Goal: Task Accomplishment & Management: Manage account settings

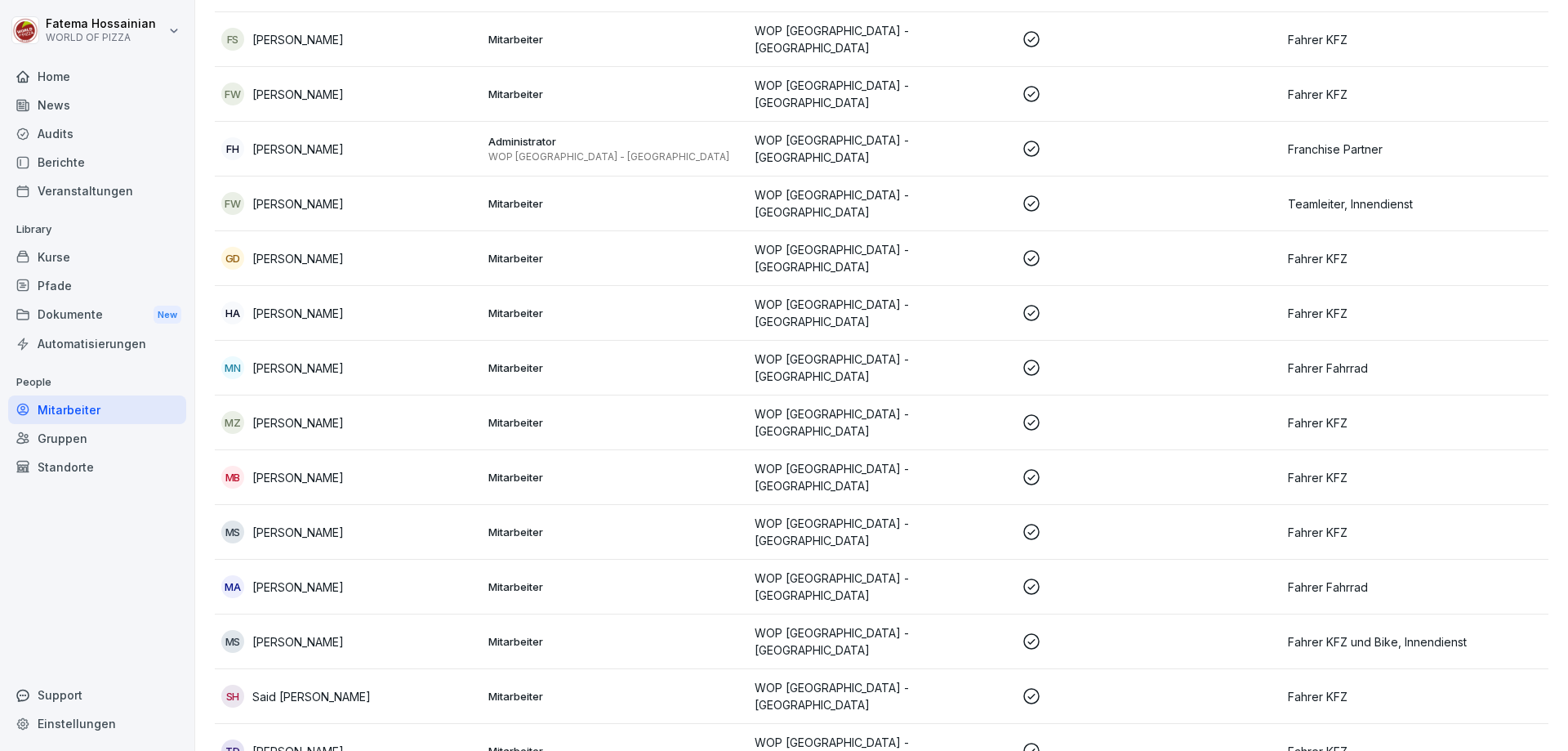
scroll to position [241, 0]
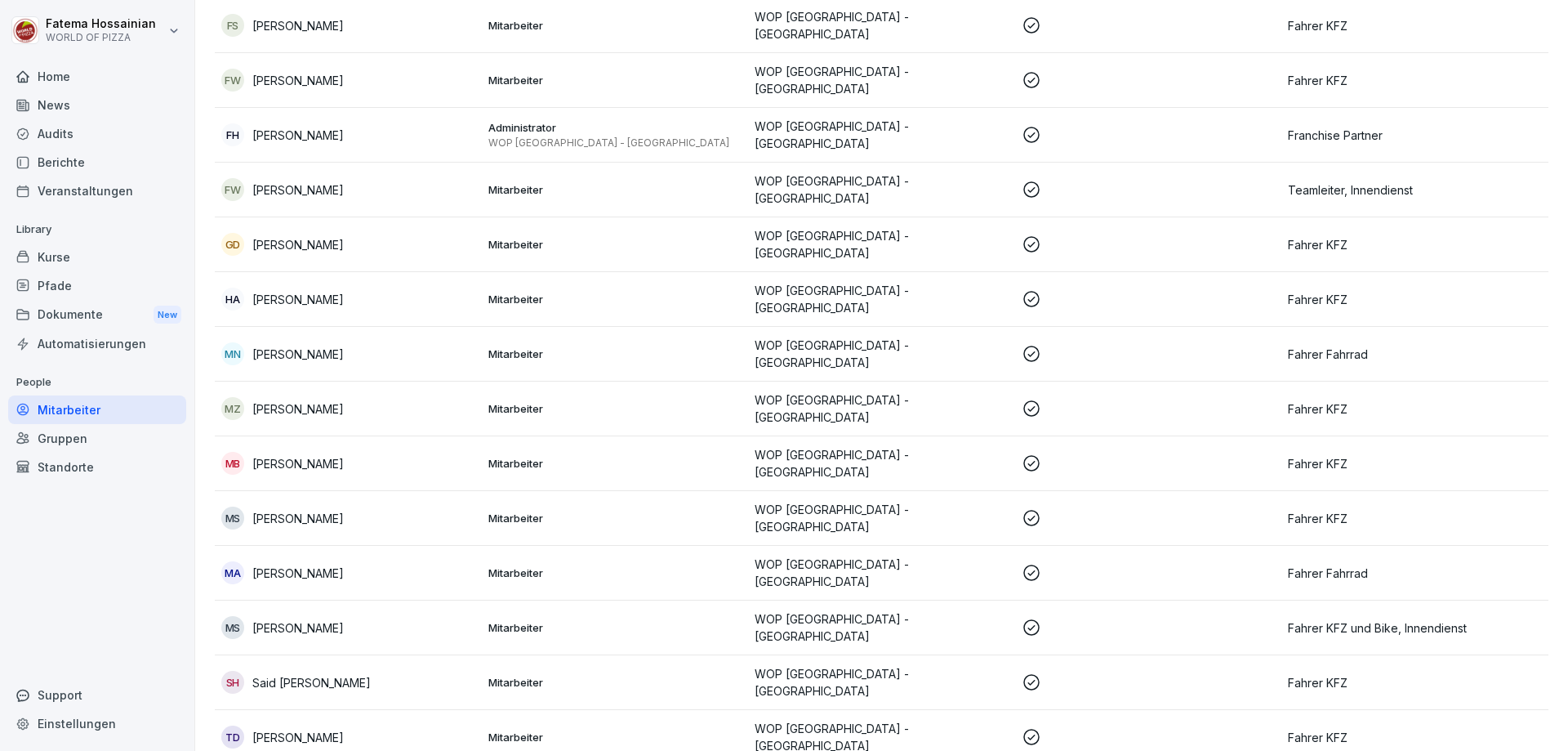
click at [1134, 563] on p at bounding box center [1148, 572] width 254 height 20
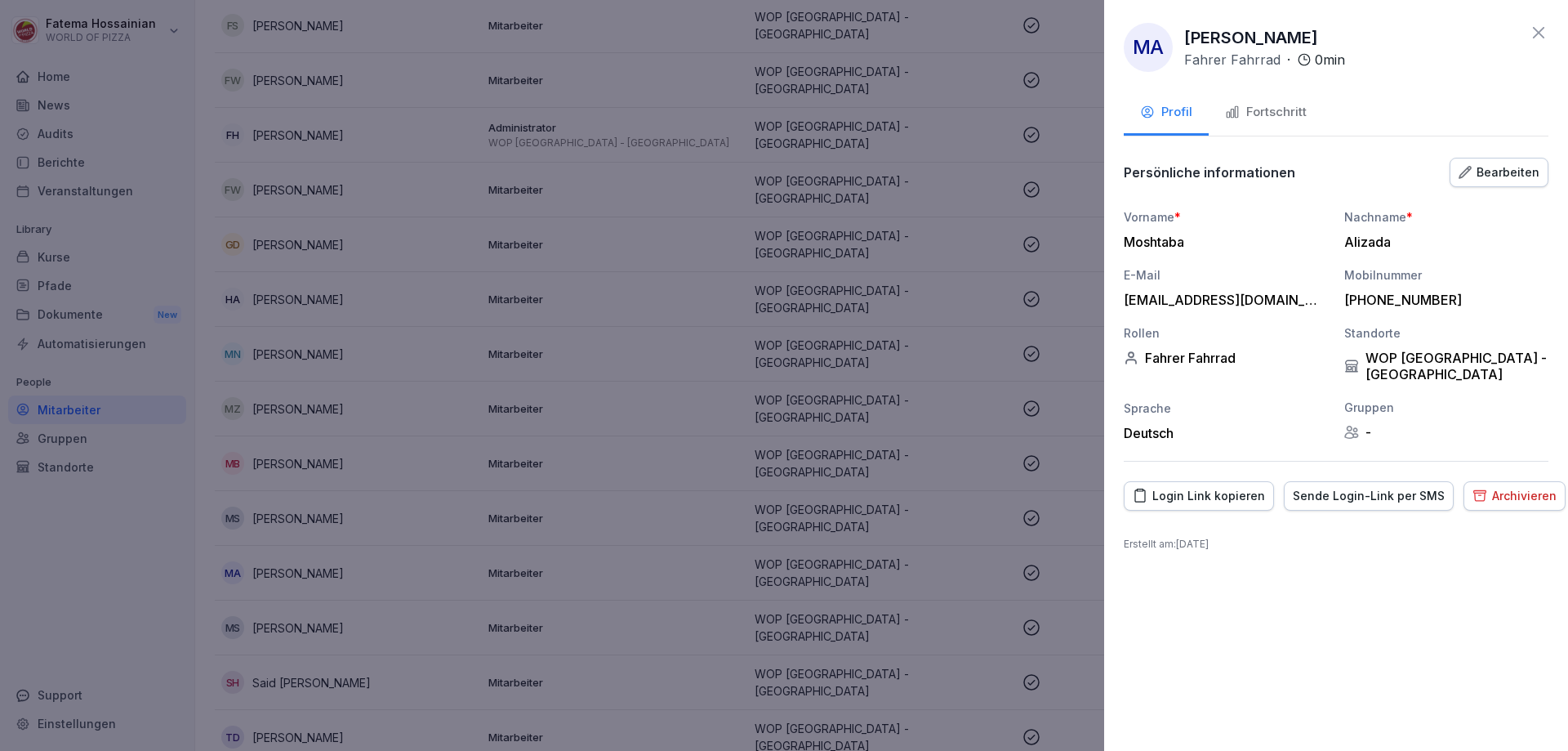
click at [1226, 487] on div "Login Link kopieren" at bounding box center [1199, 495] width 133 height 18
click at [1219, 356] on div "Fahrer Fahrrad" at bounding box center [1225, 357] width 204 height 16
click at [1200, 343] on div "Rollen Fahrer [PERSON_NAME]" at bounding box center [1225, 353] width 204 height 58
click at [1180, 349] on div "Fahrer Fahrrad" at bounding box center [1225, 357] width 204 height 16
click at [1508, 169] on div "Bearbeiten" at bounding box center [1499, 172] width 81 height 18
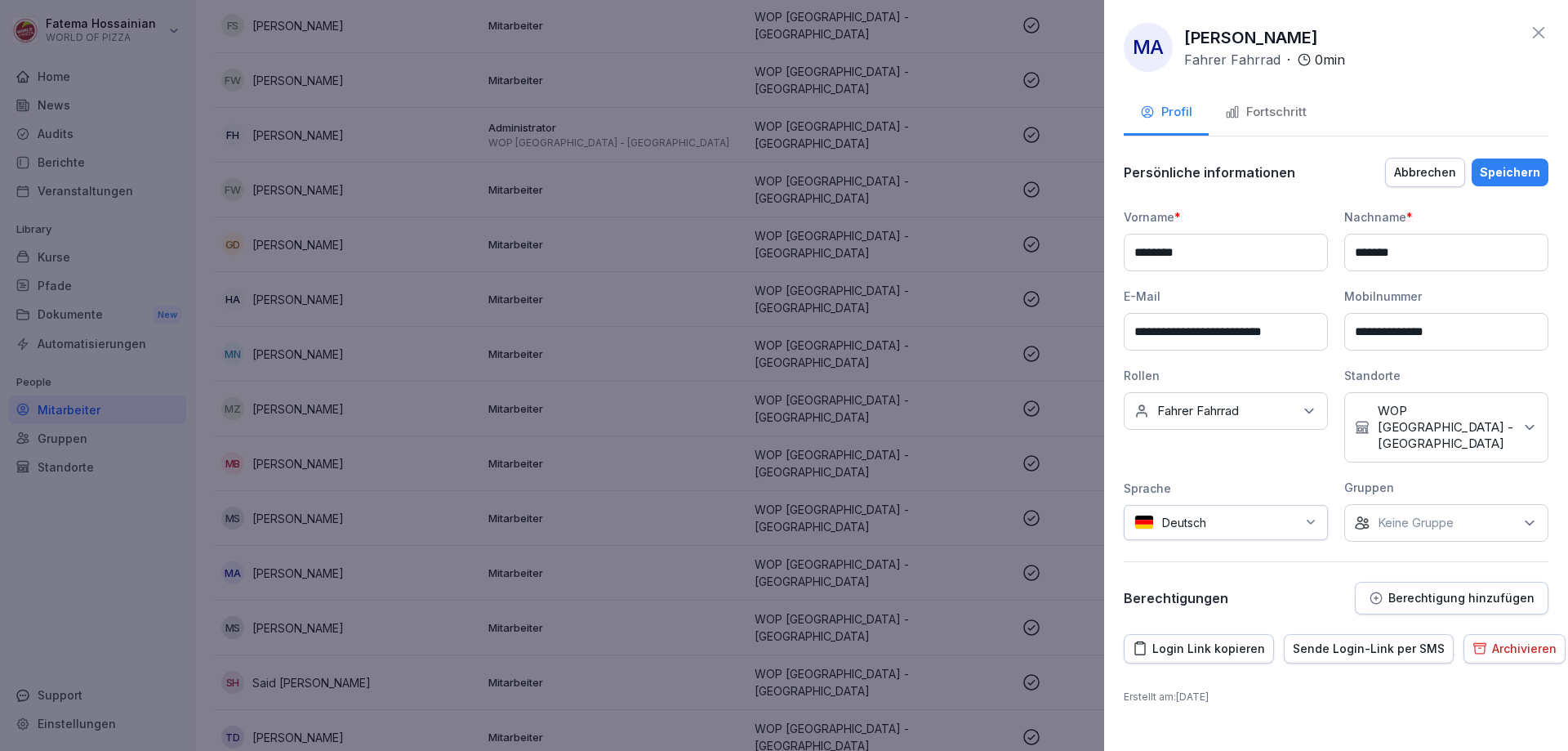
click at [1313, 400] on div "Keine Rollen Fahrer [PERSON_NAME]" at bounding box center [1225, 410] width 204 height 37
click at [1184, 545] on label "Fahrer Fahrrad" at bounding box center [1199, 548] width 82 height 15
click at [1200, 496] on label "Fahrer KFZ" at bounding box center [1190, 501] width 63 height 15
click at [1316, 689] on p "Erstellt am : [DATE]" at bounding box center [1336, 696] width 425 height 15
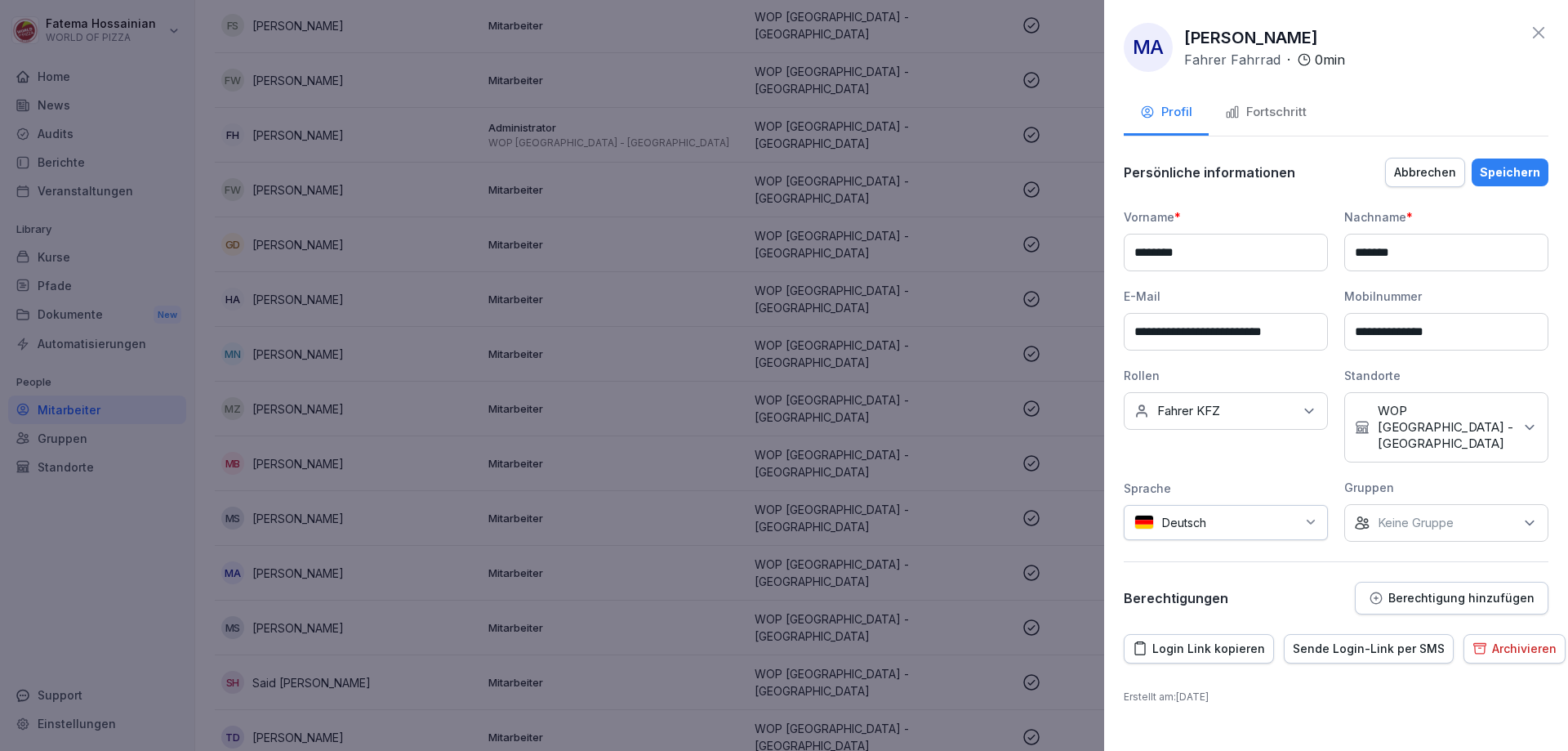
click at [1514, 170] on div "Speichern" at bounding box center [1511, 172] width 61 height 18
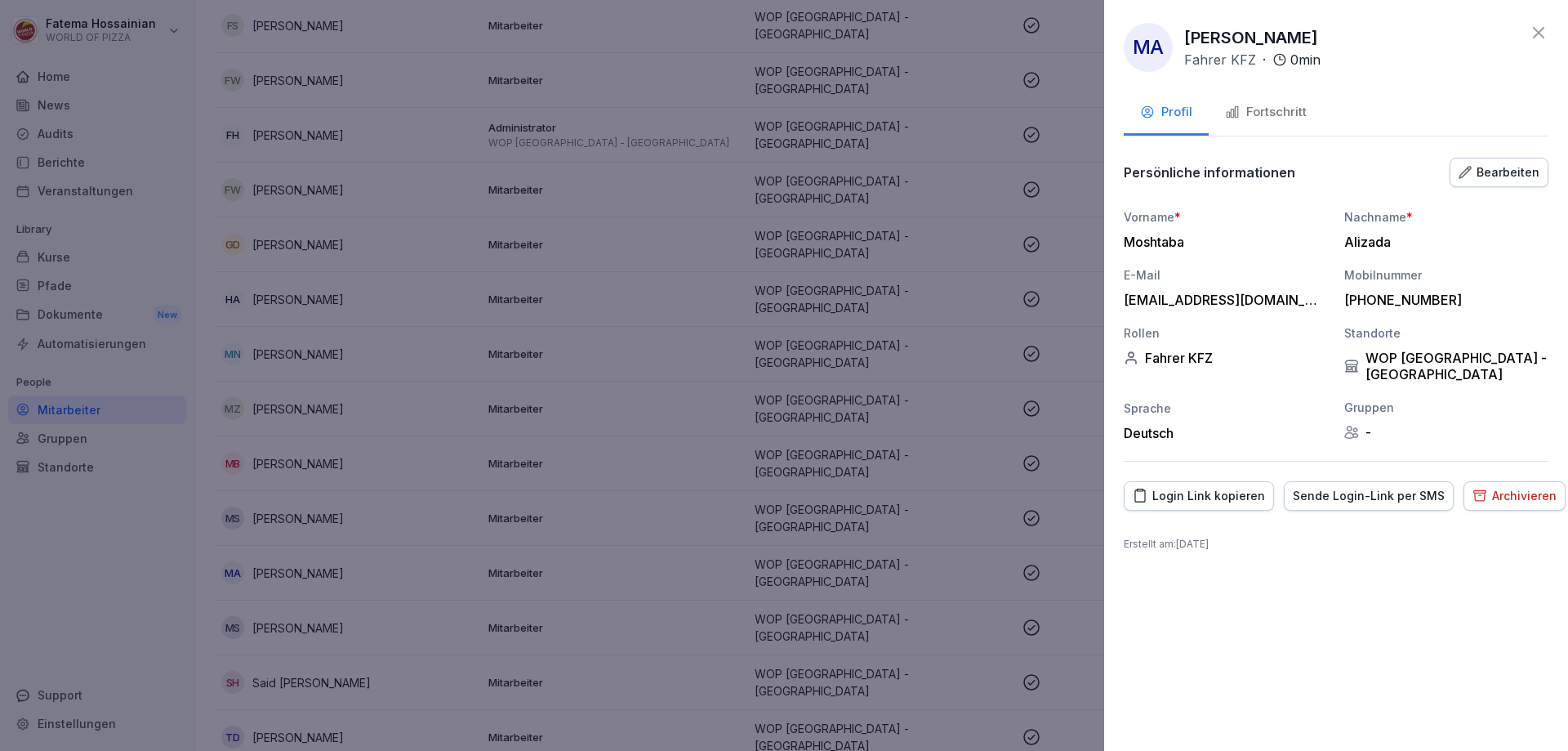
click at [1506, 536] on div "MA [PERSON_NAME] Fahrer KFZ · 0 min Profil Fortschritt Persönliche informatione…" at bounding box center [1336, 376] width 464 height 751
click at [1502, 491] on button "Archivieren" at bounding box center [1515, 496] width 102 height 29
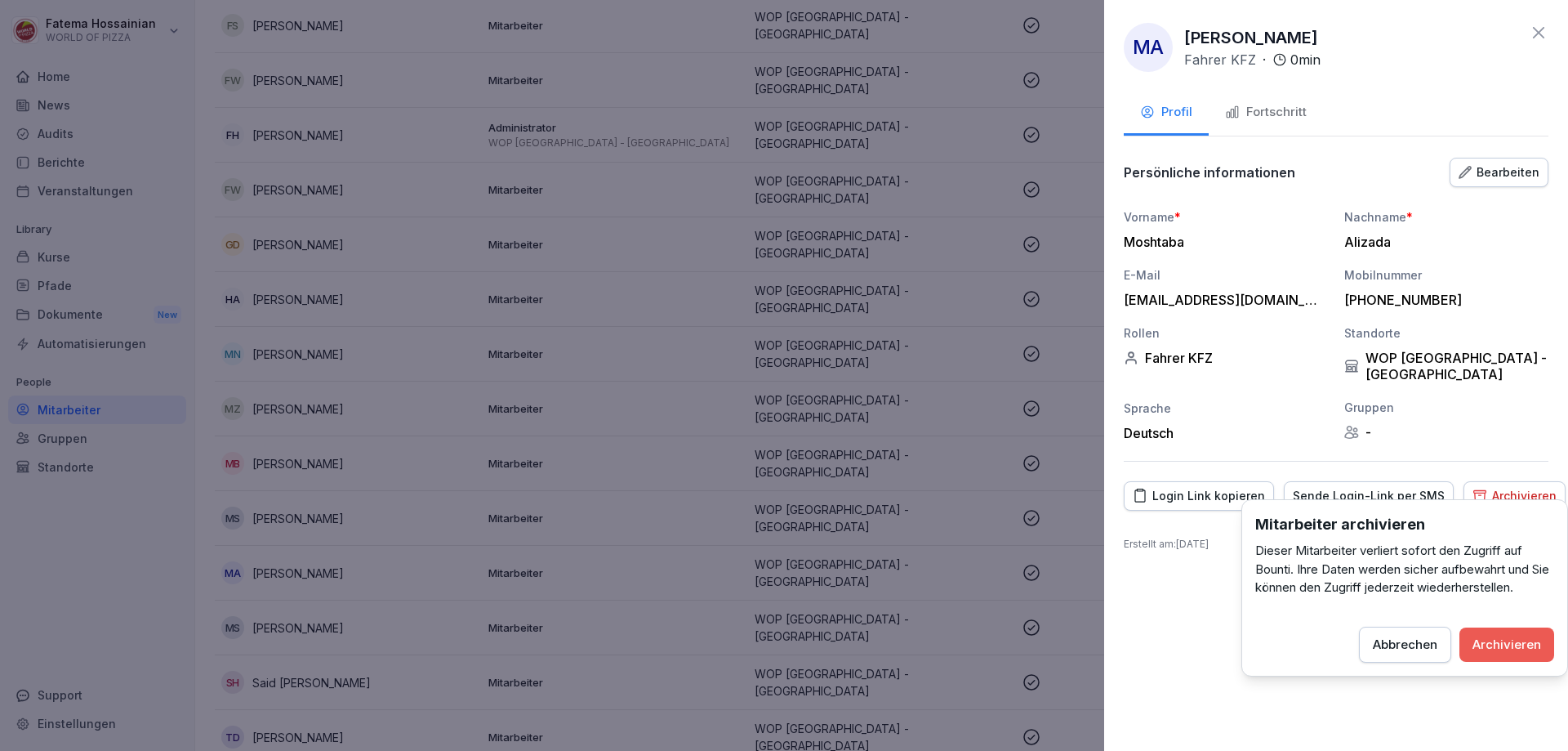
click at [1217, 629] on div "MA [PERSON_NAME] Fahrer KFZ · 0 min Profil Fortschritt Persönliche informatione…" at bounding box center [1336, 376] width 464 height 751
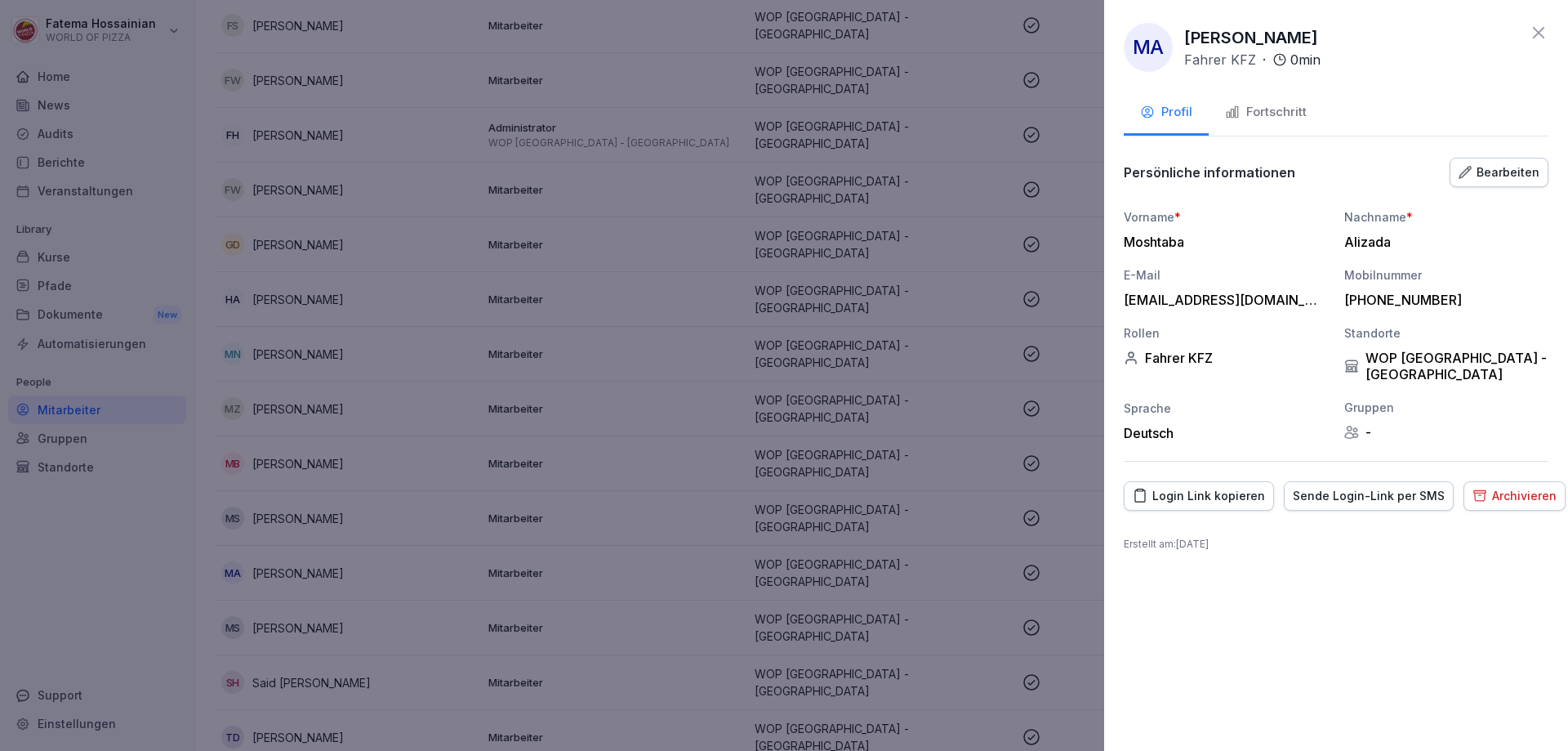
click at [1278, 92] on button "Fortschritt" at bounding box center [1266, 113] width 114 height 44
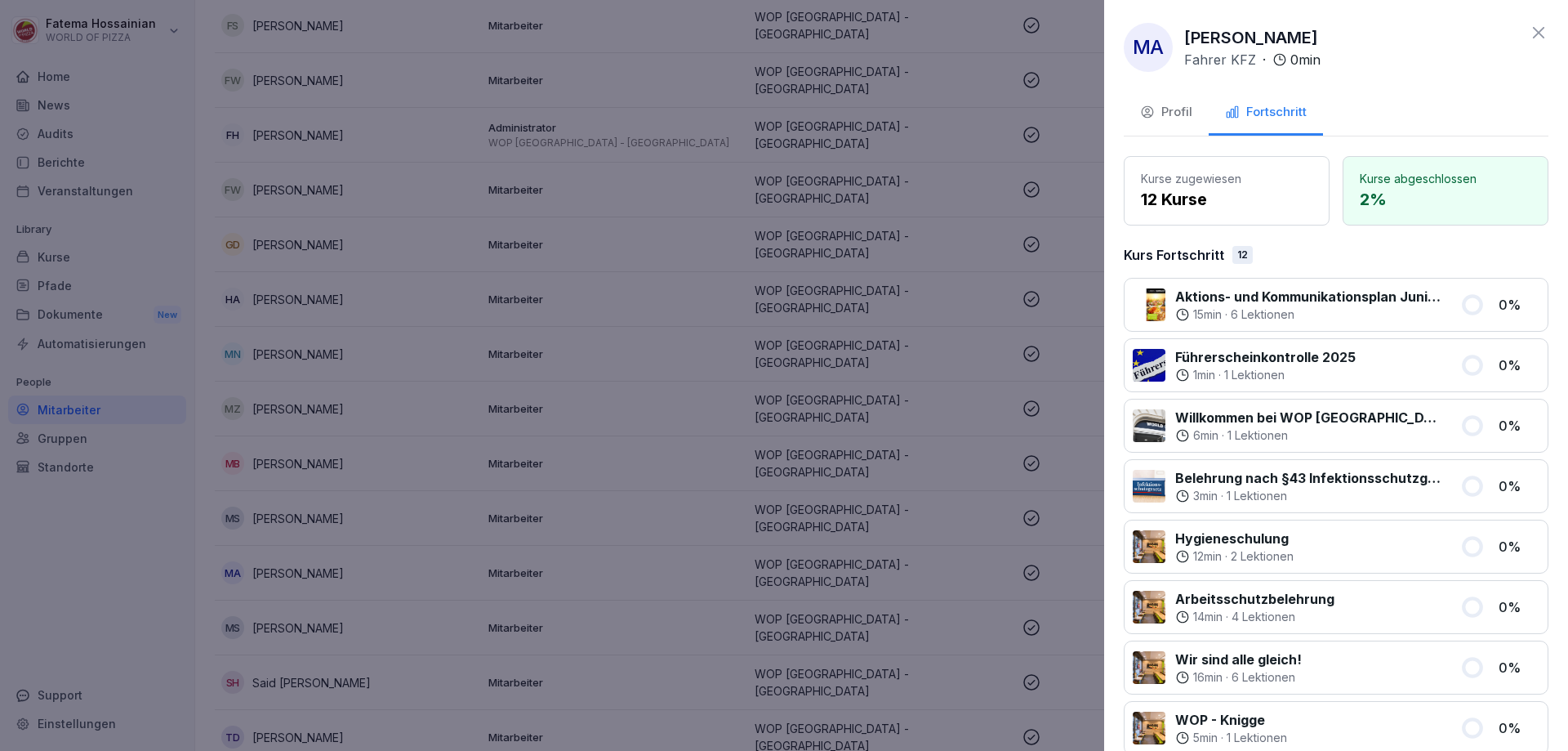
click at [1179, 108] on div "Profil" at bounding box center [1166, 113] width 52 height 19
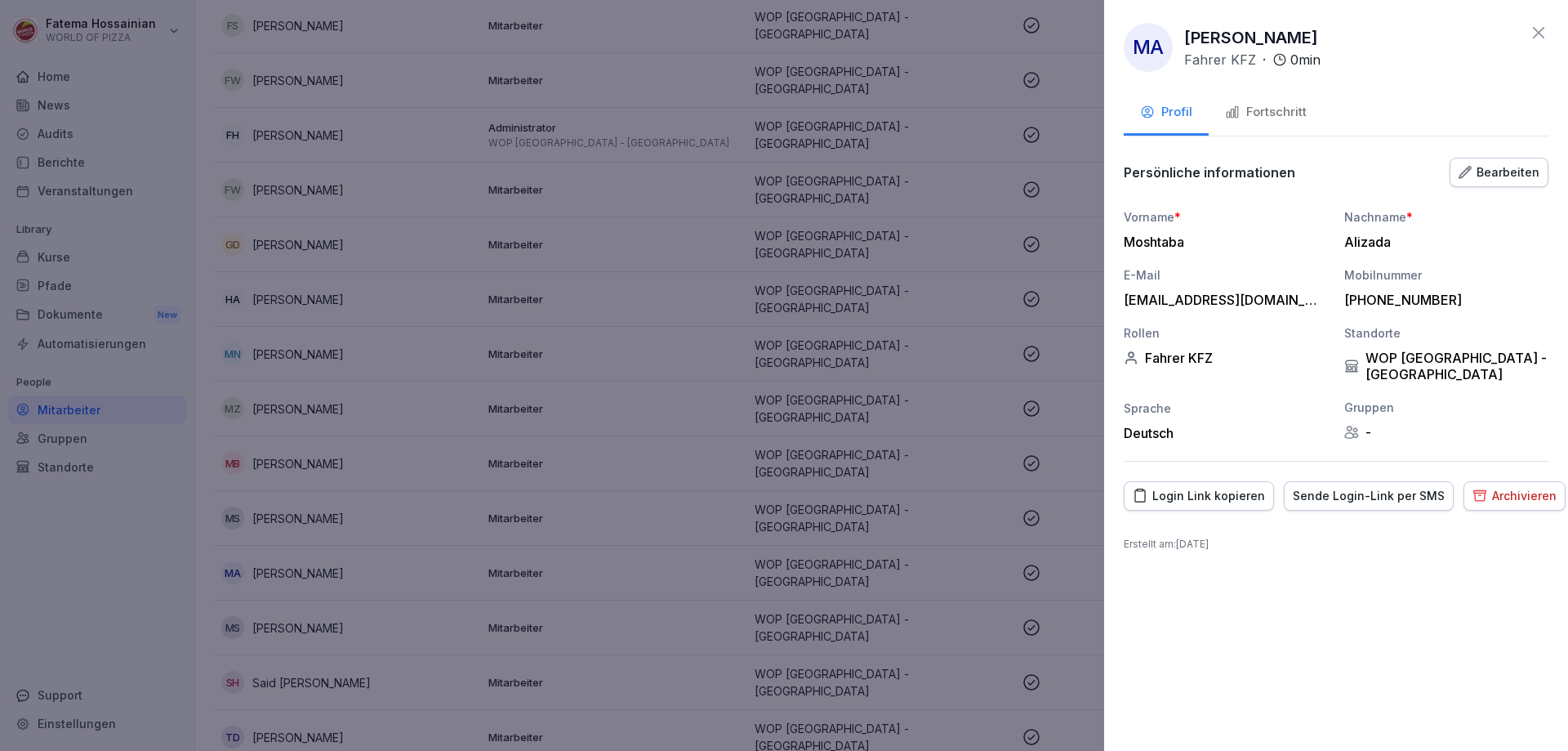
click at [639, 428] on div at bounding box center [784, 376] width 1568 height 751
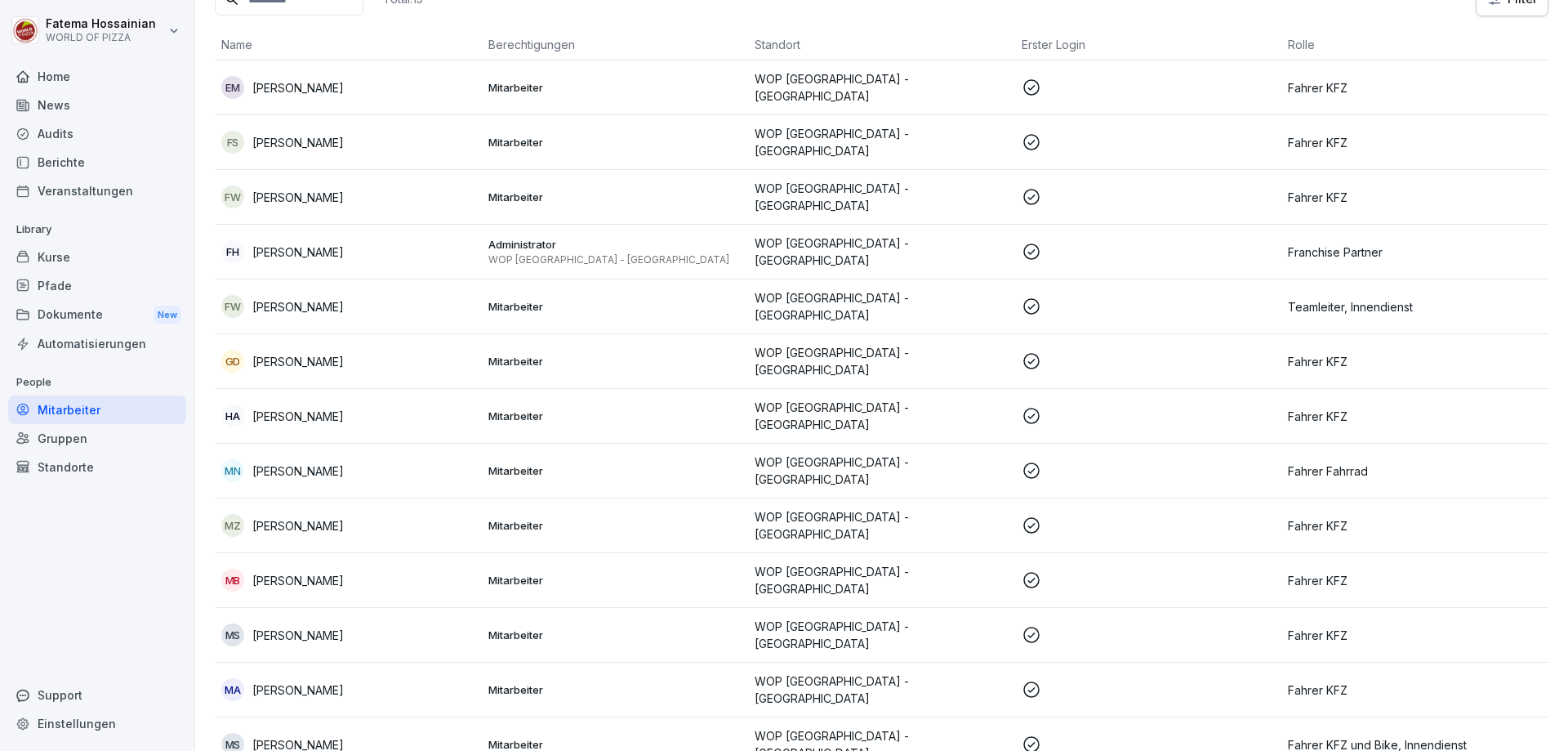
scroll to position [244, 0]
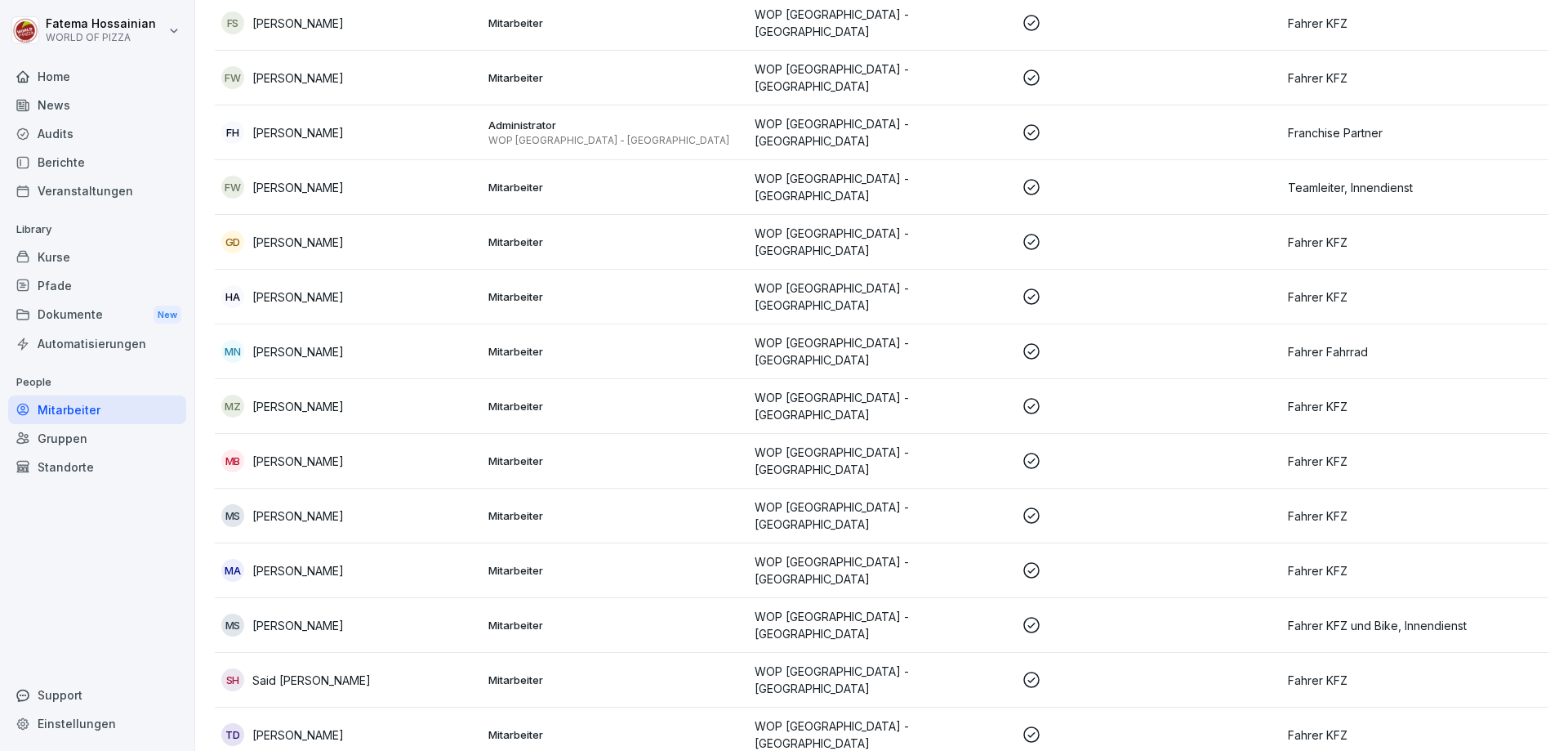
click at [517, 563] on p "Mitarbeiter" at bounding box center [615, 570] width 254 height 15
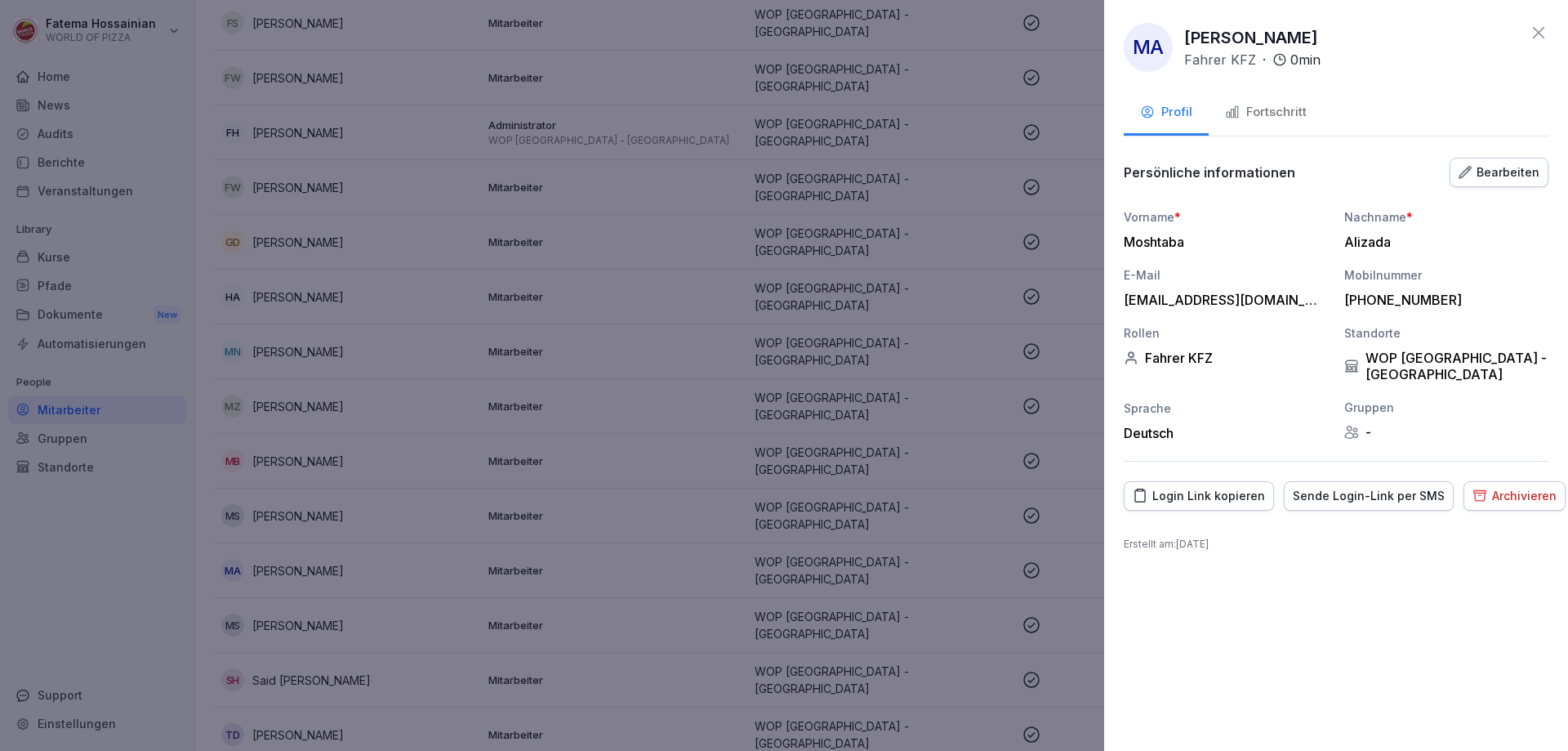
click at [1211, 487] on div "Login Link kopieren" at bounding box center [1199, 495] width 133 height 18
click at [949, 576] on div at bounding box center [784, 376] width 1568 height 751
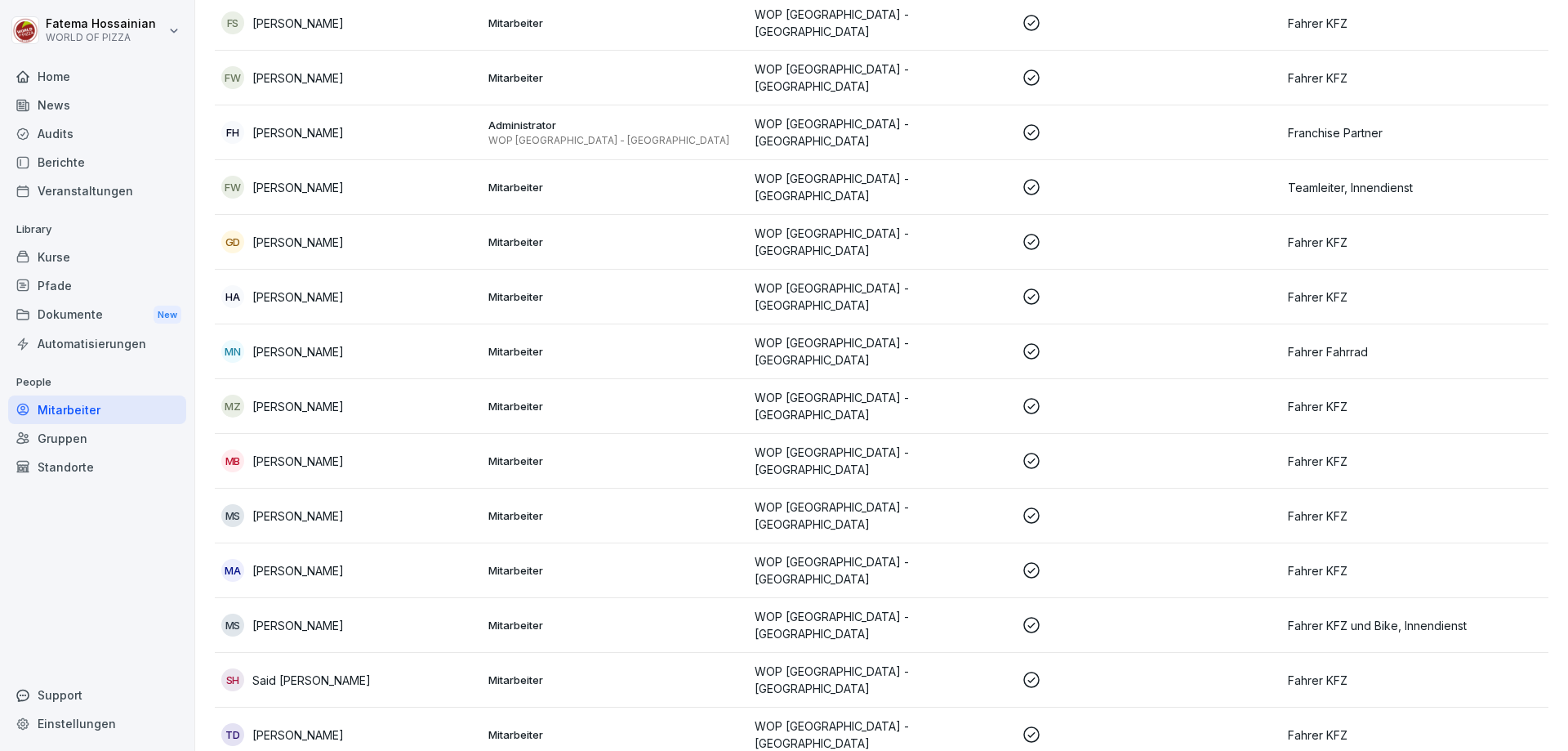
click at [659, 563] on p "Mitarbeiter" at bounding box center [615, 570] width 254 height 15
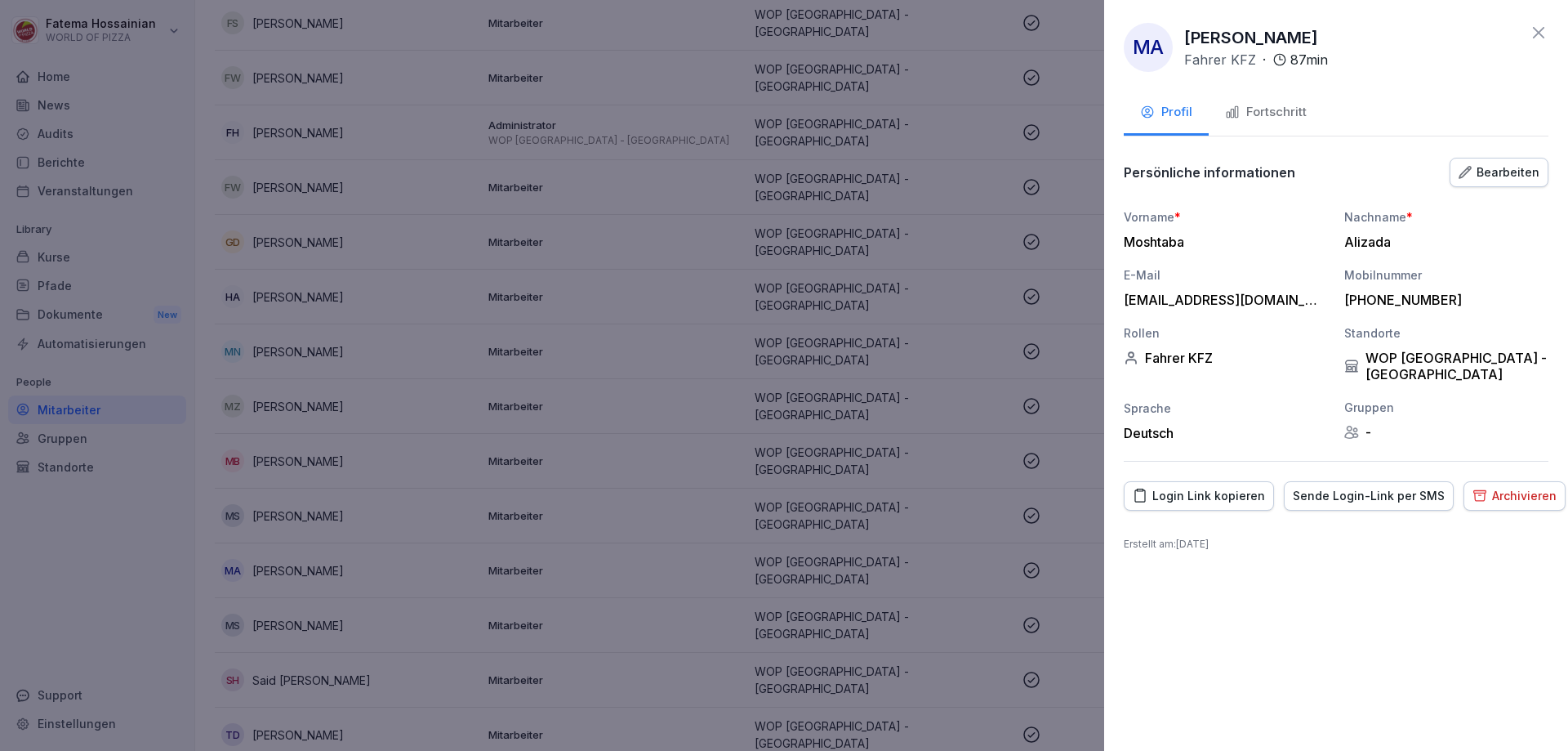
click at [1369, 537] on p "Erstellt am : [DATE]" at bounding box center [1336, 544] width 425 height 15
click at [1336, 487] on div "Sende Login-Link per SMS" at bounding box center [1369, 495] width 152 height 18
click at [1284, 481] on button "Sende Login-Link per SMS" at bounding box center [1369, 496] width 170 height 29
click at [673, 575] on div at bounding box center [784, 376] width 1568 height 751
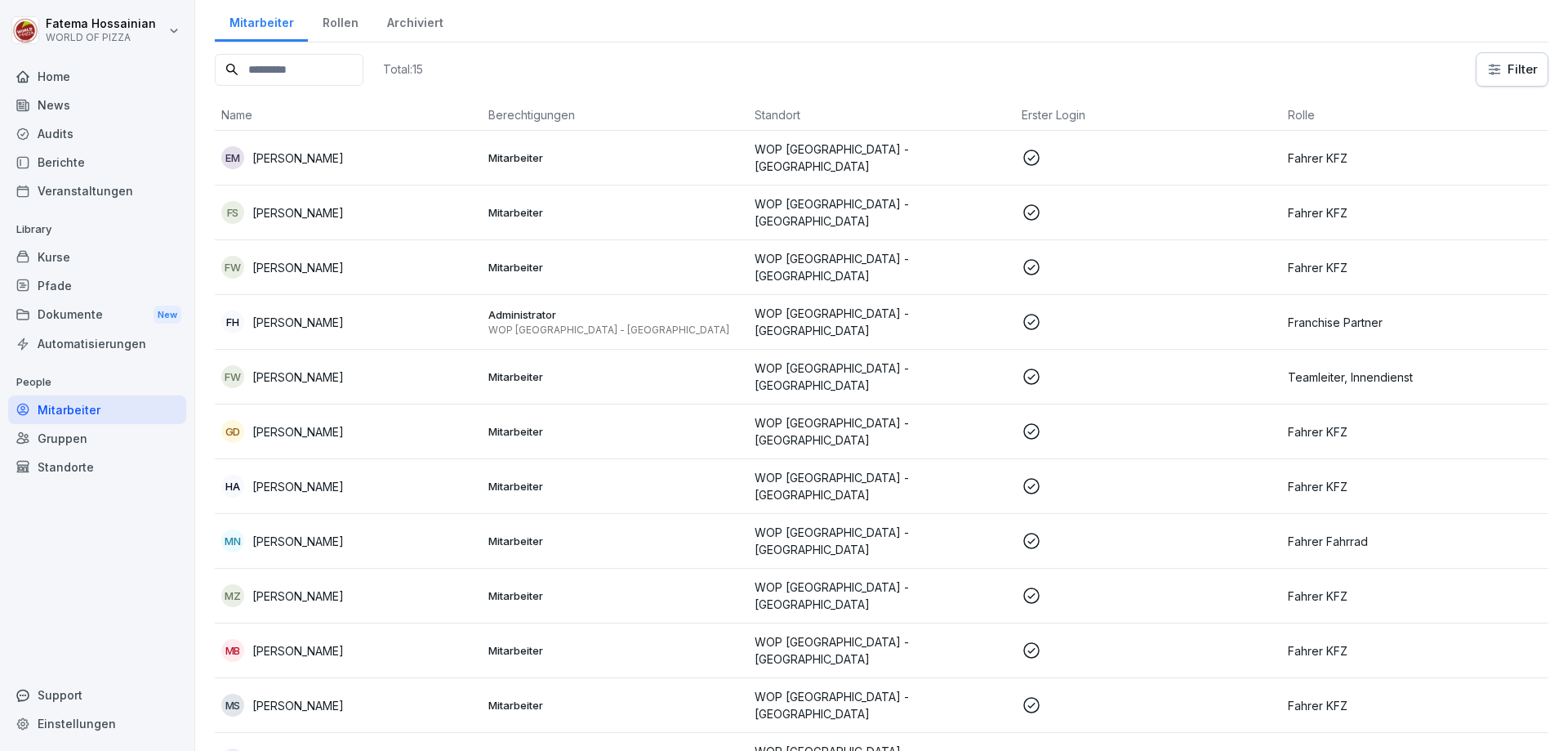
scroll to position [0, 0]
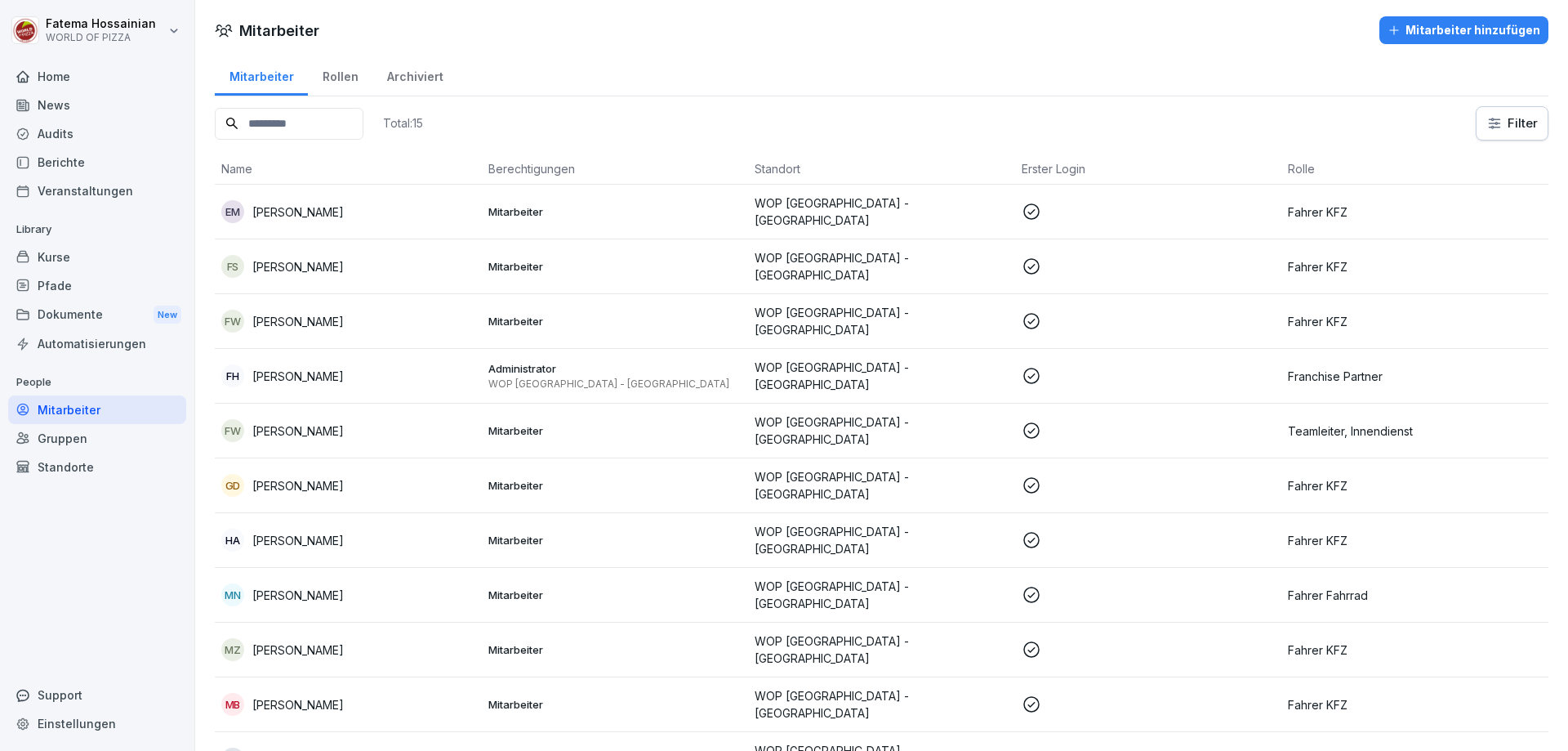
click at [1336, 213] on p "Fahrer KFZ" at bounding box center [1414, 212] width 254 height 17
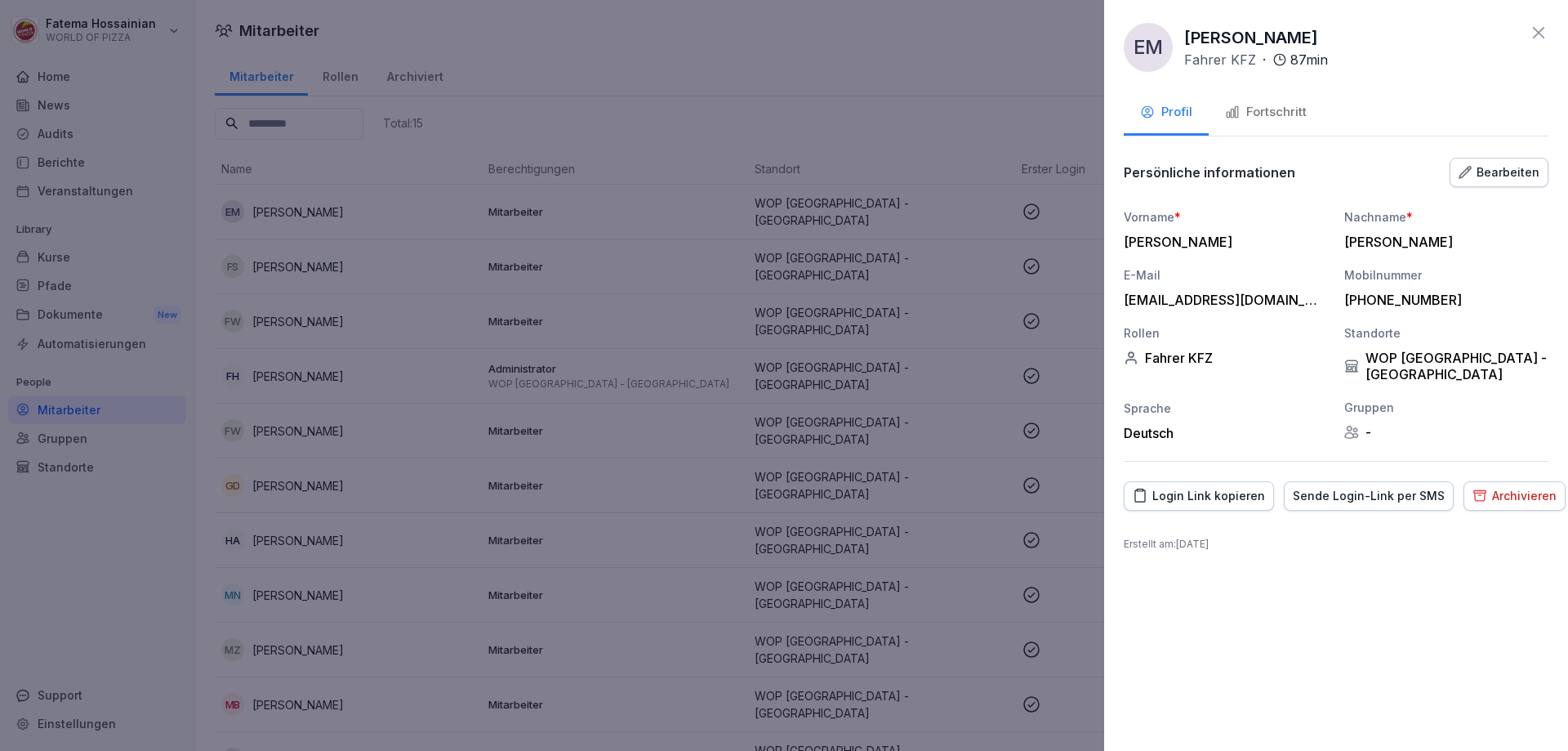
click at [1277, 118] on div "Fortschritt" at bounding box center [1266, 113] width 82 height 19
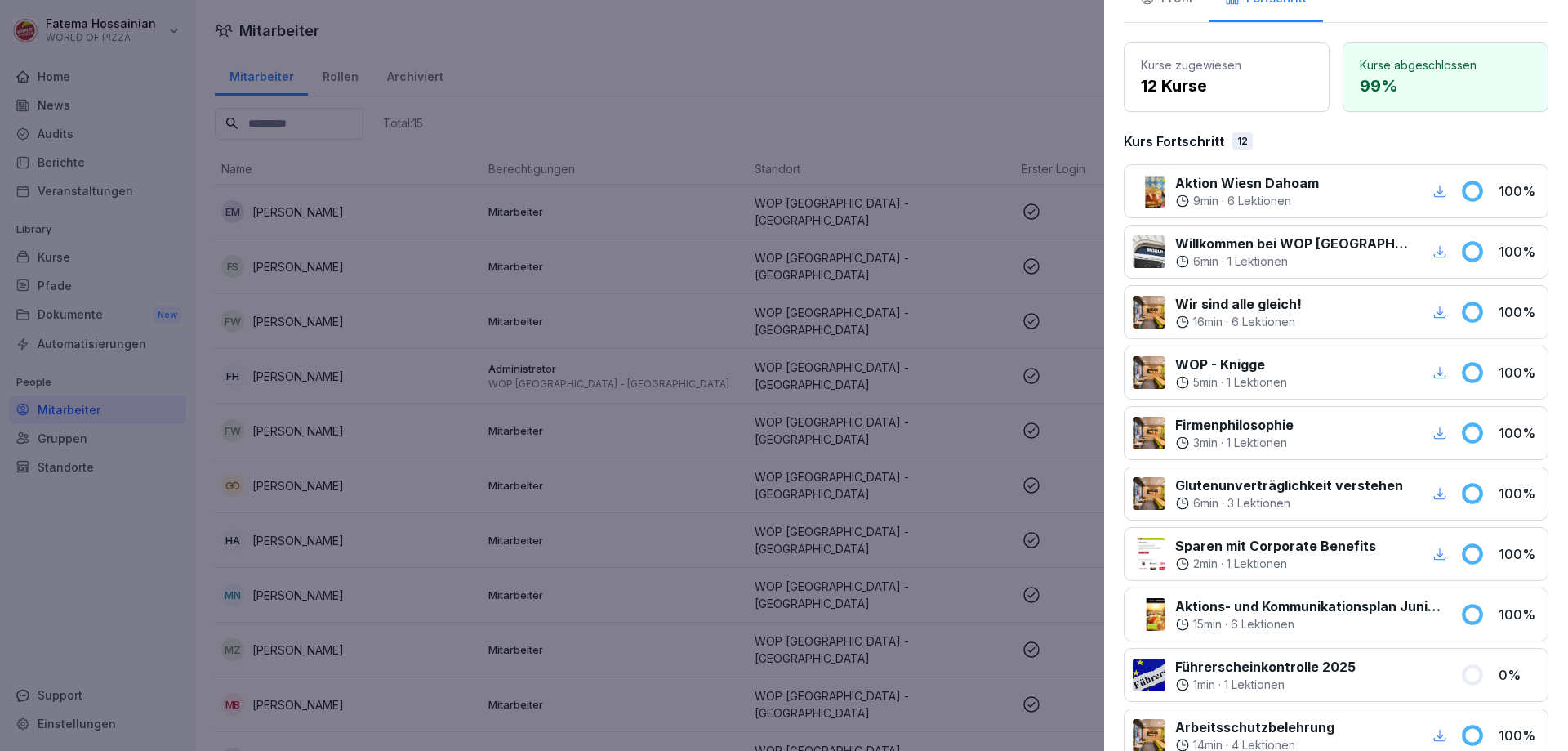
scroll to position [376, 0]
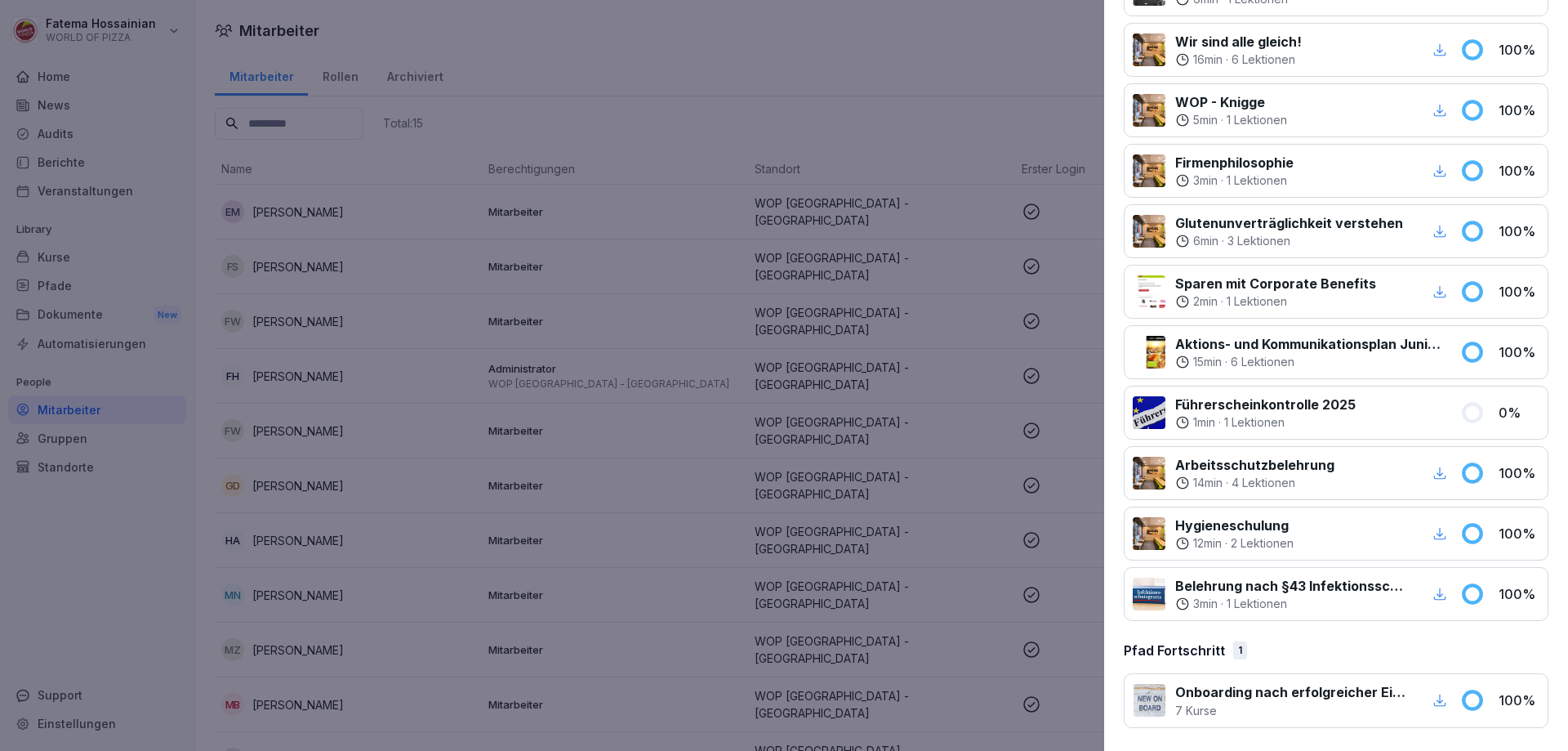
click at [952, 572] on div at bounding box center [784, 376] width 1568 height 751
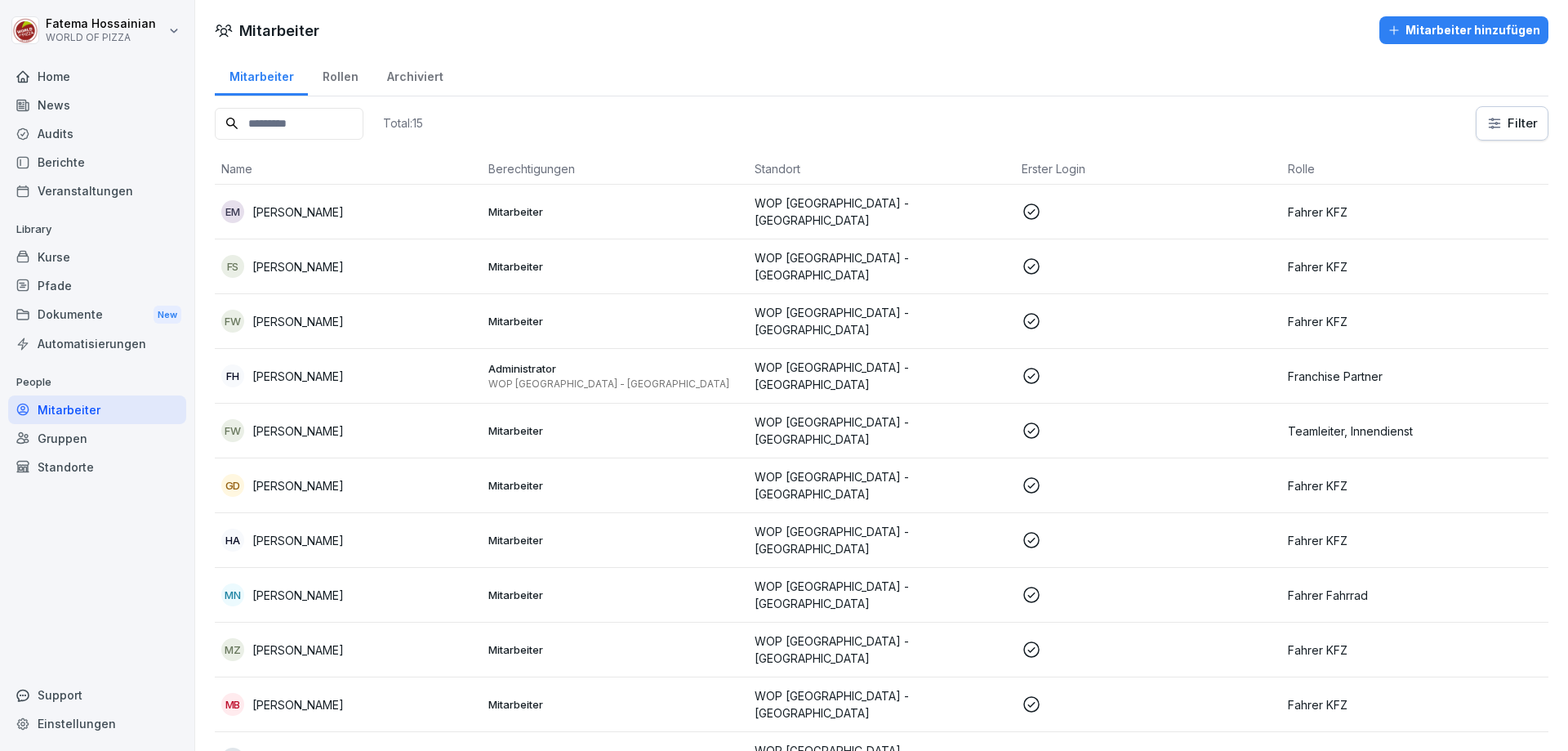
click at [1022, 263] on icon at bounding box center [1031, 266] width 20 height 20
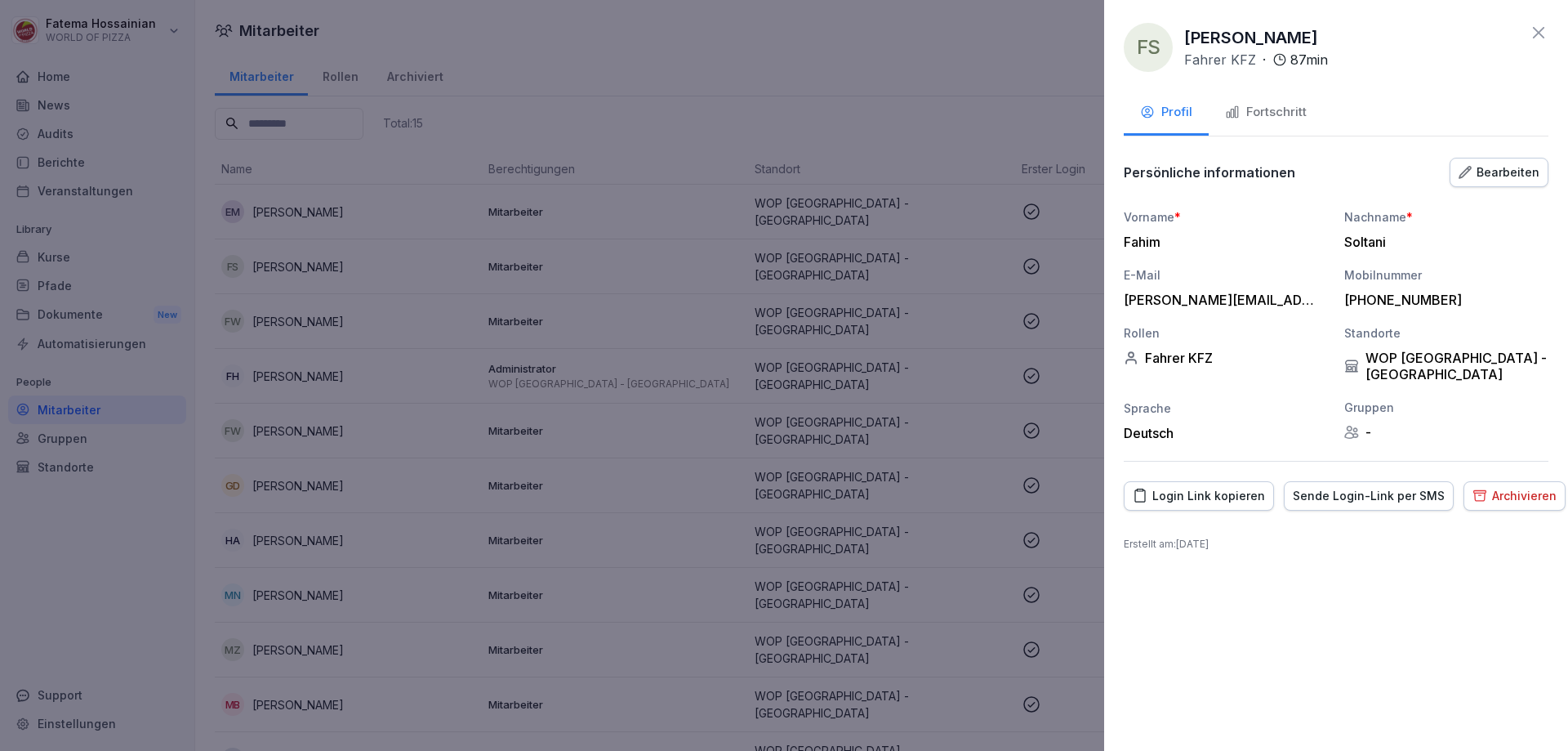
click at [1285, 114] on div "Fortschritt" at bounding box center [1266, 113] width 82 height 19
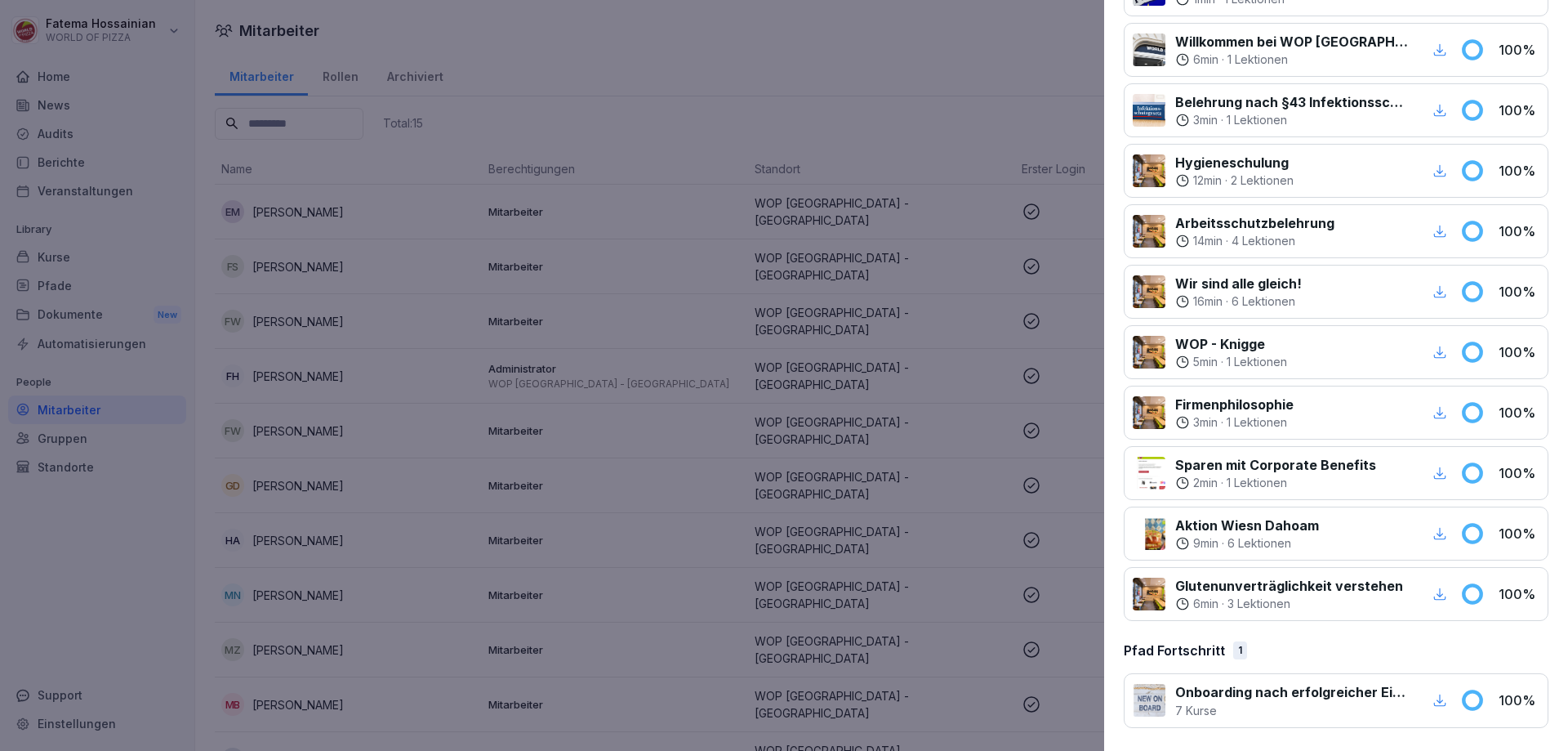
click at [983, 584] on div at bounding box center [784, 376] width 1568 height 751
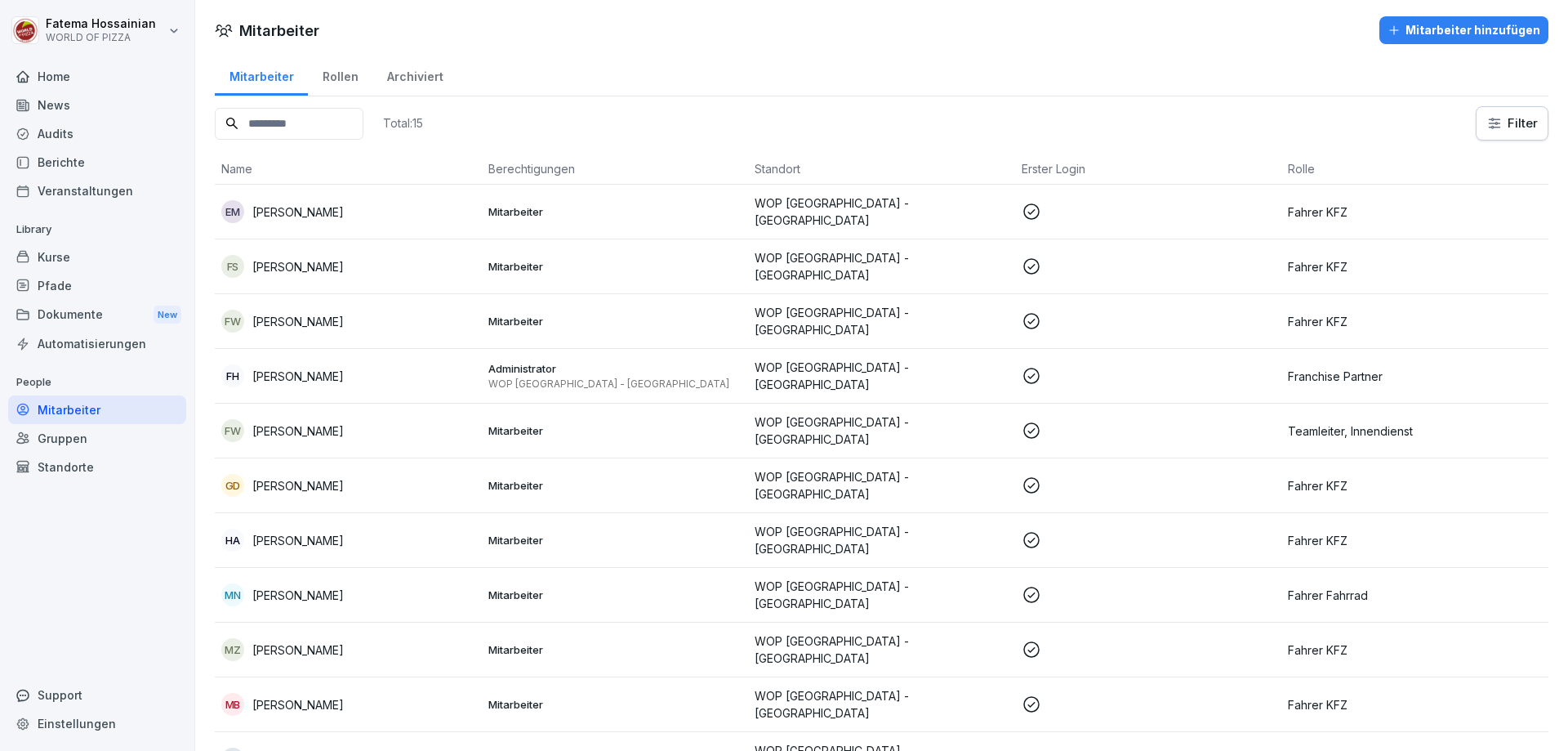
click at [1031, 316] on icon at bounding box center [1031, 321] width 20 height 20
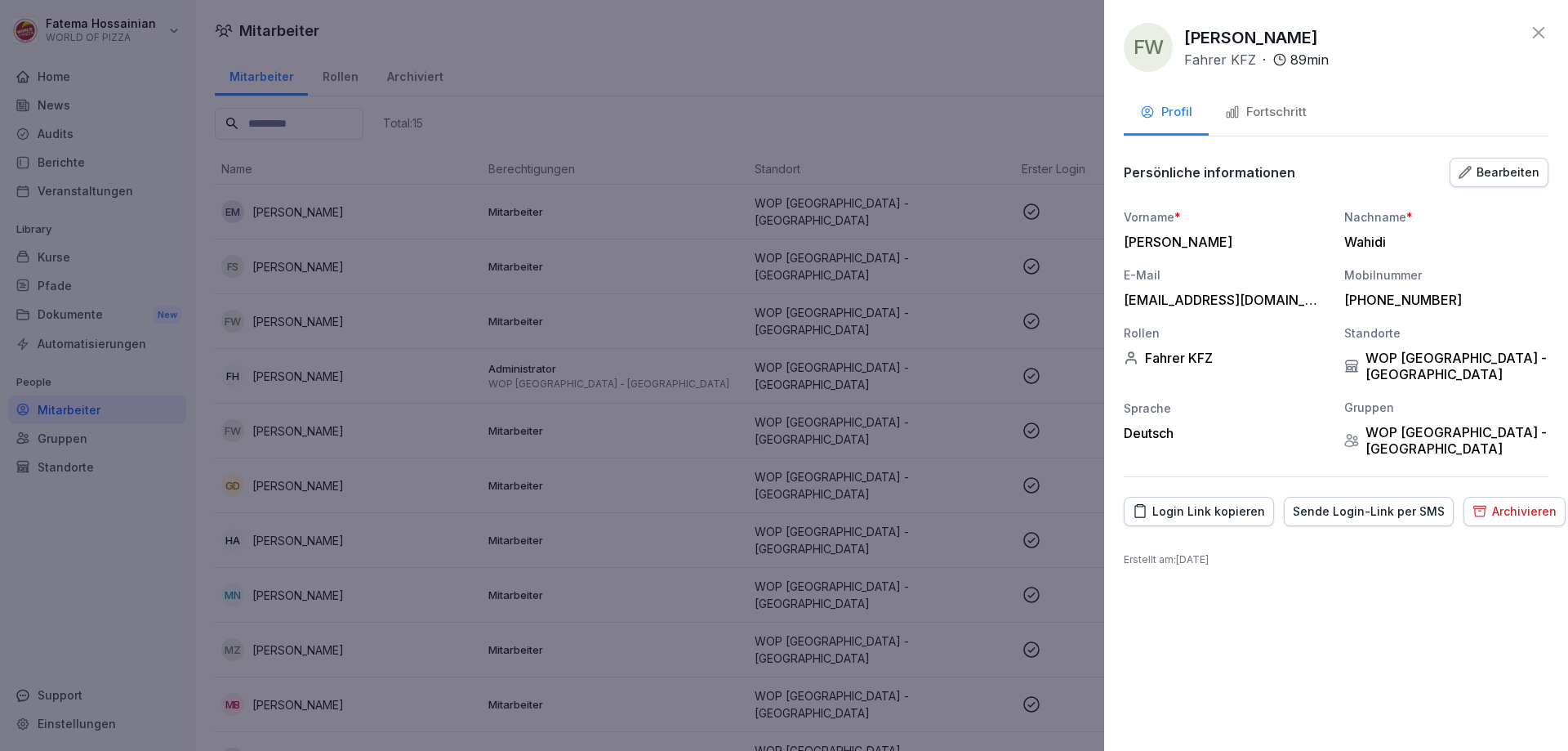
click at [1273, 114] on div "Fortschritt" at bounding box center [1266, 113] width 82 height 19
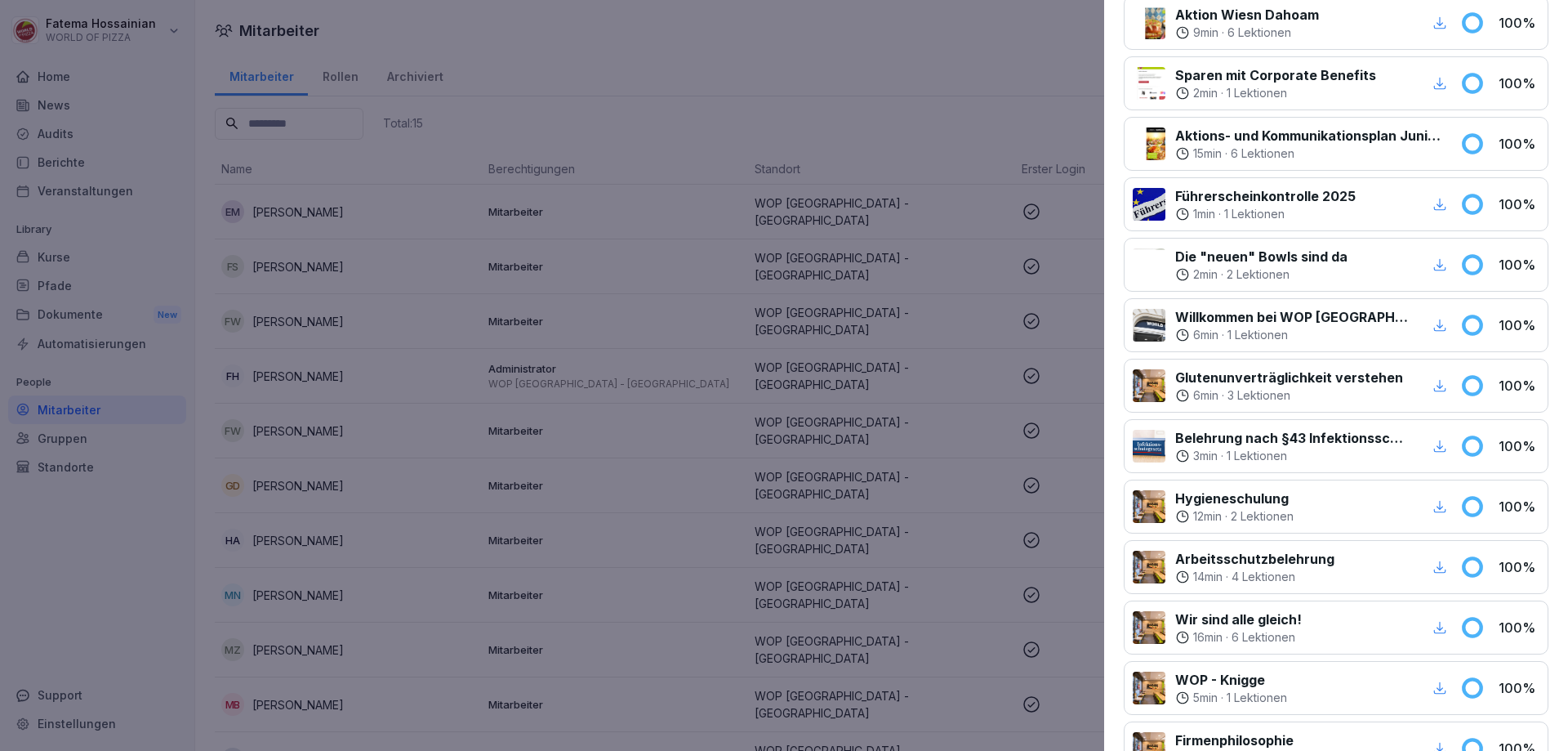
scroll to position [436, 0]
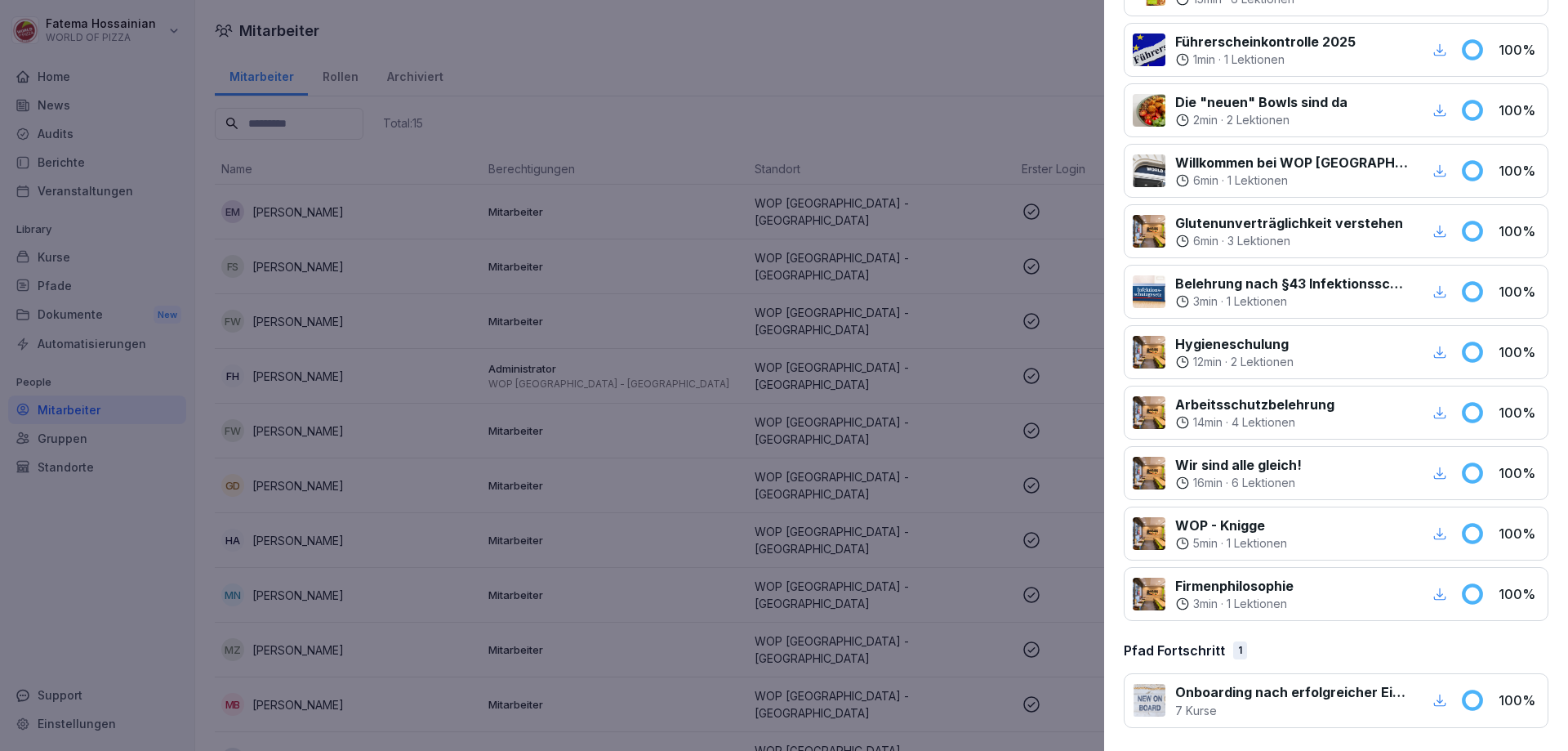
click at [952, 531] on div at bounding box center [784, 376] width 1568 height 751
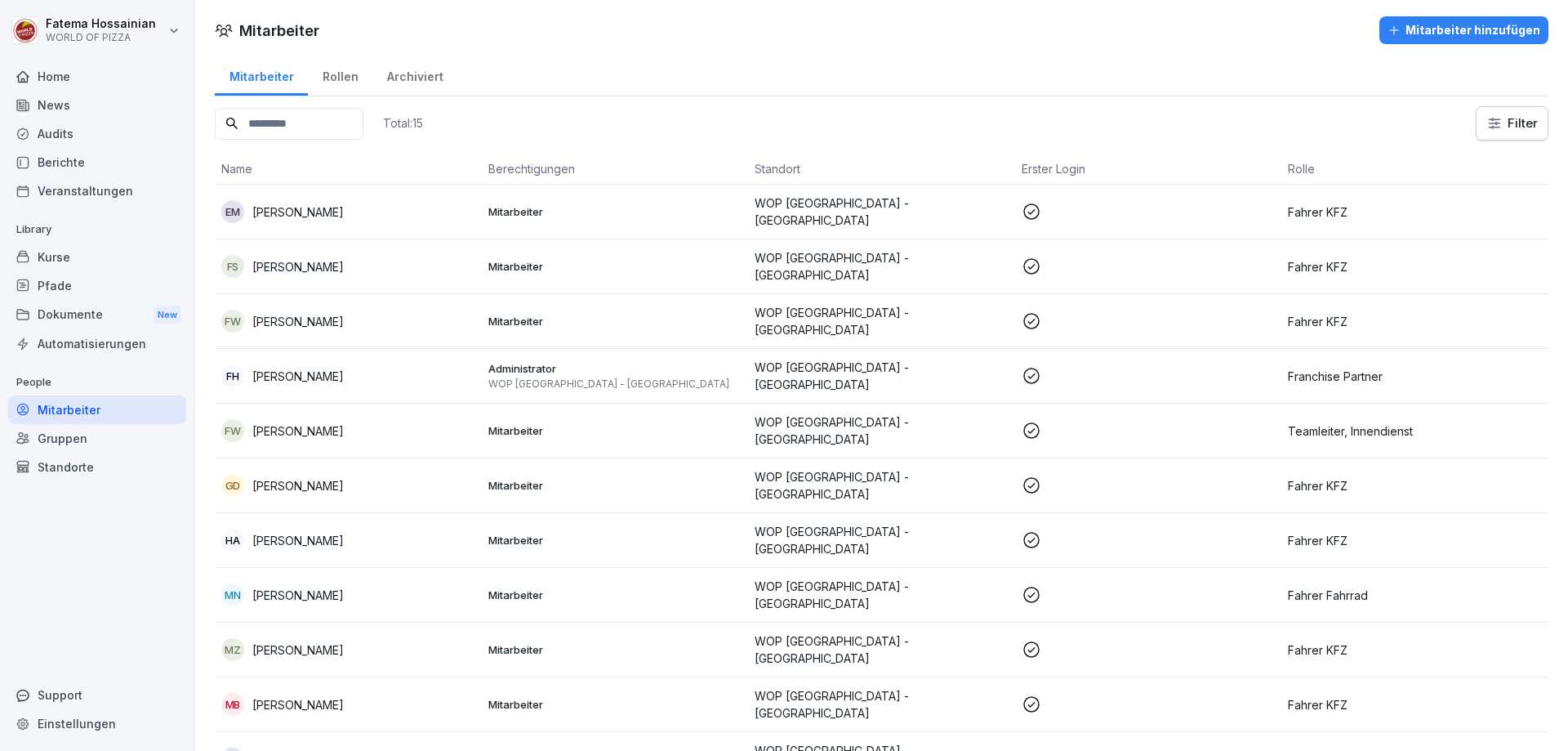
click at [1022, 366] on icon at bounding box center [1031, 376] width 20 height 20
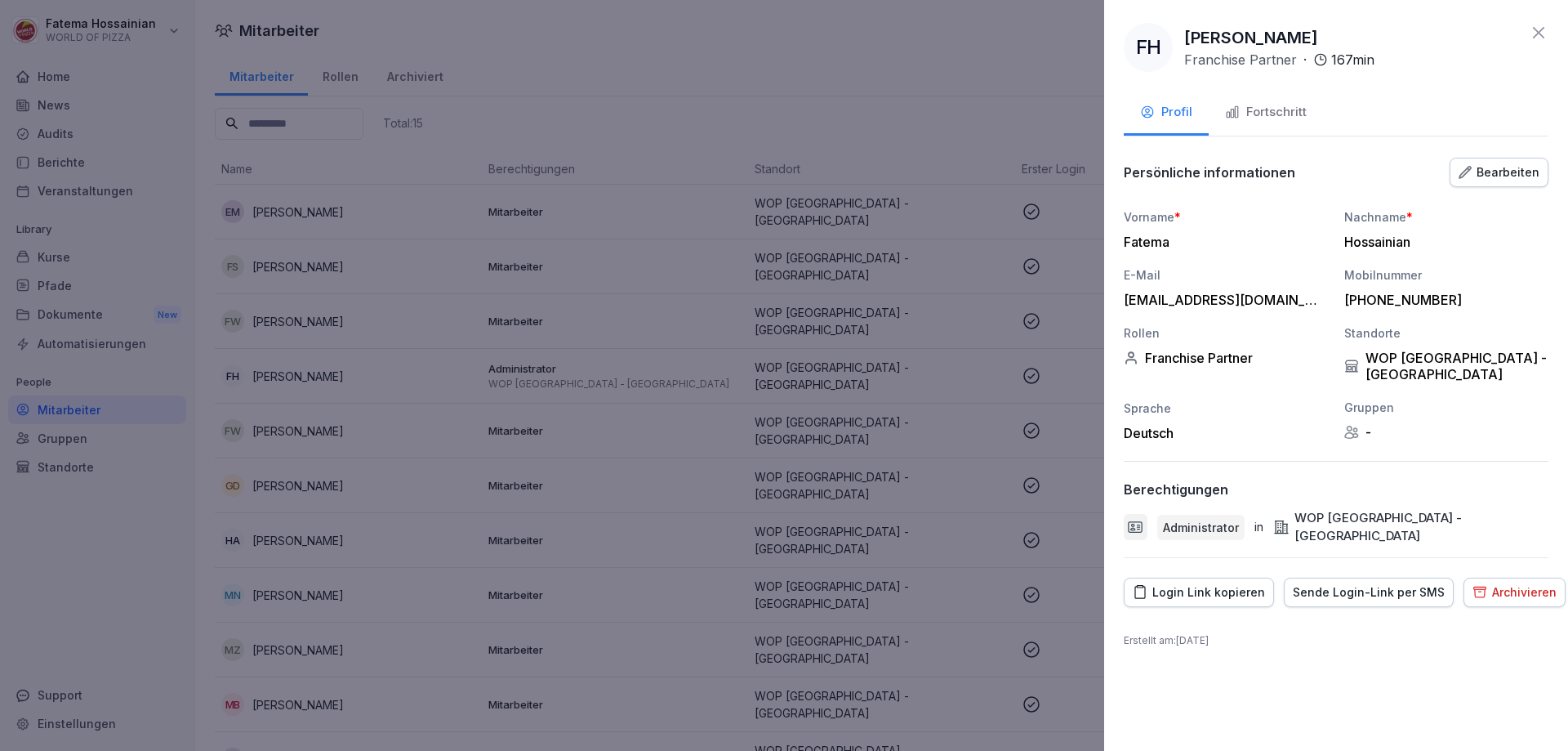
click at [1290, 114] on div "Fortschritt" at bounding box center [1266, 113] width 82 height 19
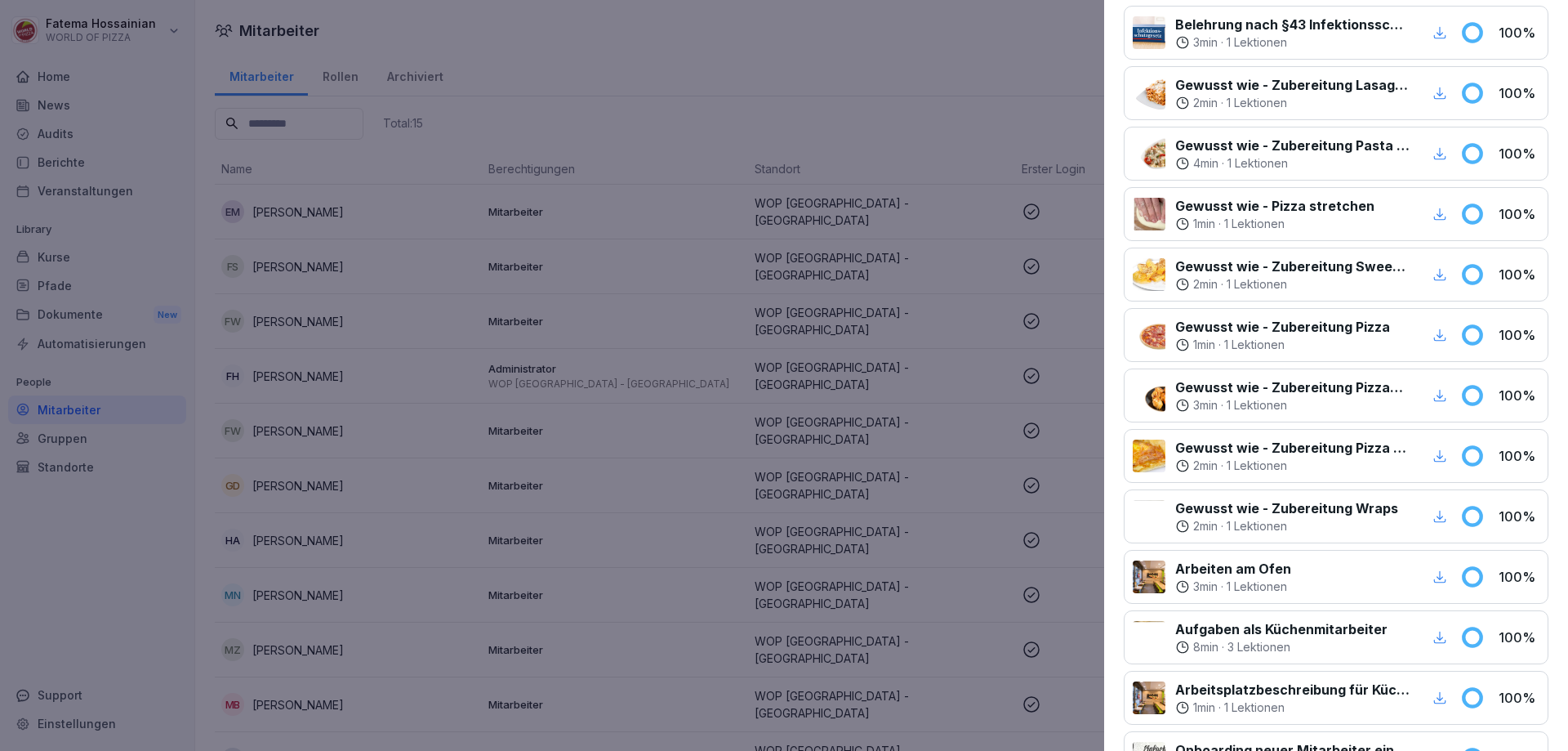
scroll to position [1707, 0]
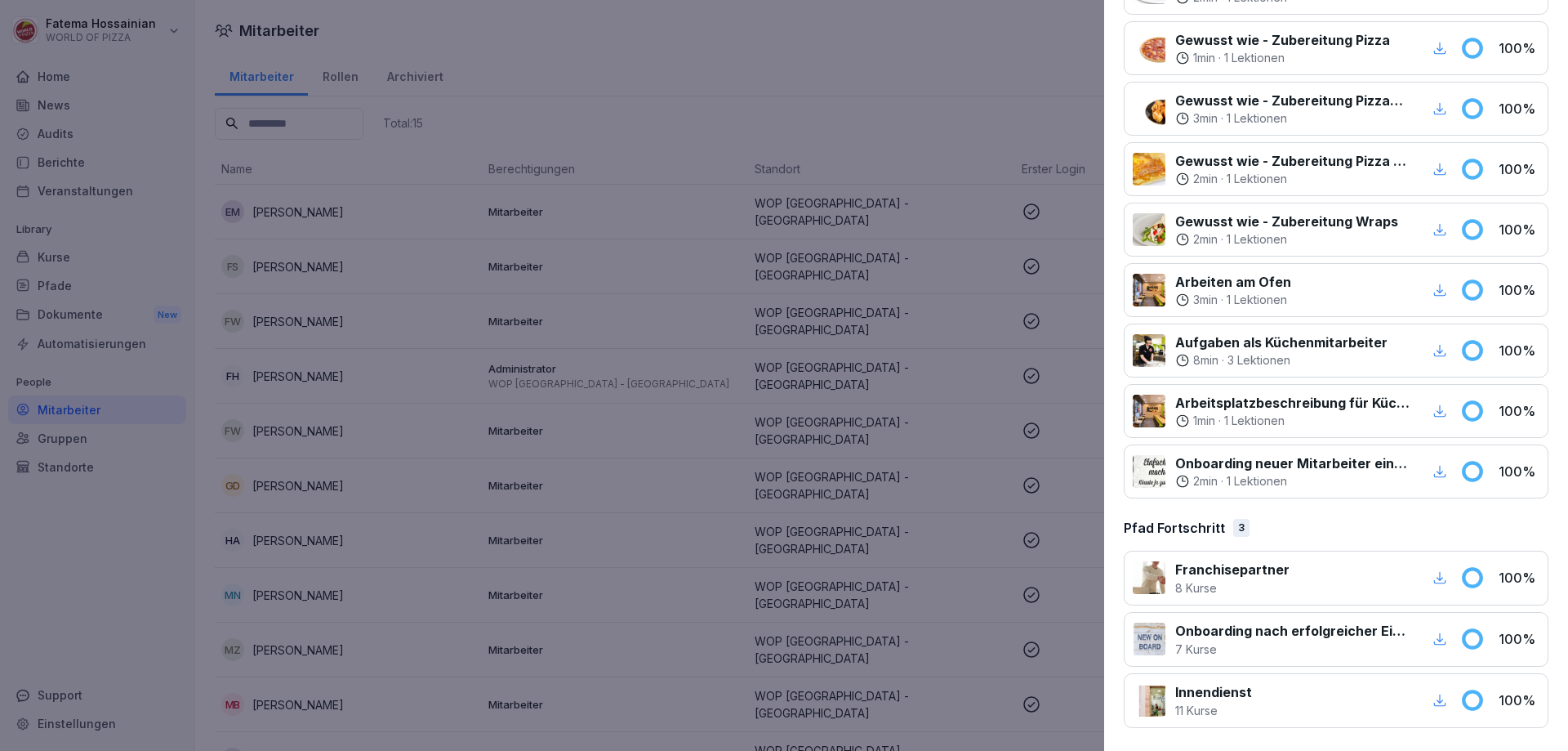
click at [938, 457] on div at bounding box center [784, 376] width 1568 height 751
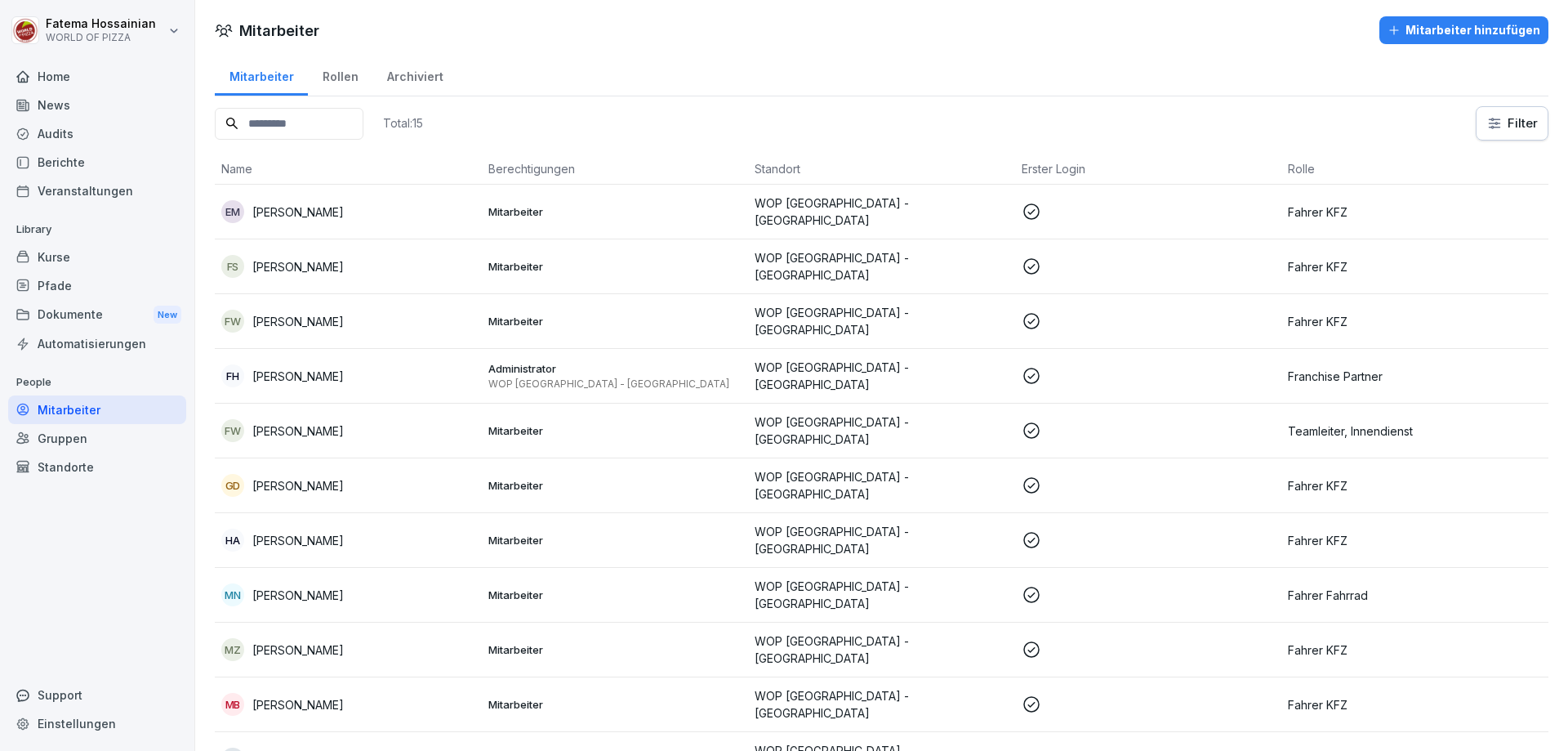
click at [1022, 421] on icon at bounding box center [1031, 430] width 20 height 20
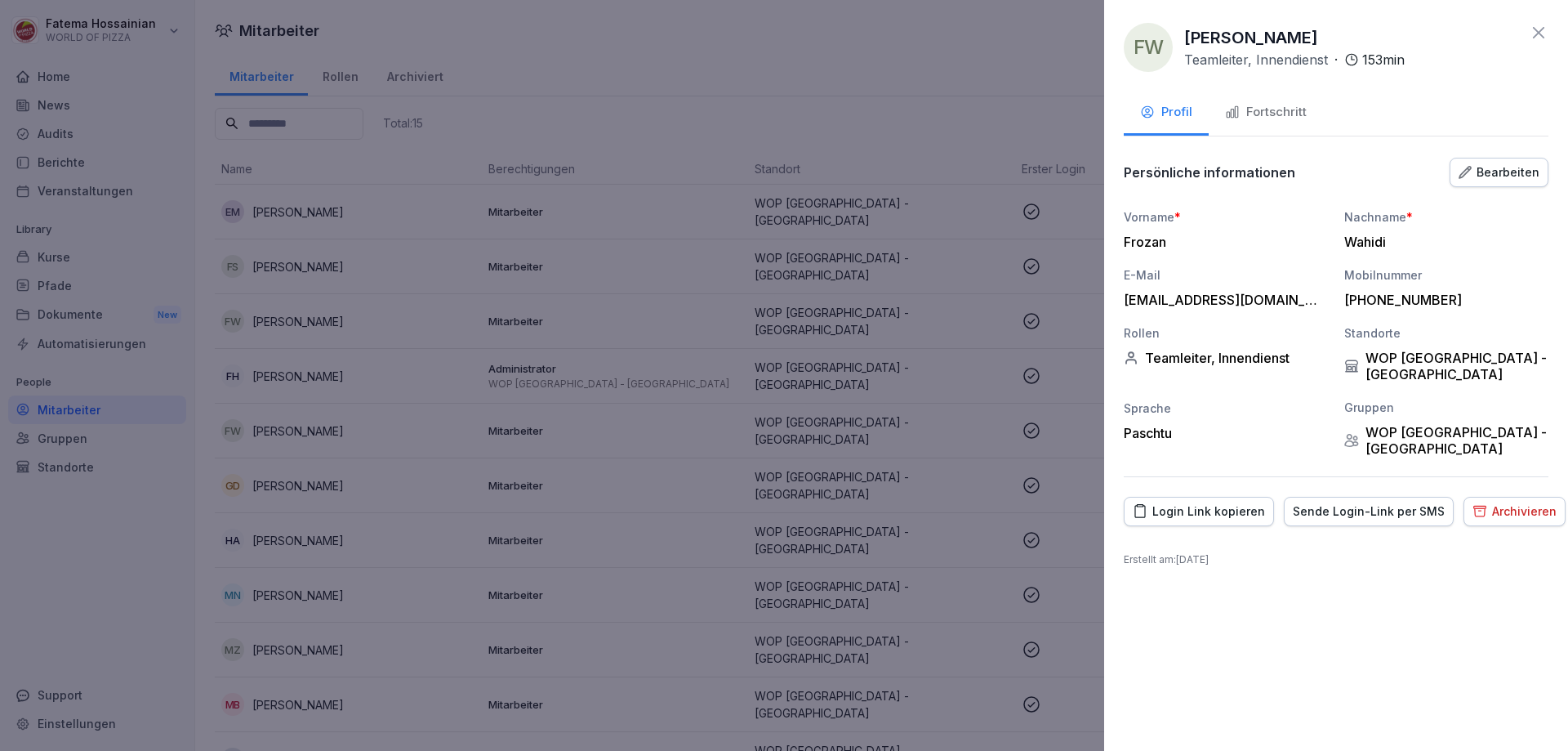
click at [1283, 118] on div "Fortschritt" at bounding box center [1266, 113] width 82 height 19
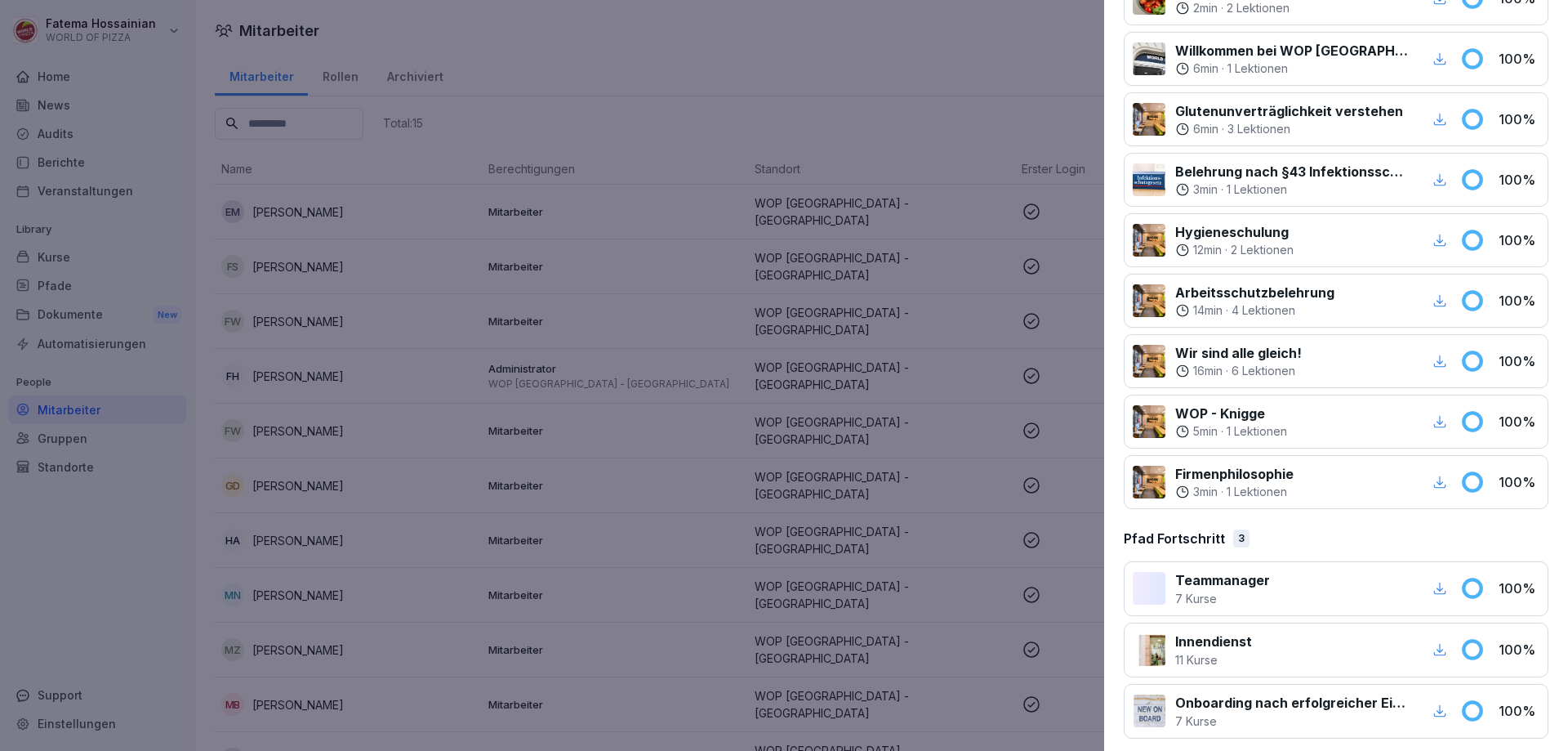
scroll to position [1586, 0]
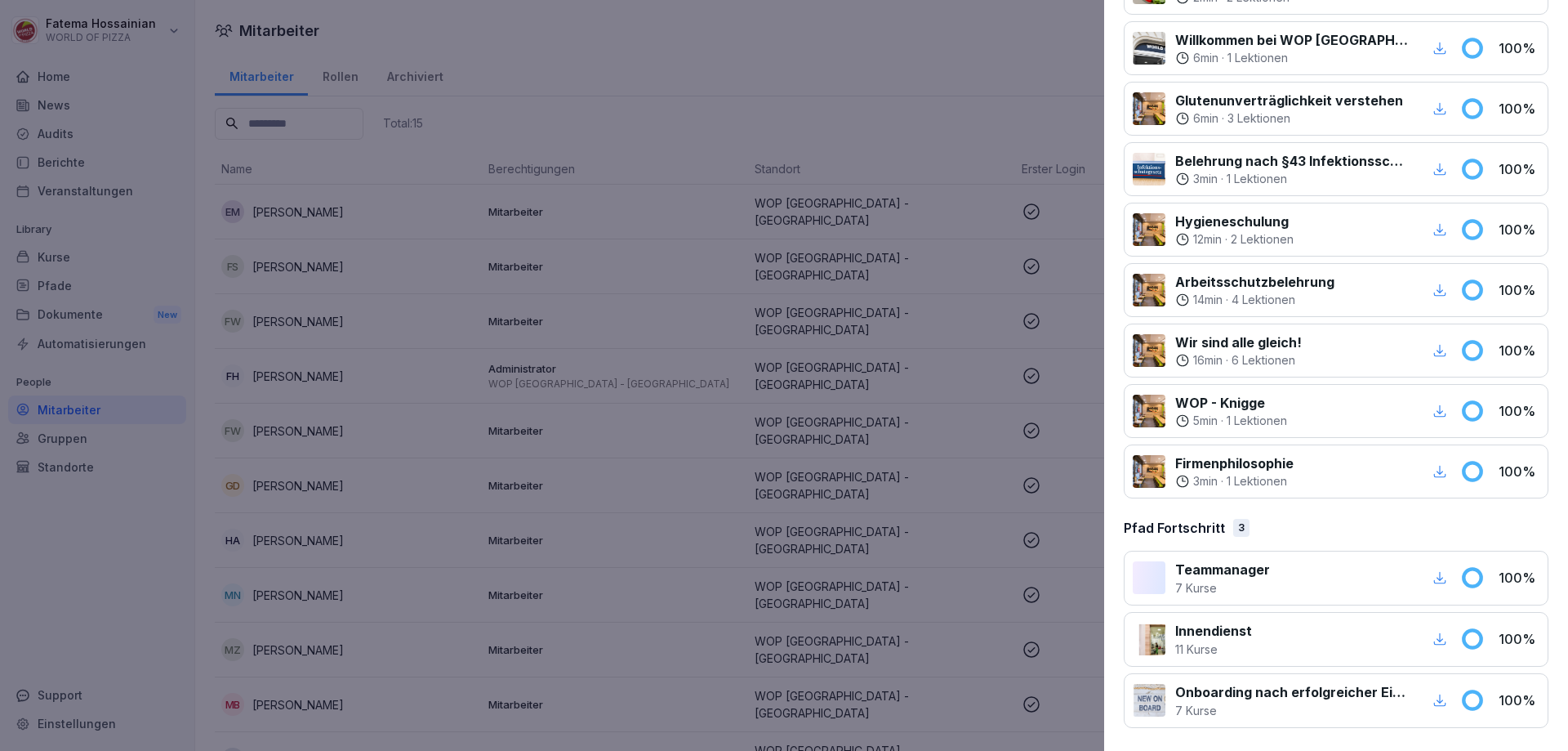
click at [981, 591] on div at bounding box center [784, 376] width 1568 height 751
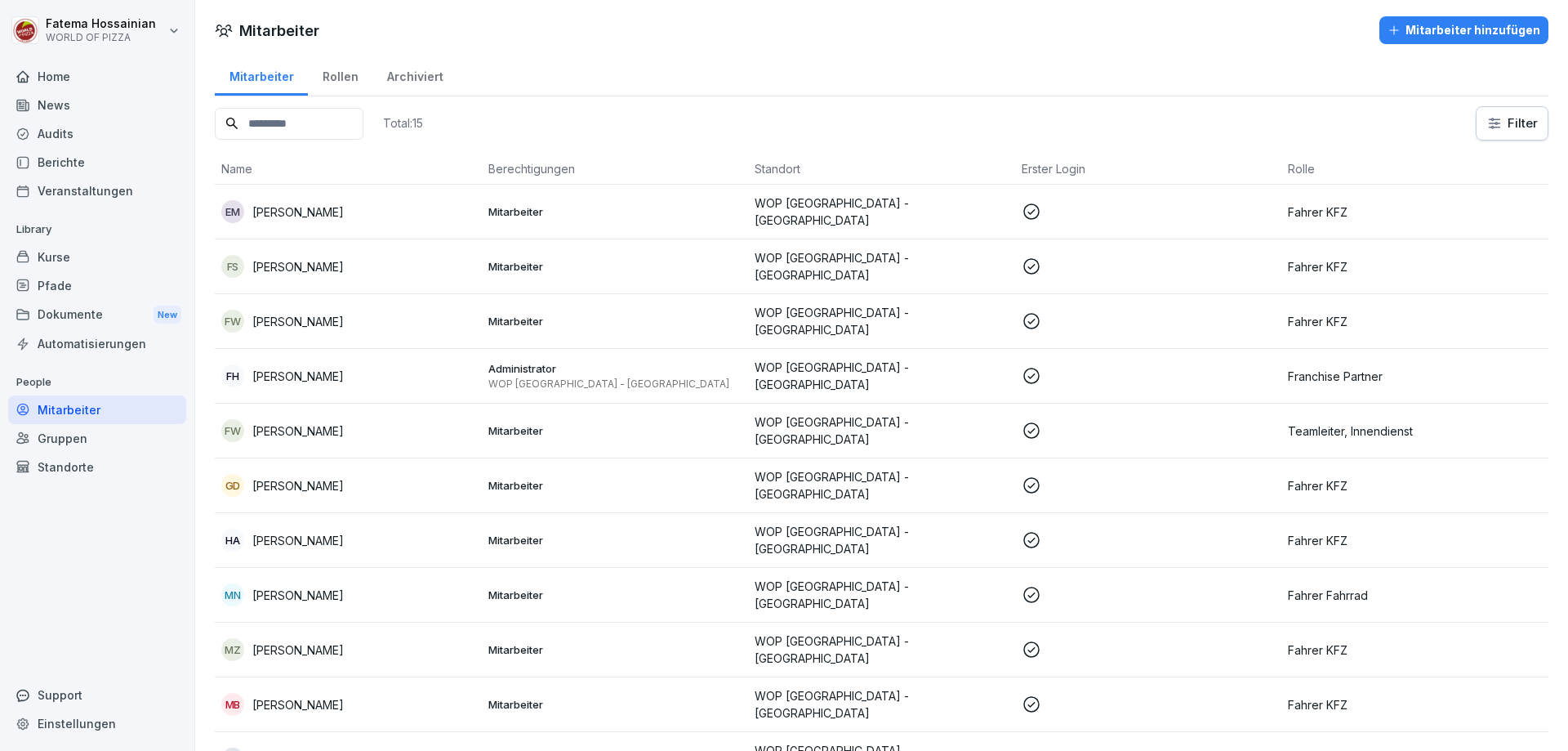
click at [1029, 530] on icon at bounding box center [1031, 539] width 20 height 20
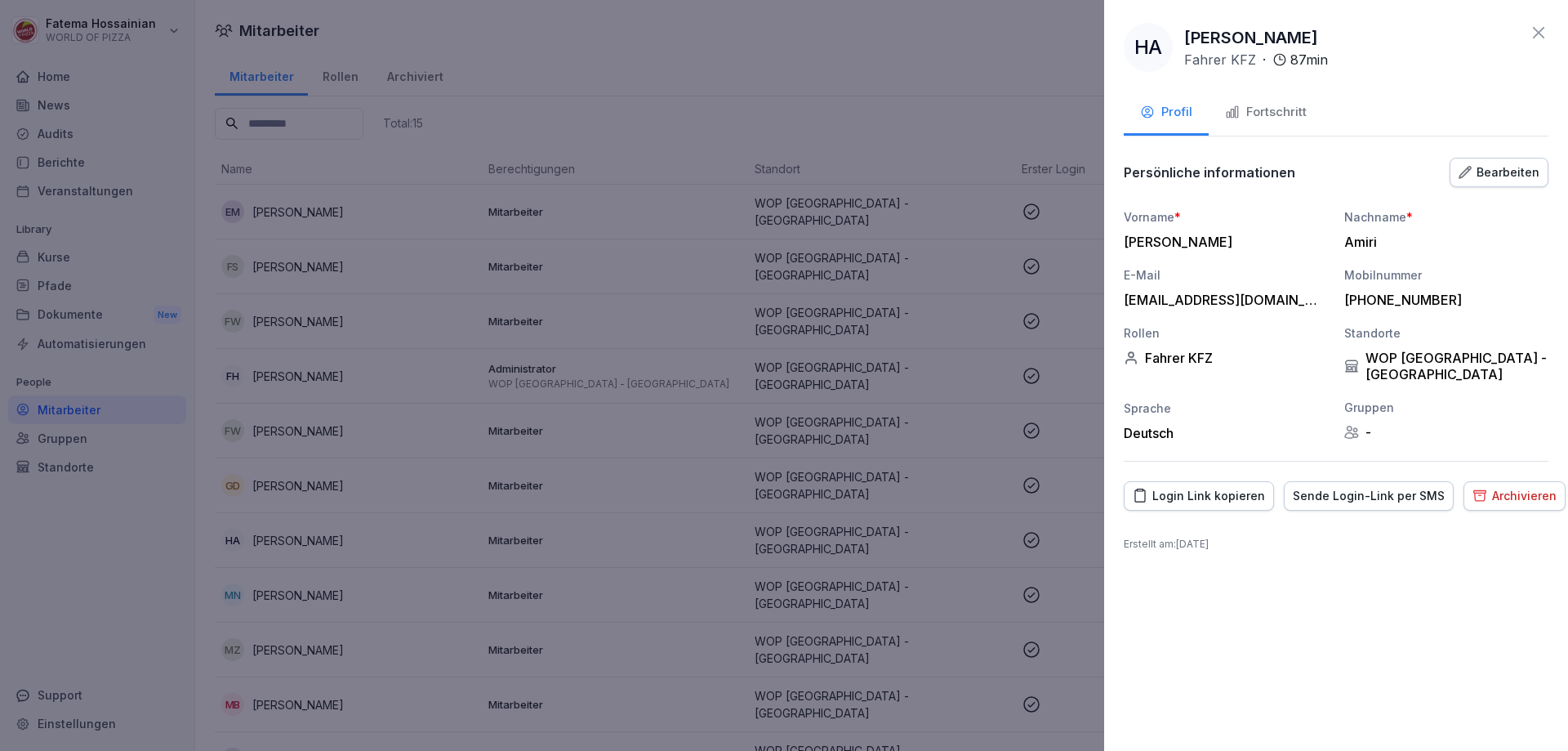
click at [1270, 107] on div "Fortschritt" at bounding box center [1266, 113] width 82 height 19
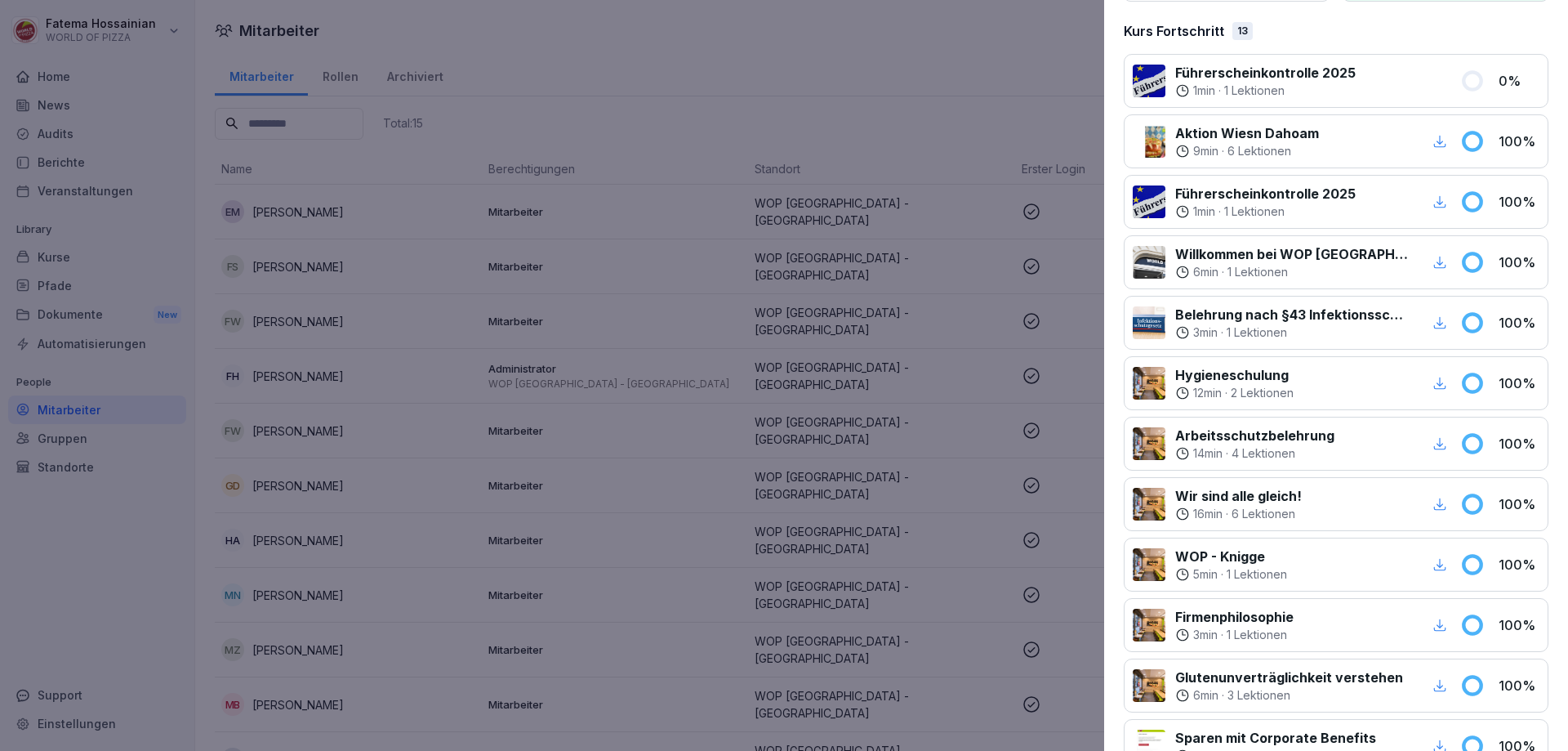
scroll to position [0, 0]
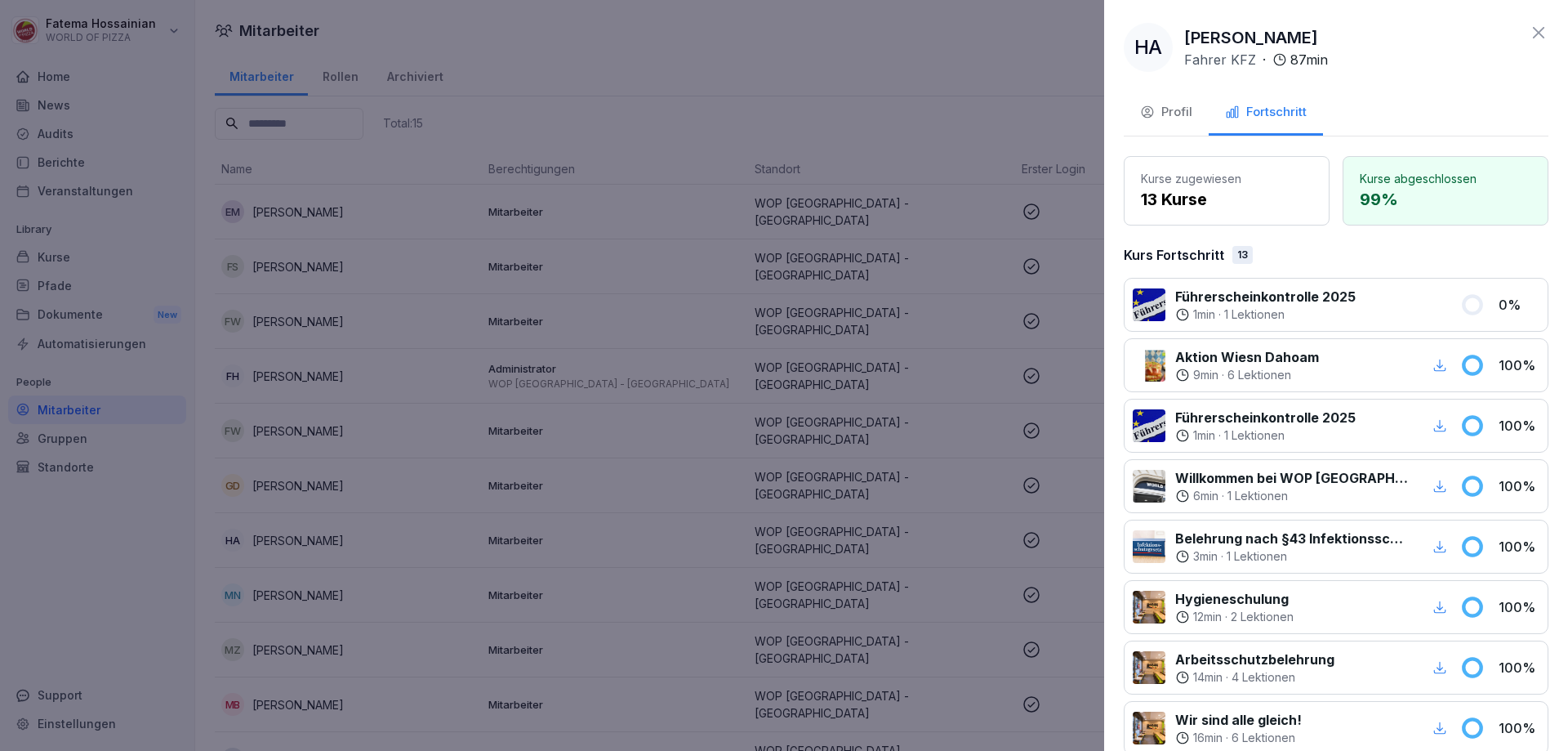
click at [923, 441] on div at bounding box center [784, 376] width 1568 height 751
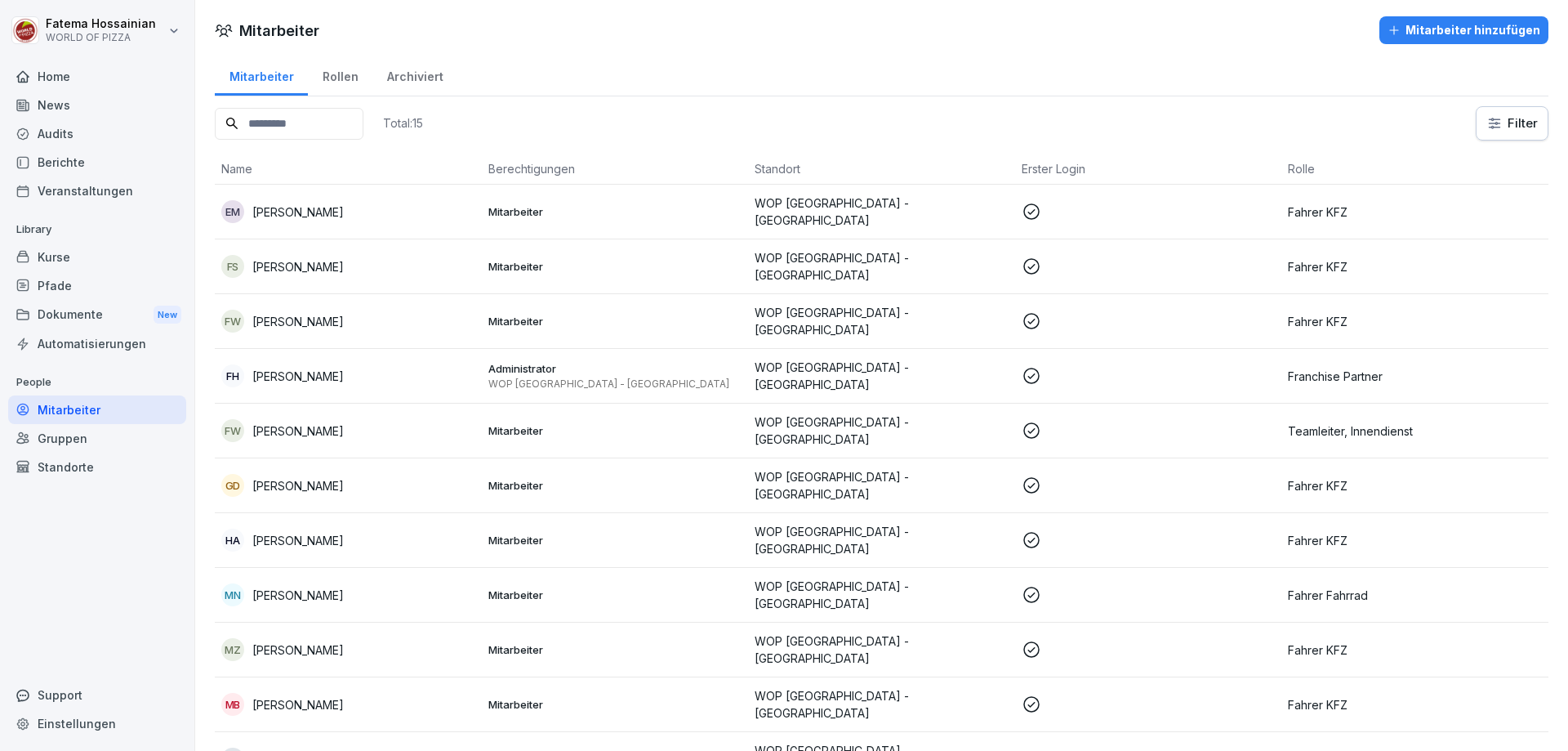
click at [879, 431] on td "WOP [GEOGRAPHIC_DATA] - [GEOGRAPHIC_DATA]" at bounding box center [882, 430] width 267 height 55
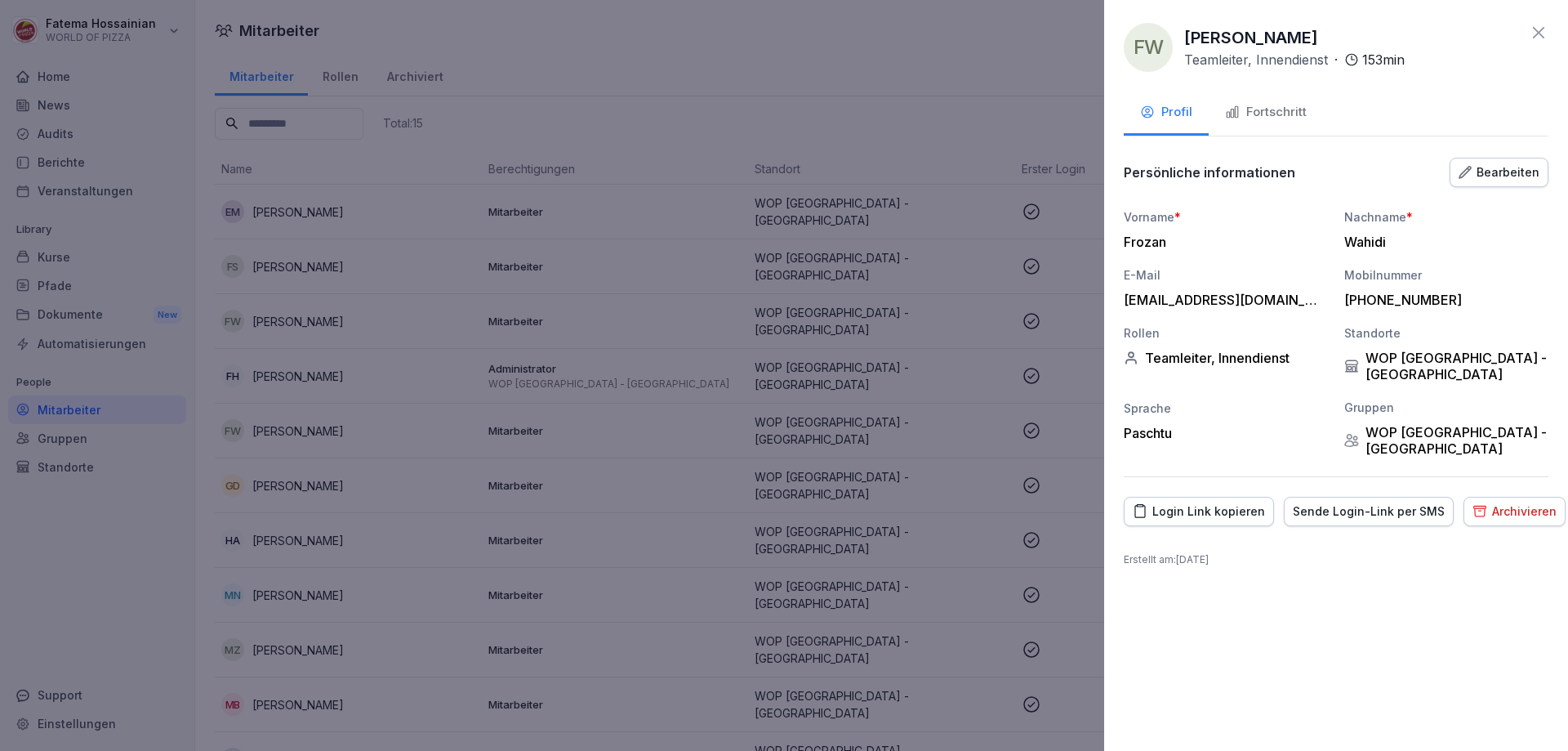
click at [1264, 106] on div "Fortschritt" at bounding box center [1266, 113] width 82 height 19
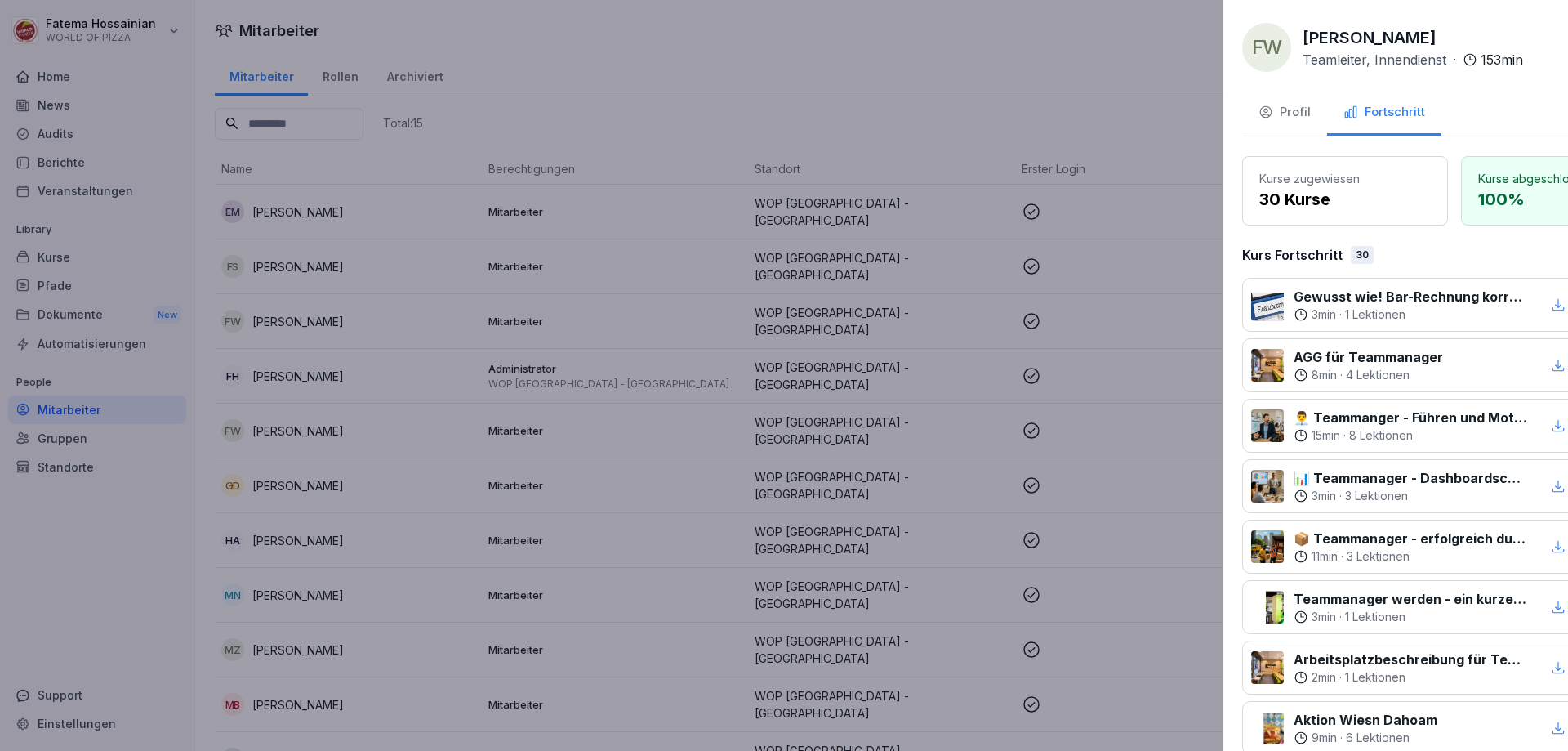
click at [978, 380] on div at bounding box center [784, 376] width 1568 height 751
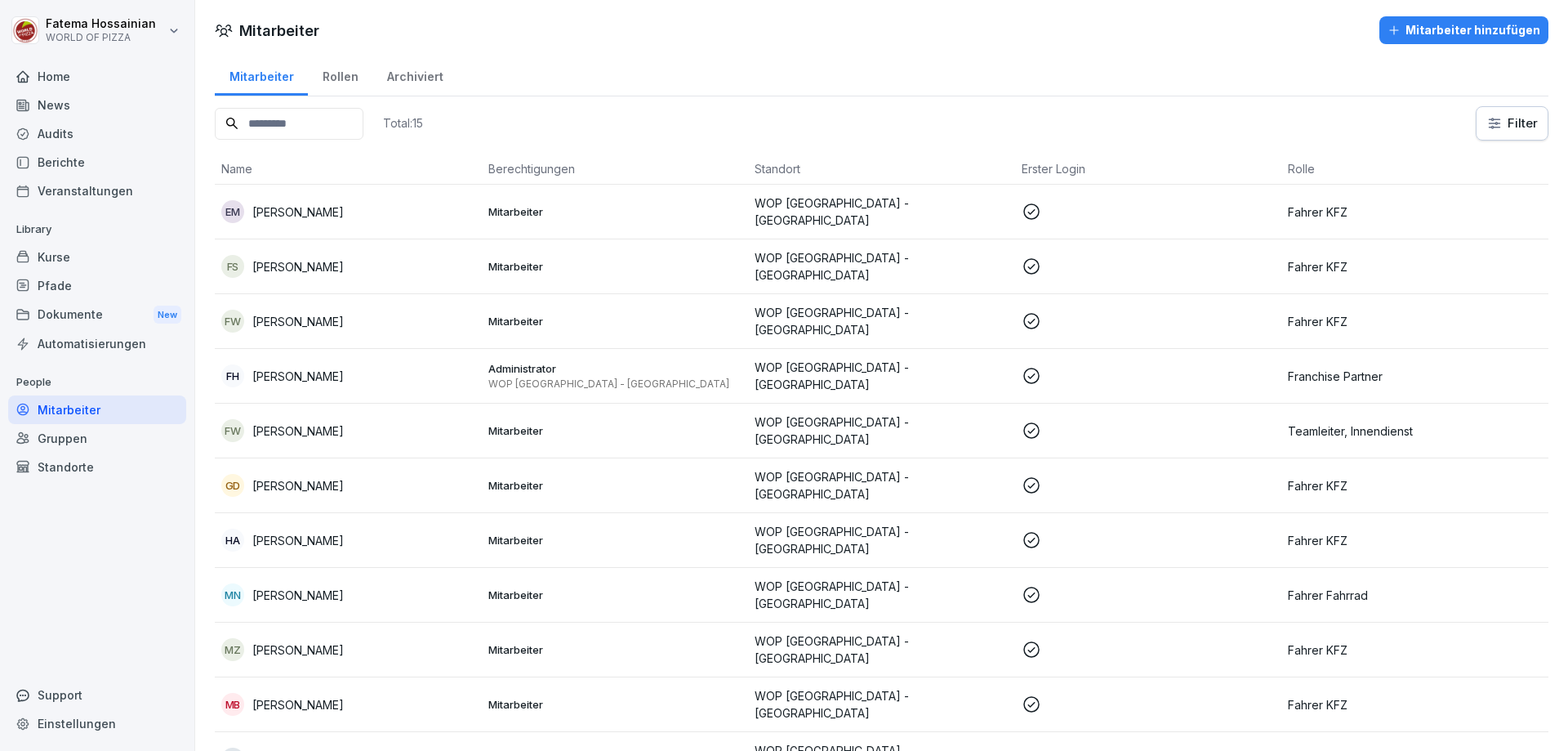
click at [987, 589] on td "WOP [GEOGRAPHIC_DATA] - [GEOGRAPHIC_DATA]" at bounding box center [882, 595] width 267 height 55
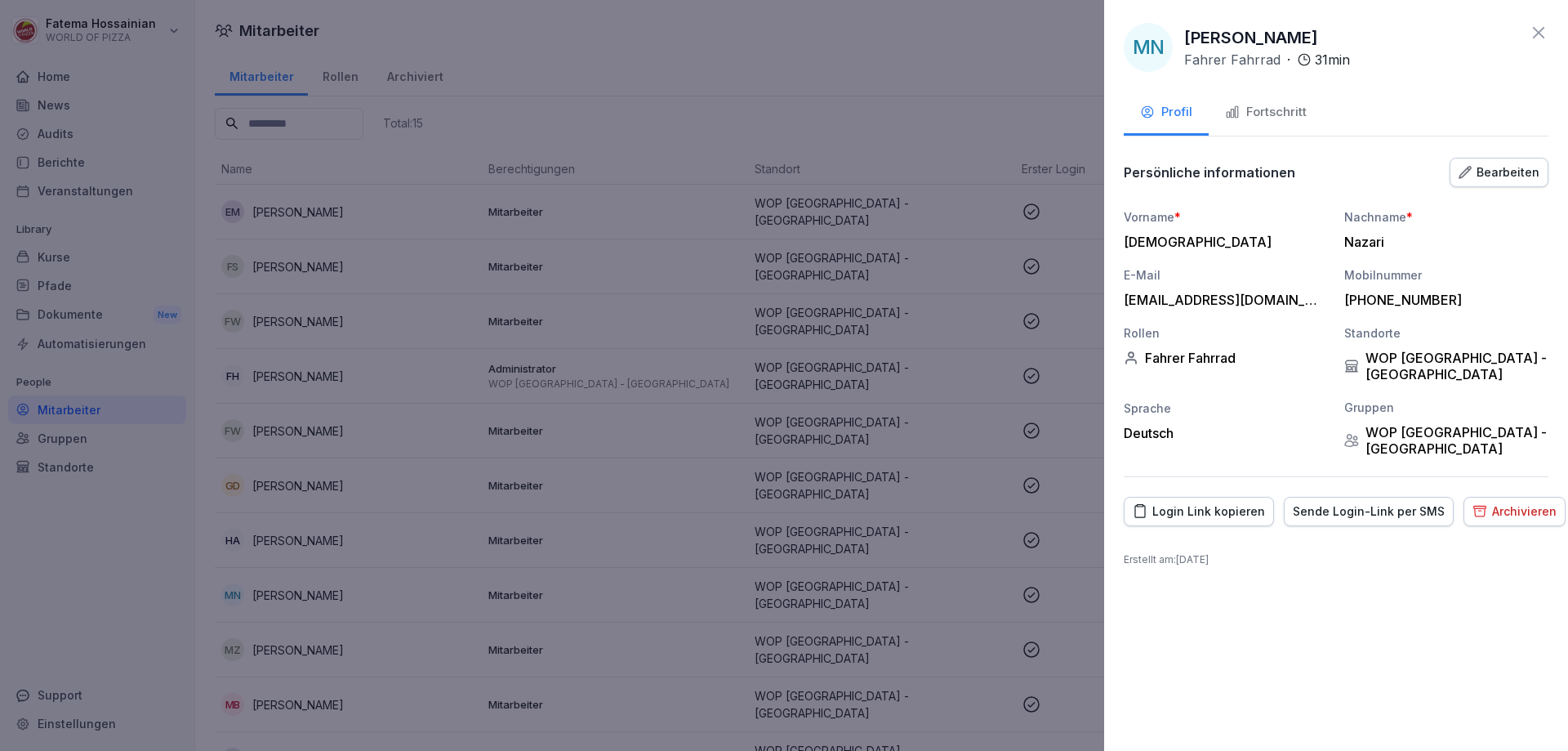
click at [1281, 107] on div "Fortschritt" at bounding box center [1266, 113] width 82 height 19
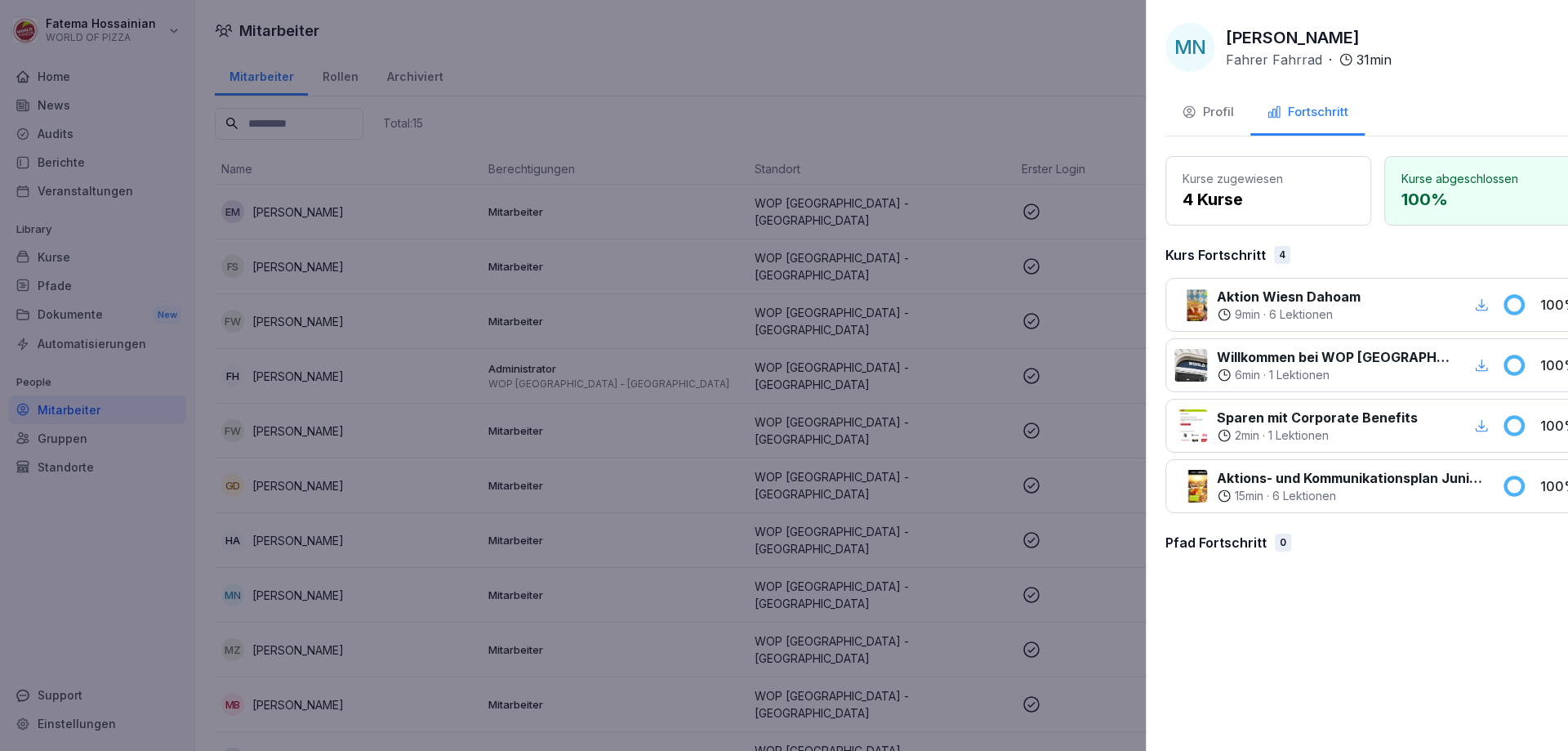
click at [977, 485] on div at bounding box center [784, 376] width 1568 height 751
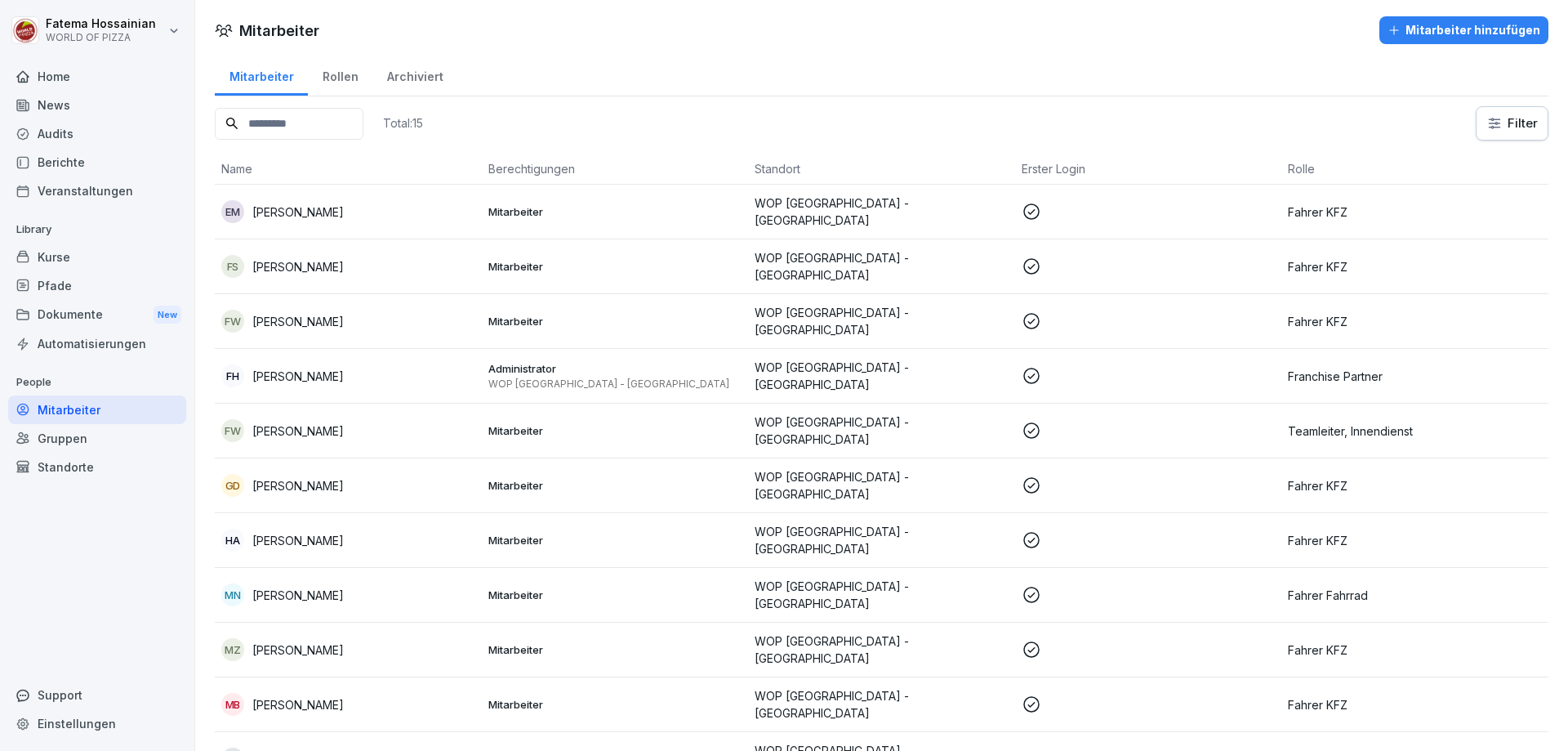
click at [970, 578] on p "WOP [GEOGRAPHIC_DATA] - [GEOGRAPHIC_DATA]" at bounding box center [881, 595] width 254 height 35
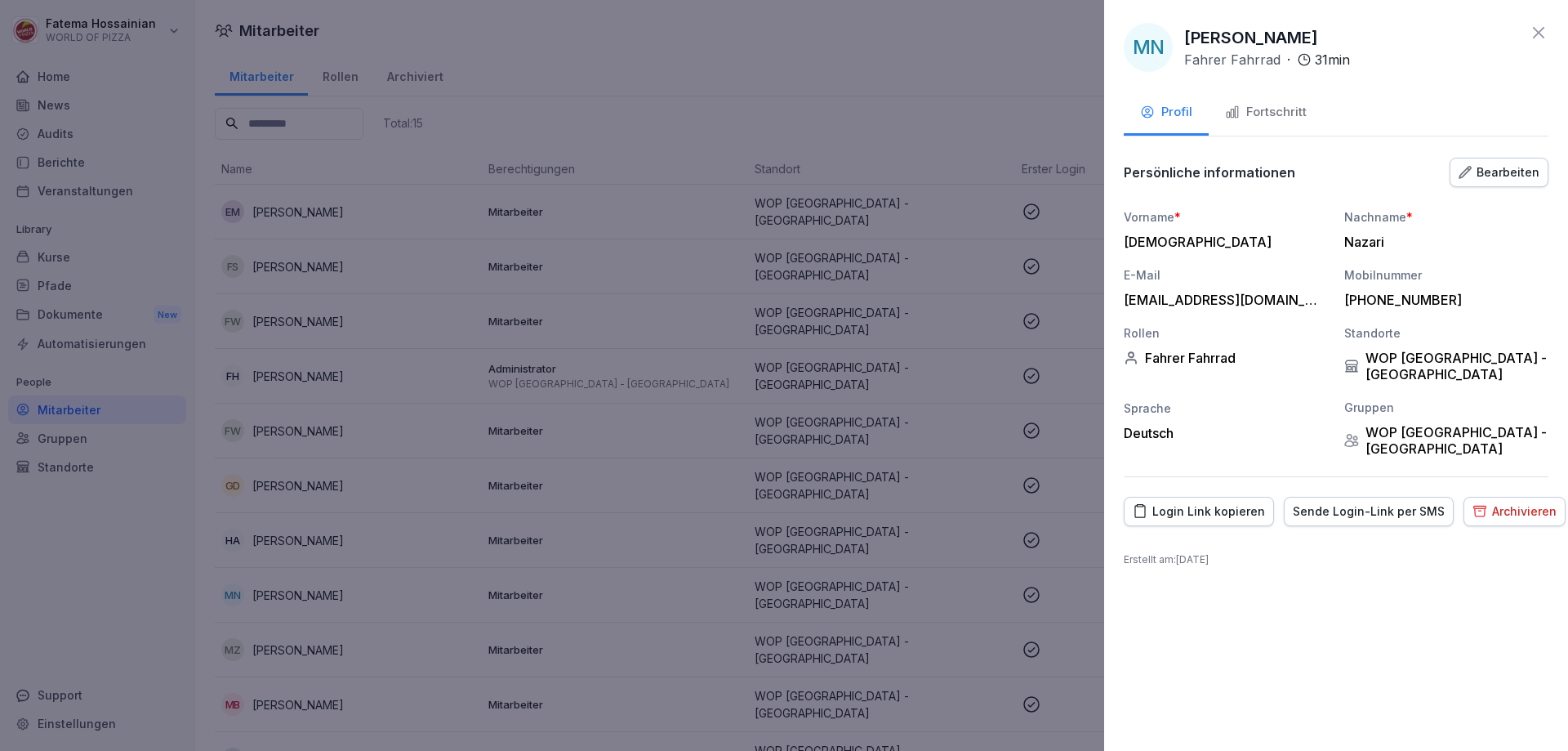
click at [1275, 116] on div "Fortschritt" at bounding box center [1266, 113] width 82 height 19
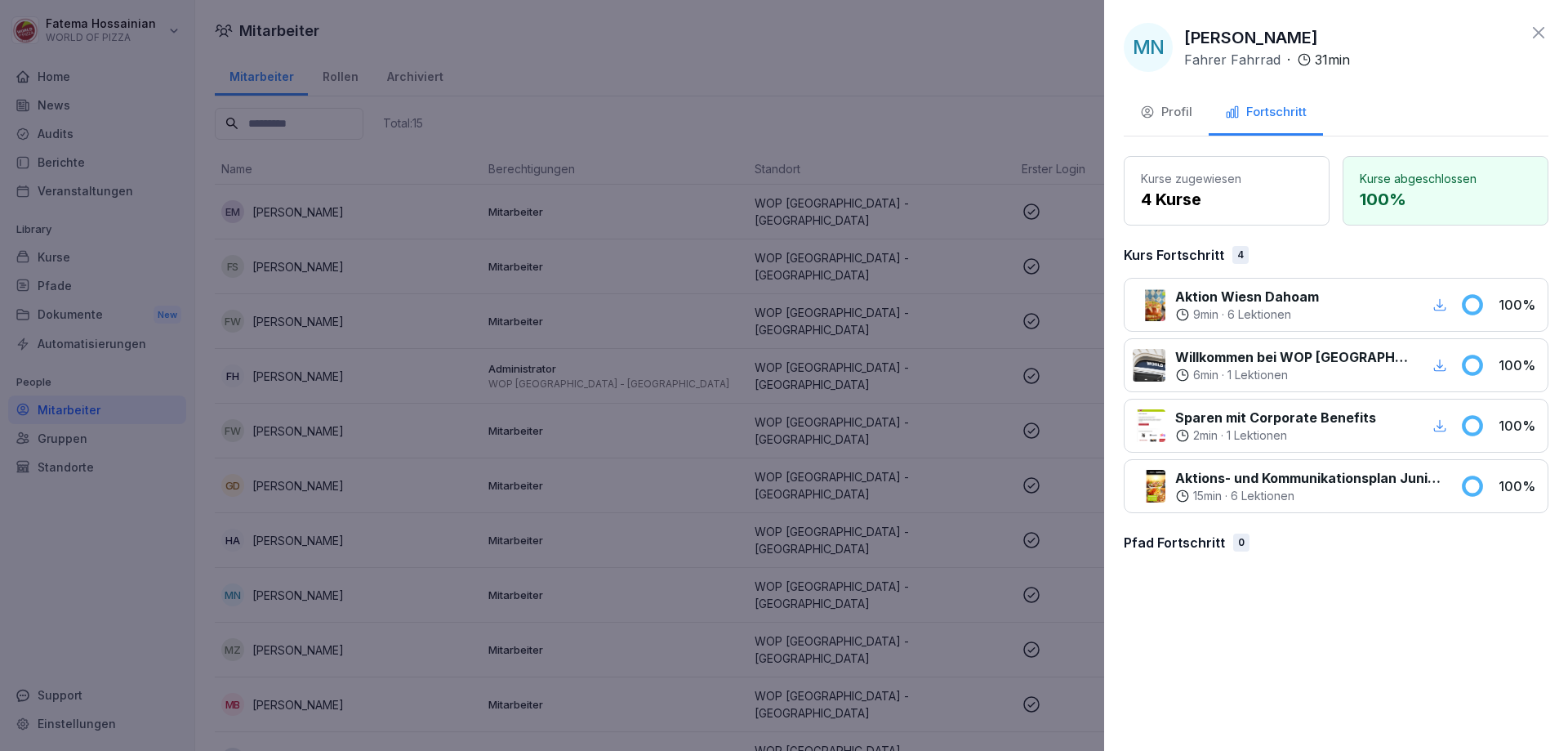
click at [1011, 491] on div at bounding box center [784, 376] width 1568 height 751
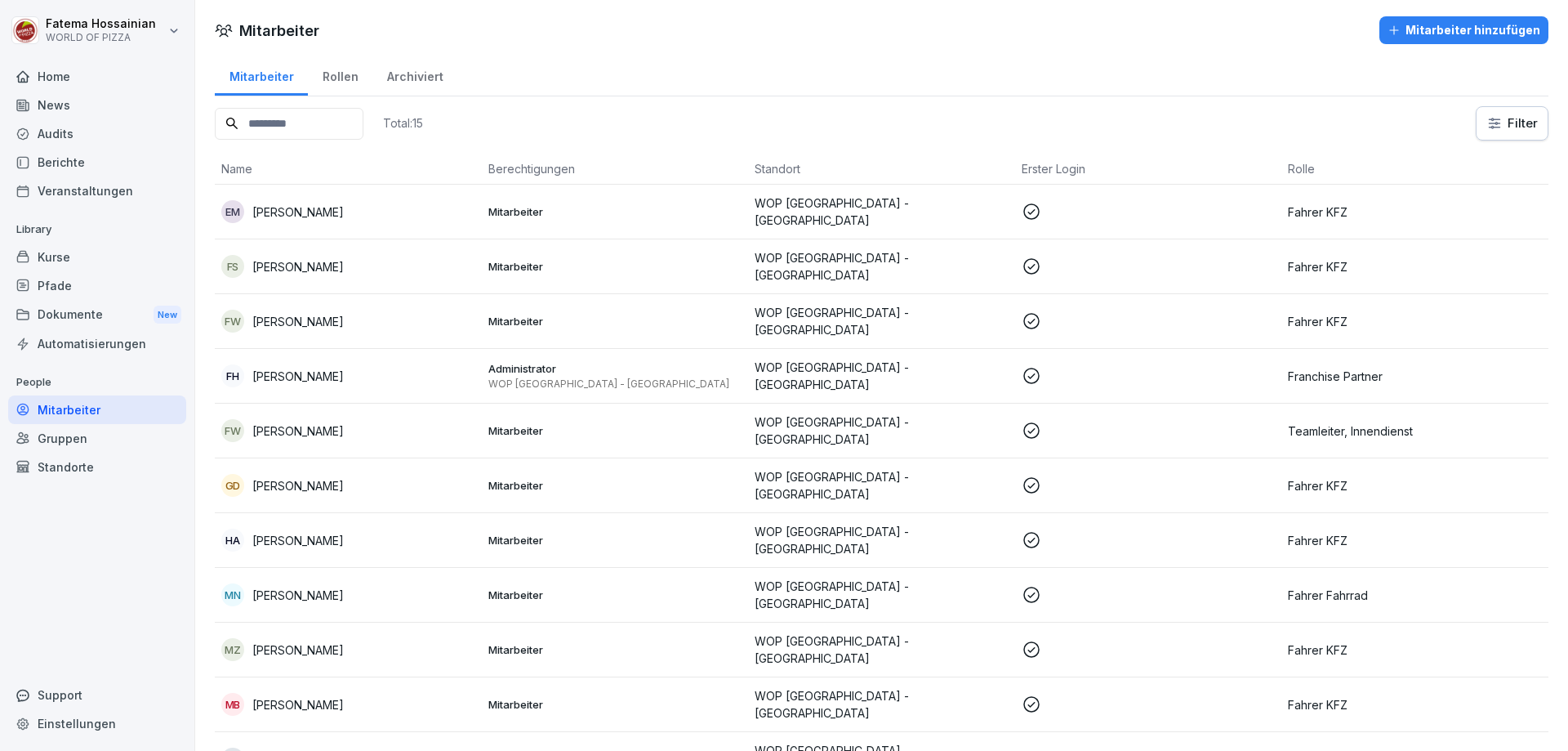
scroll to position [82, 0]
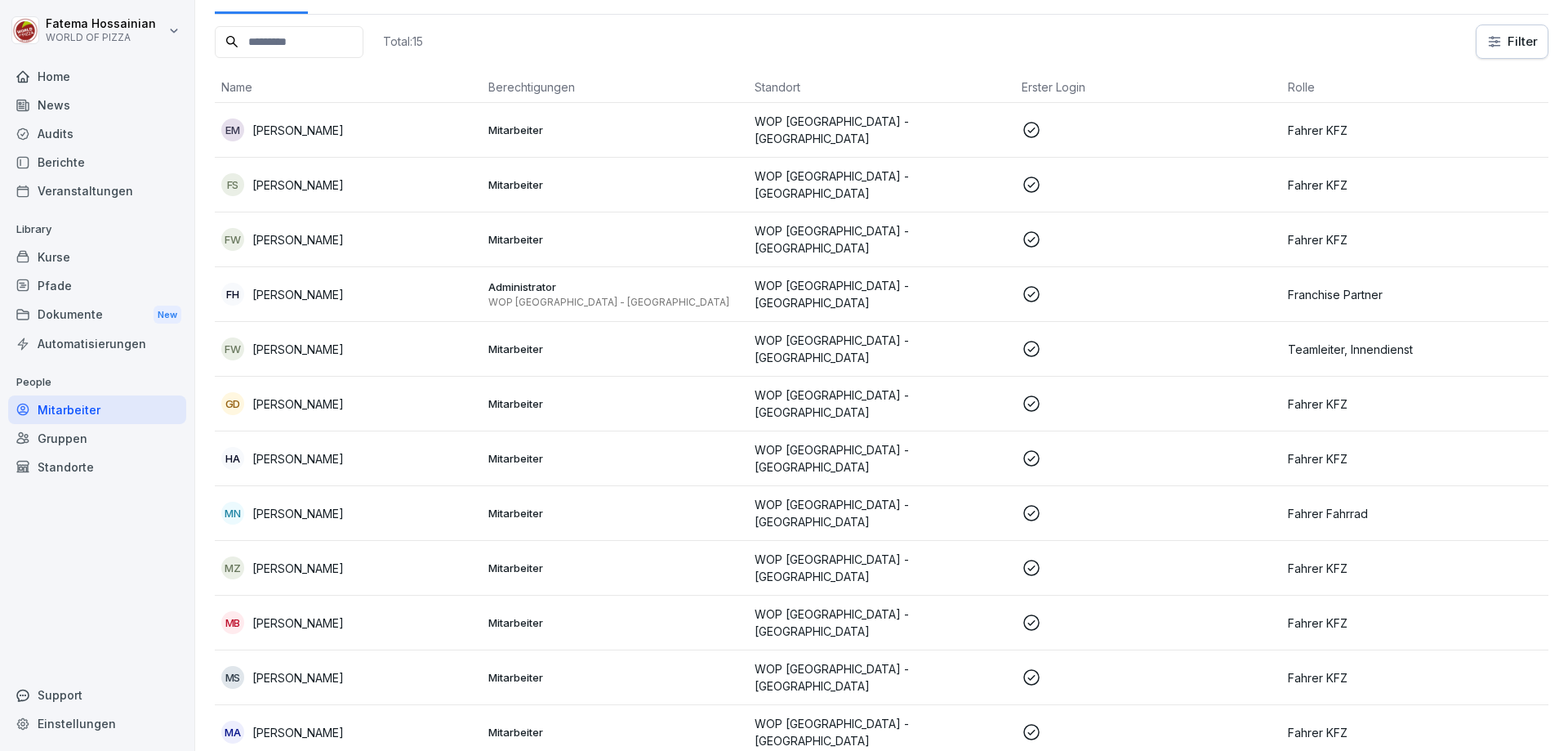
click at [1016, 557] on td at bounding box center [1149, 568] width 267 height 55
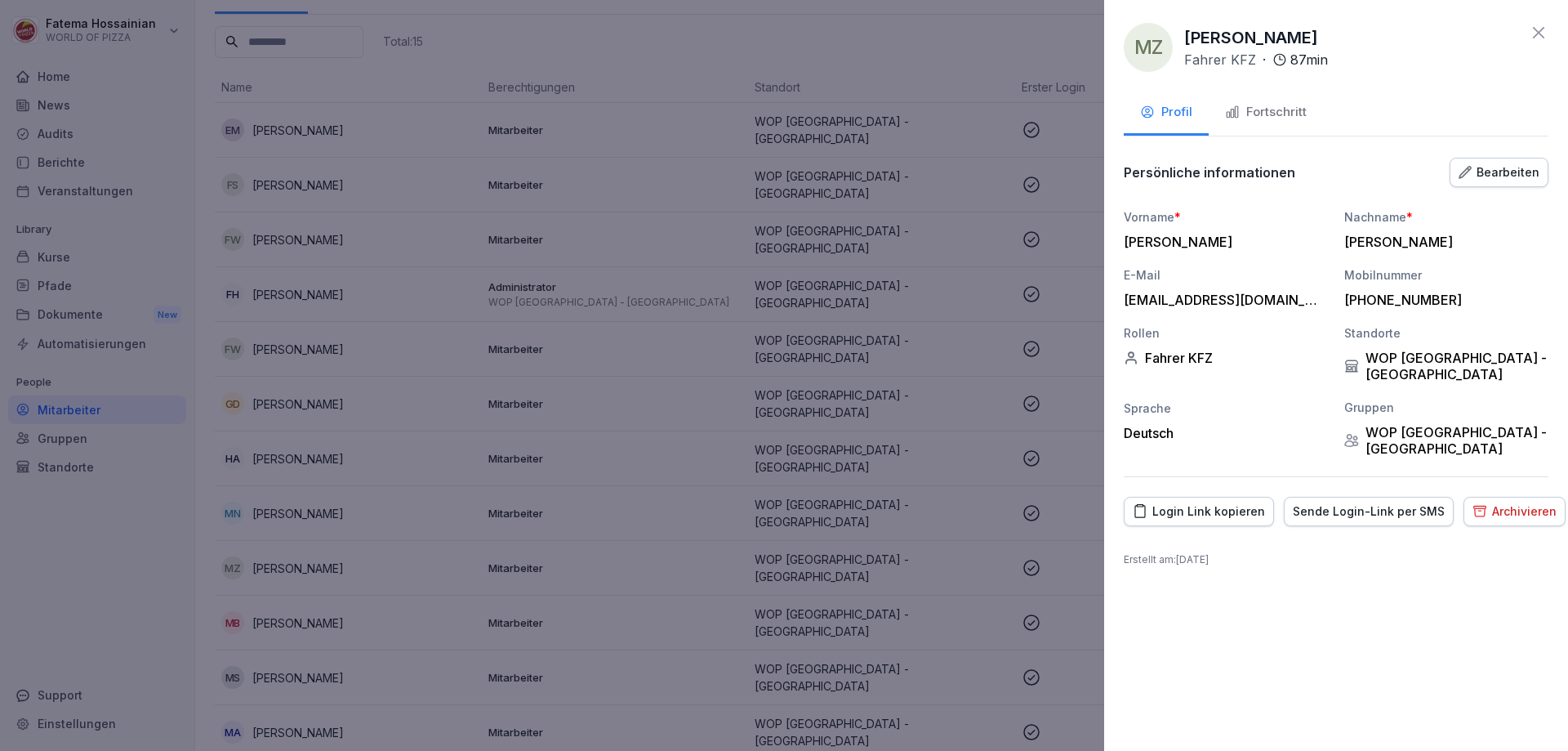
click at [1247, 101] on button "Fortschritt" at bounding box center [1266, 113] width 114 height 44
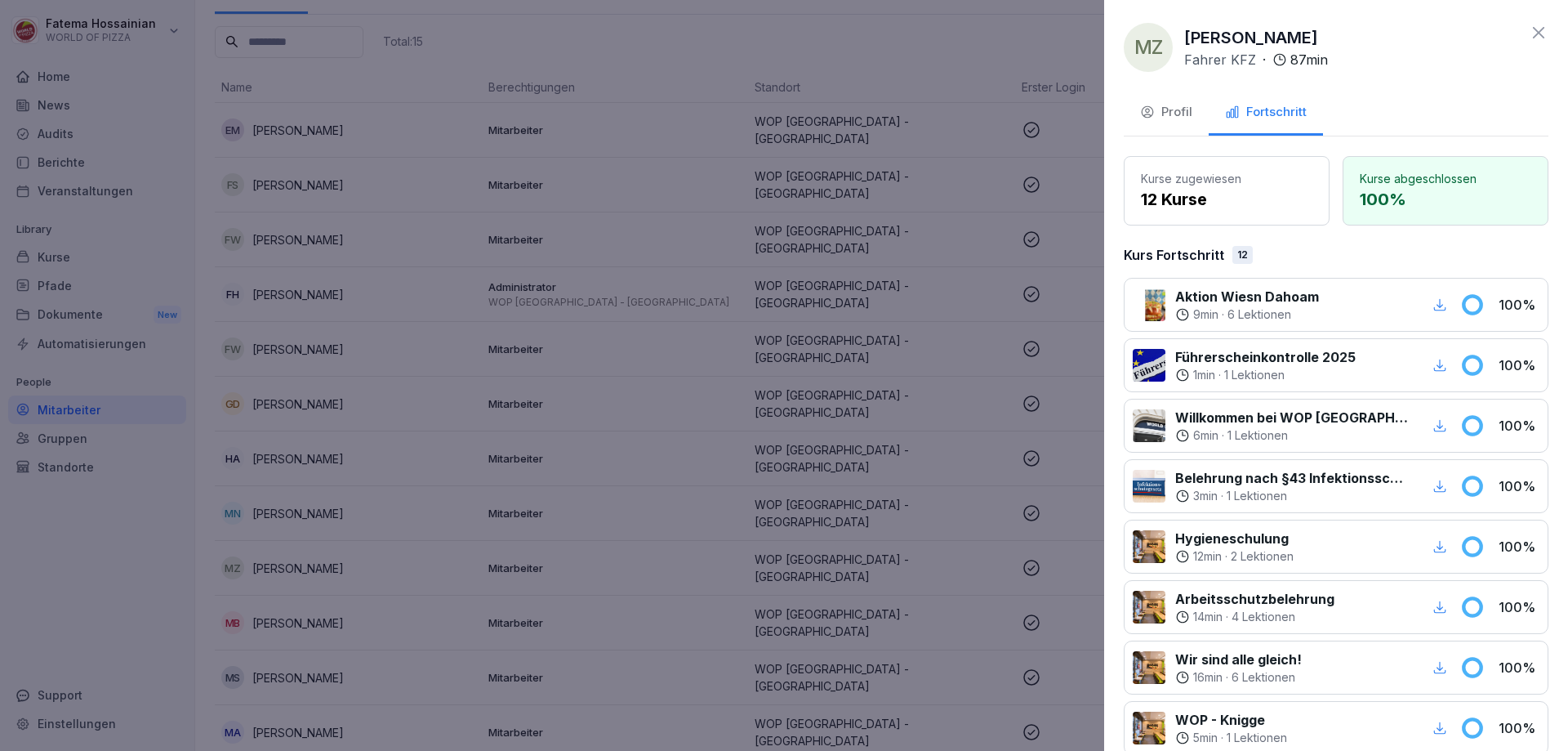
click at [885, 537] on div at bounding box center [784, 376] width 1568 height 751
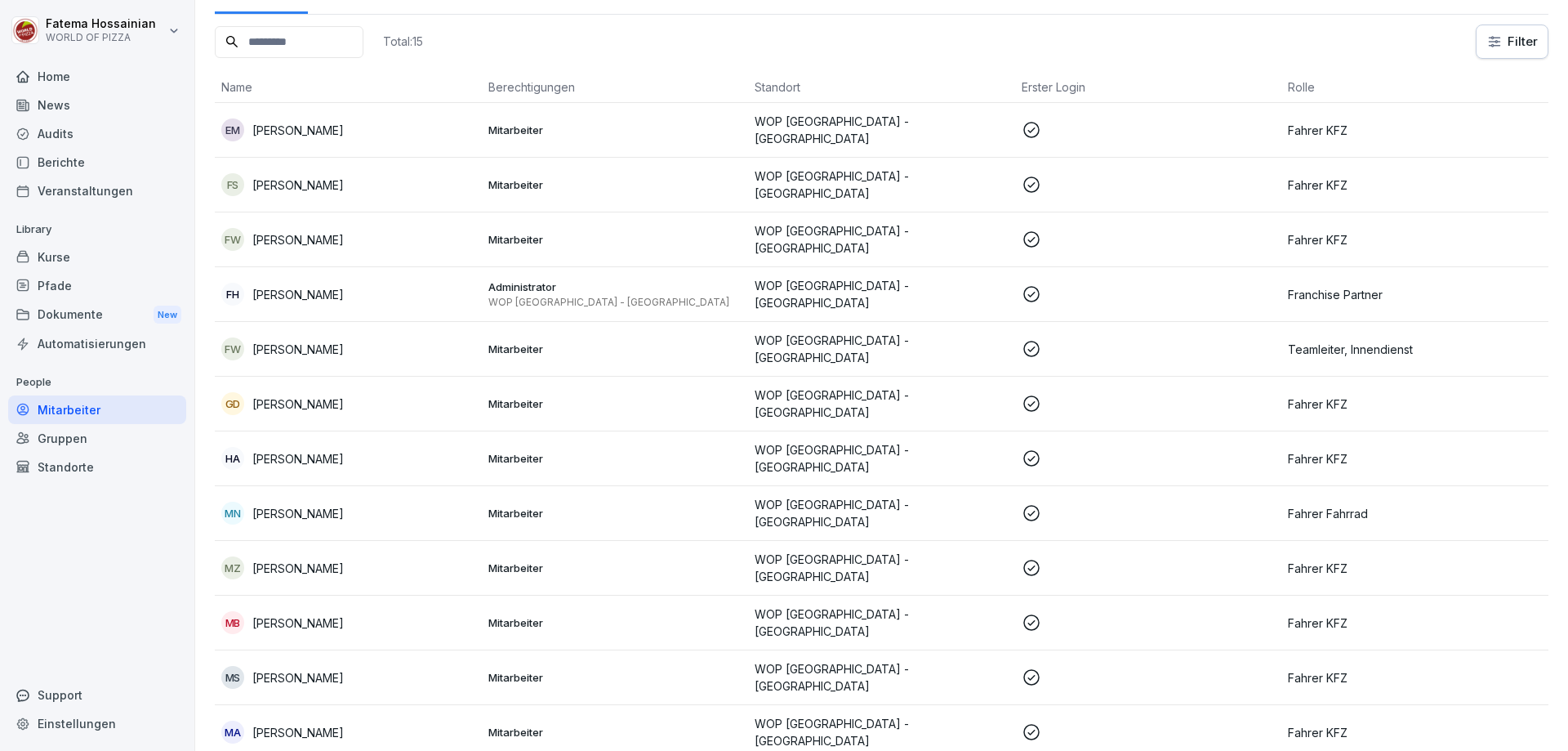
click at [920, 605] on p "WOP [GEOGRAPHIC_DATA] - [GEOGRAPHIC_DATA]" at bounding box center [881, 623] width 254 height 35
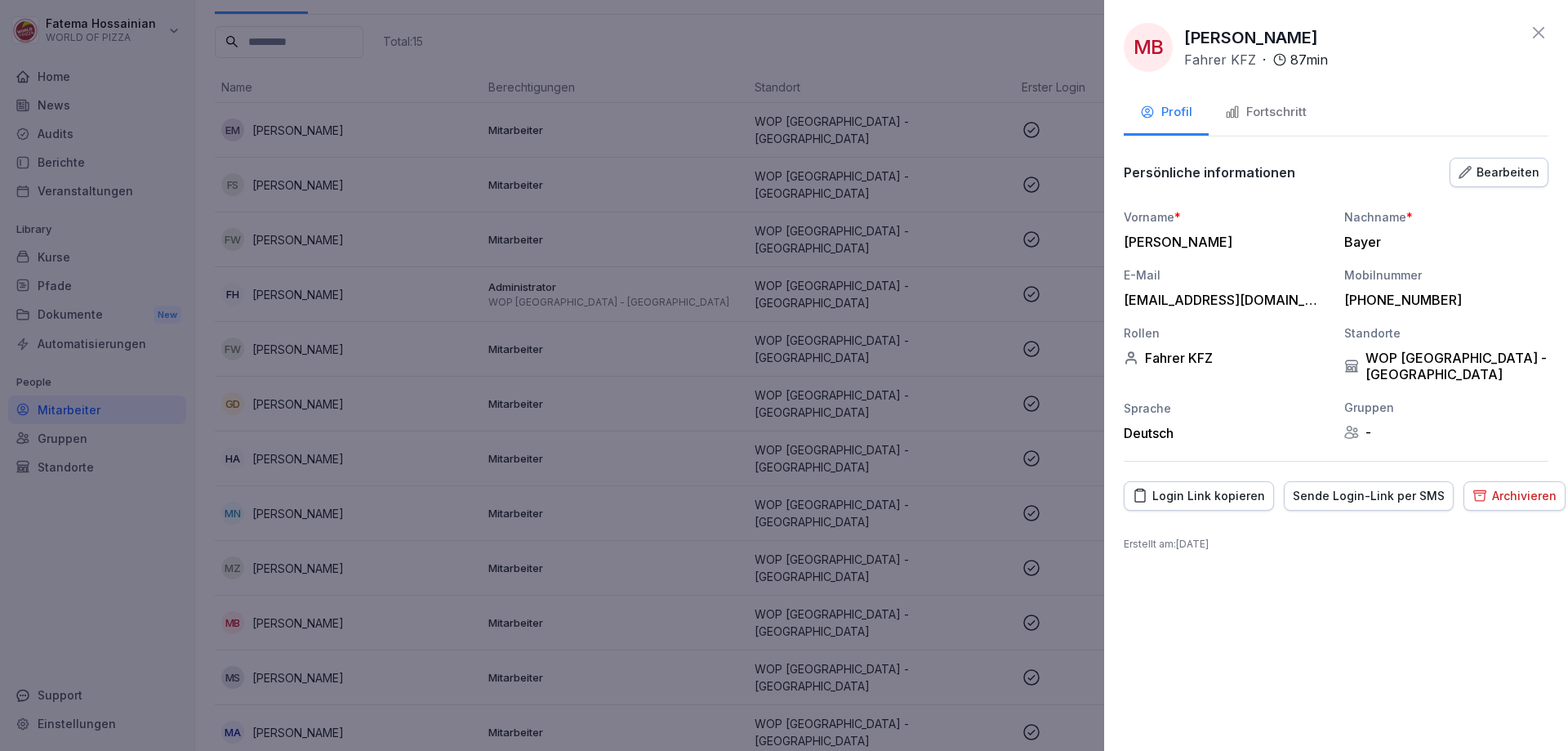
click at [1273, 114] on div "Fortschritt" at bounding box center [1266, 113] width 82 height 19
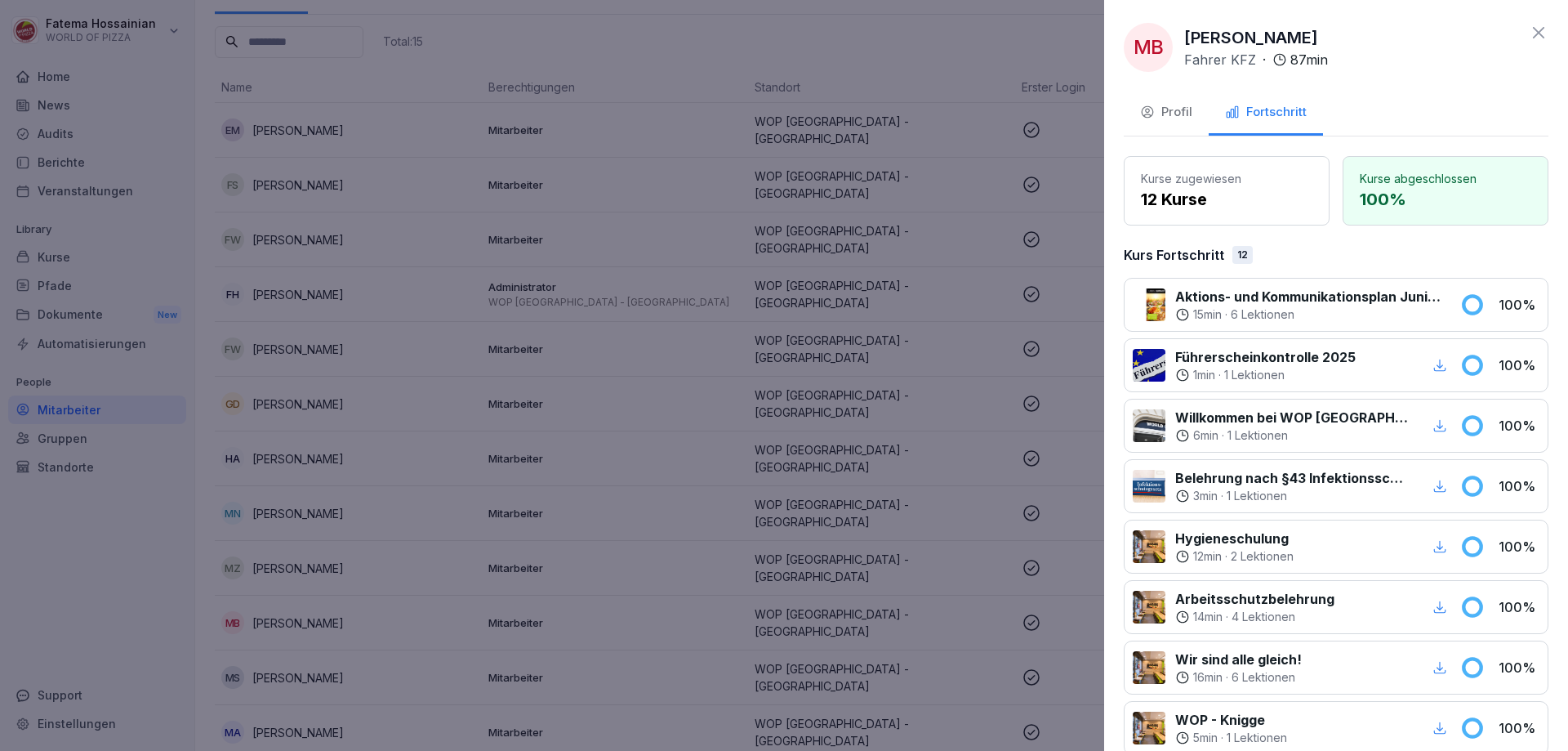
click at [731, 608] on div at bounding box center [784, 376] width 1568 height 751
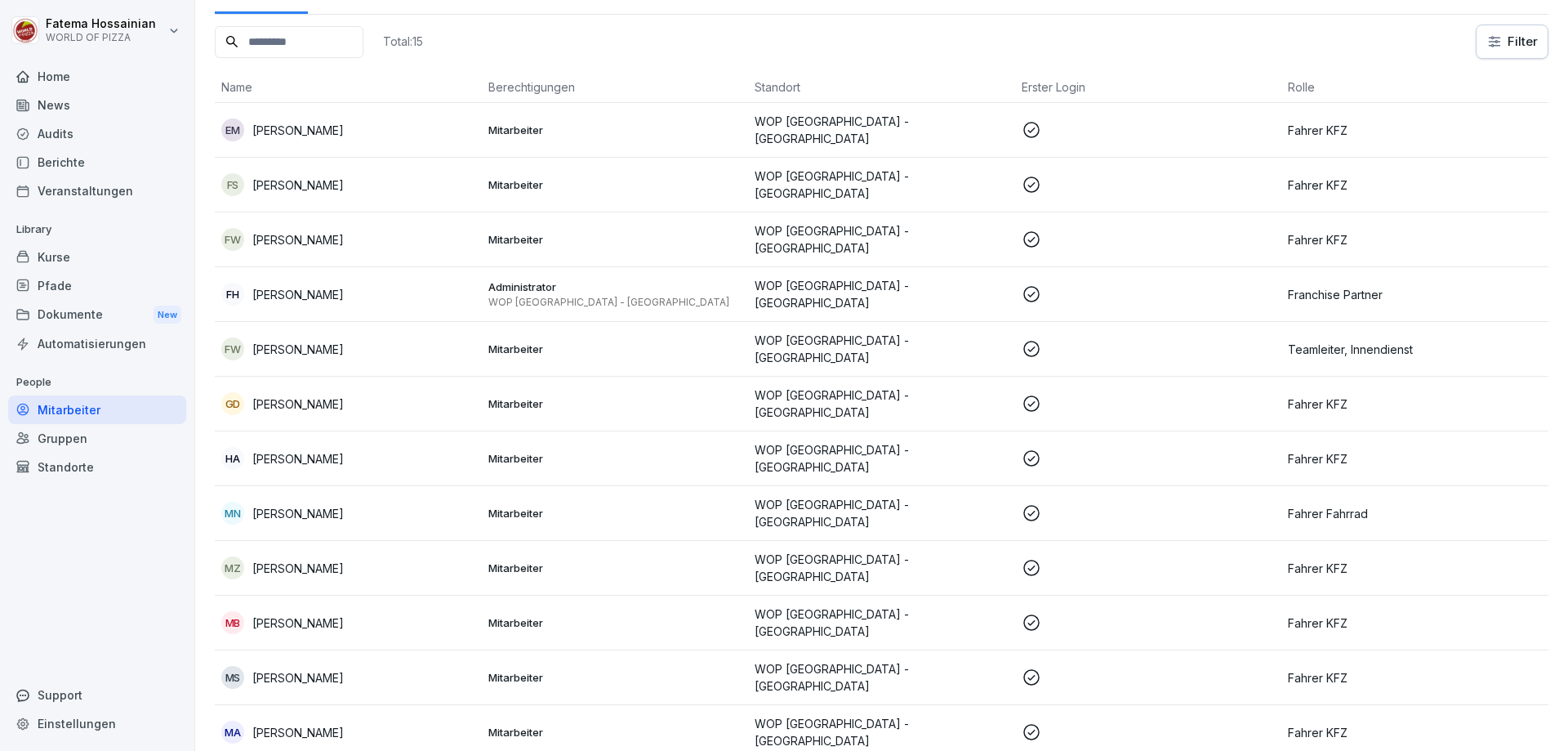
click at [865, 660] on p "WOP [GEOGRAPHIC_DATA] - [GEOGRAPHIC_DATA]" at bounding box center [881, 677] width 254 height 35
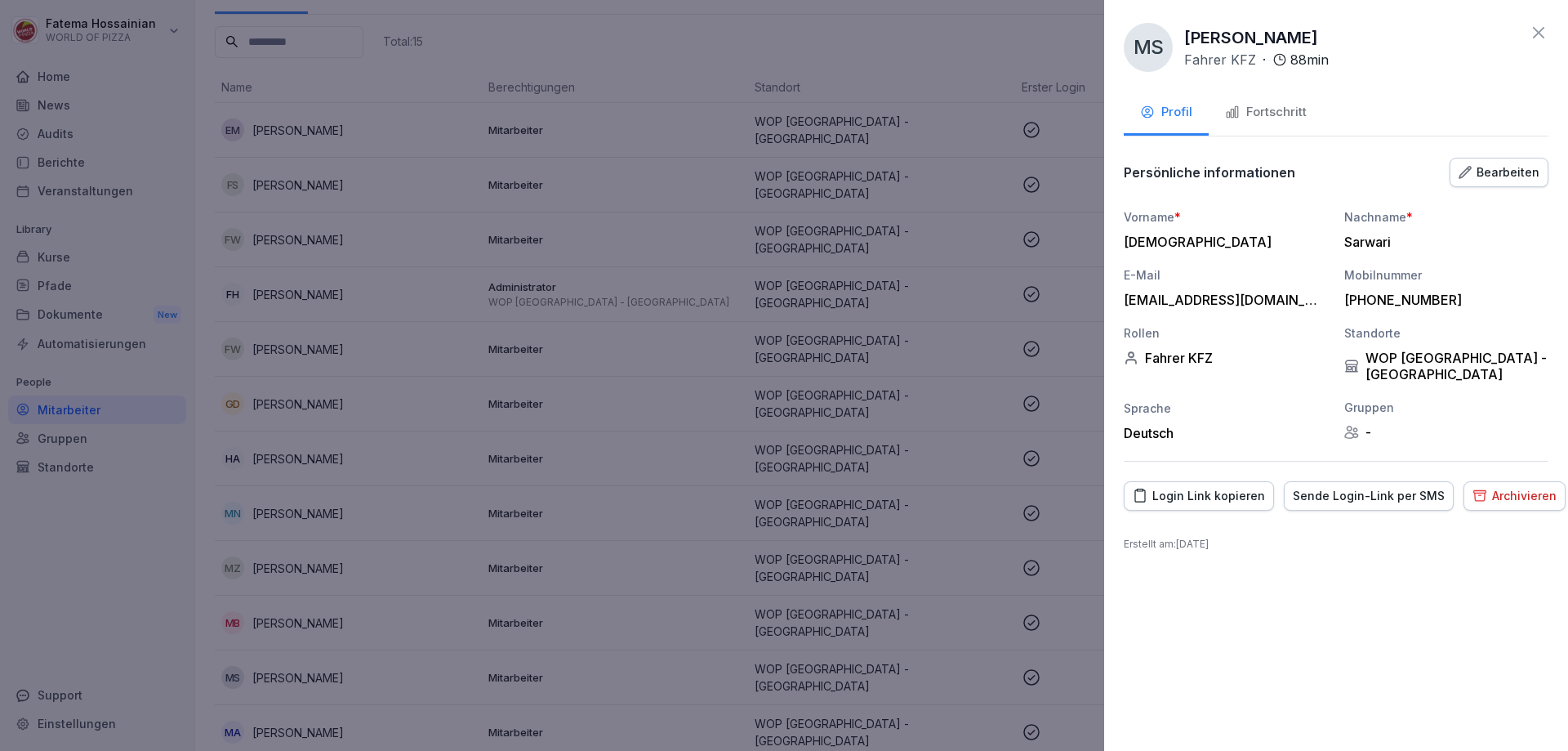
click at [1262, 112] on div "Fortschritt" at bounding box center [1266, 113] width 82 height 19
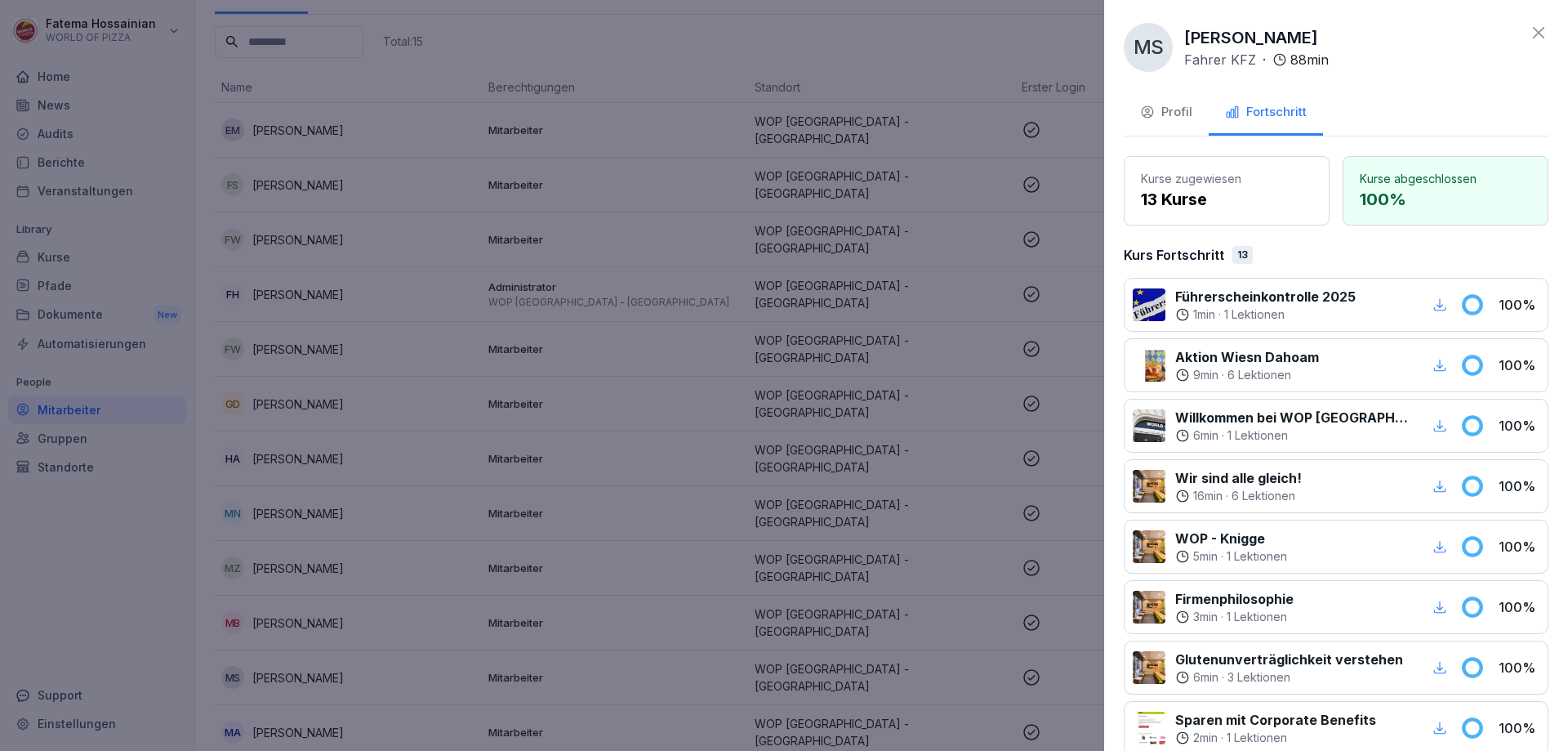
click at [727, 441] on div at bounding box center [784, 376] width 1568 height 751
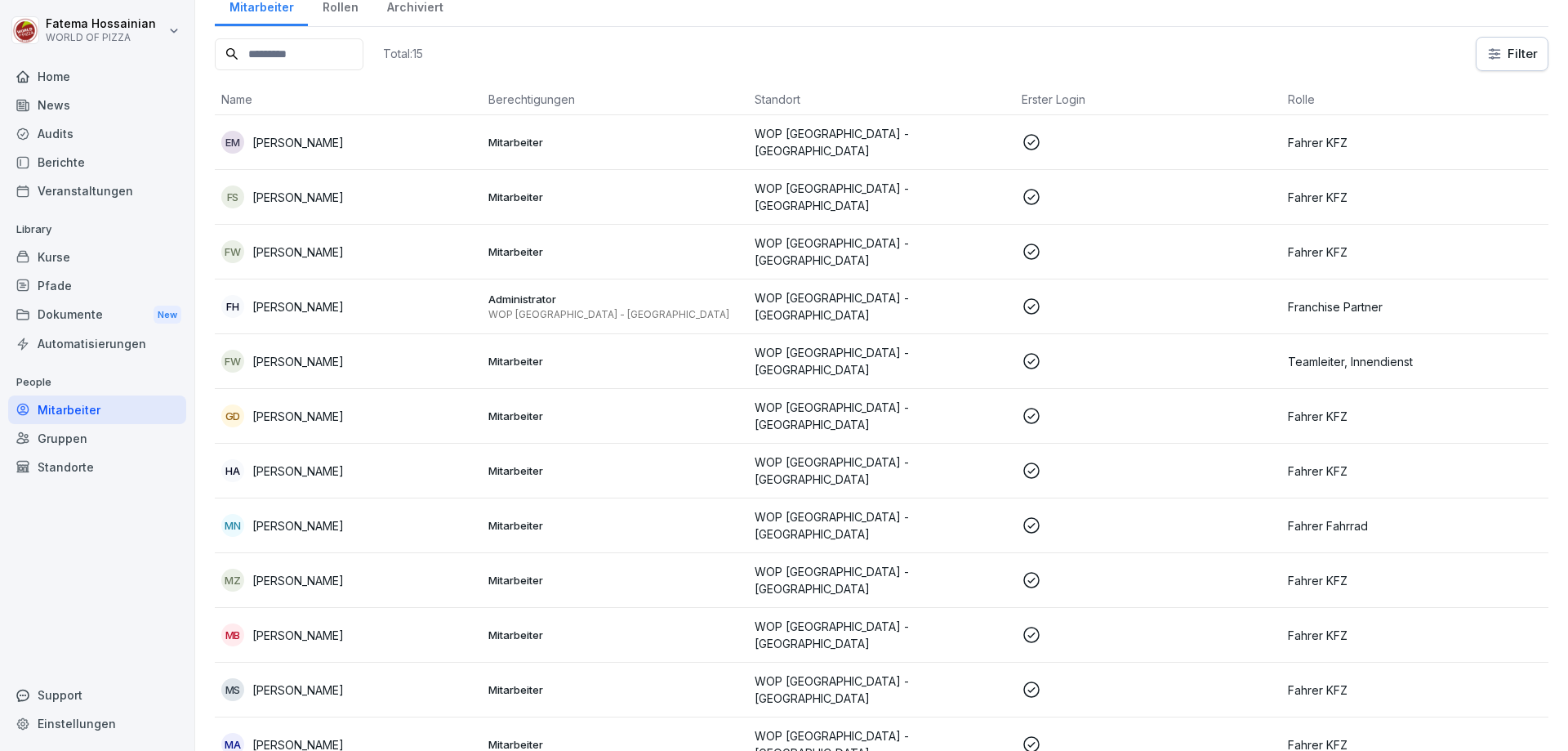
scroll to position [0, 0]
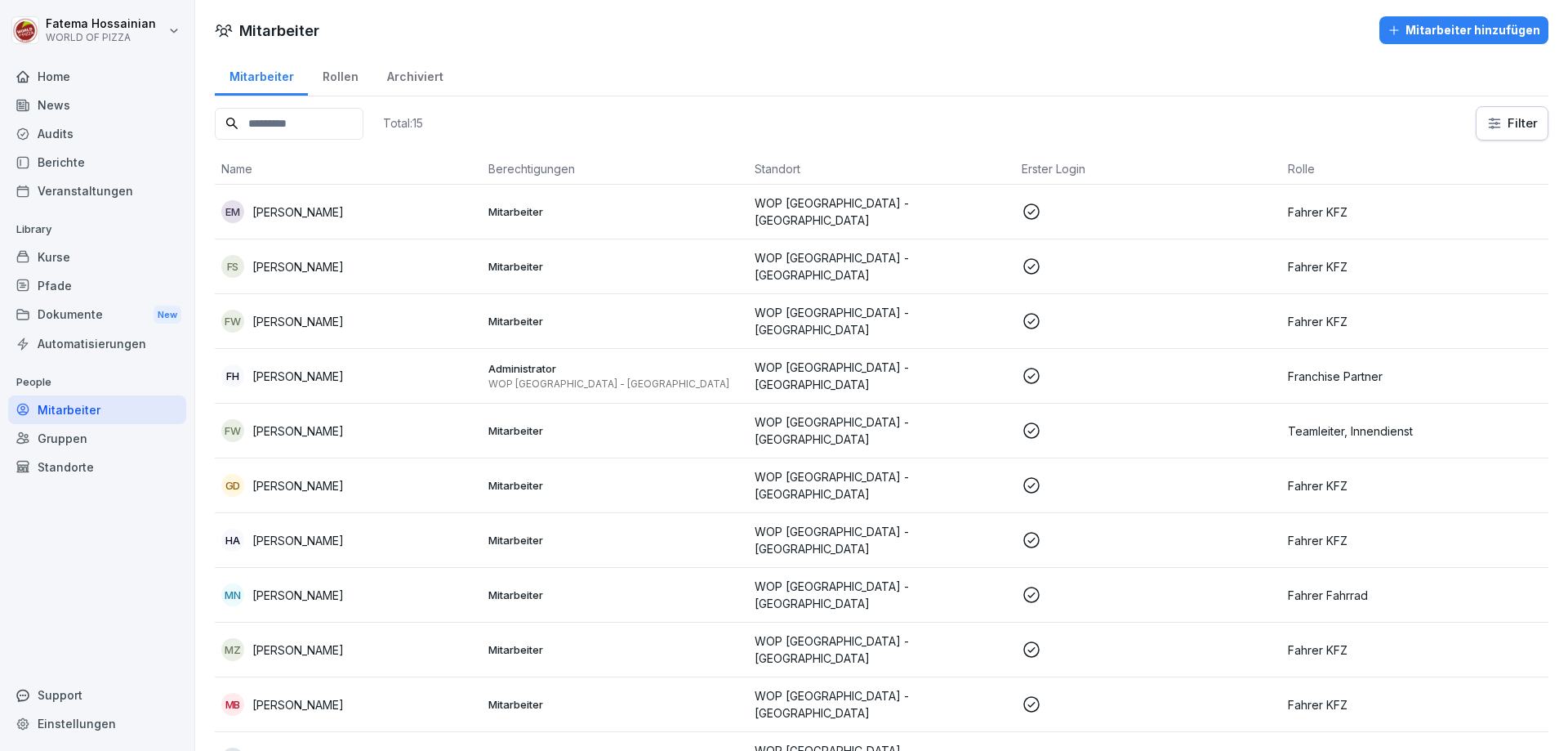
click at [1034, 211] on p at bounding box center [1148, 212] width 254 height 20
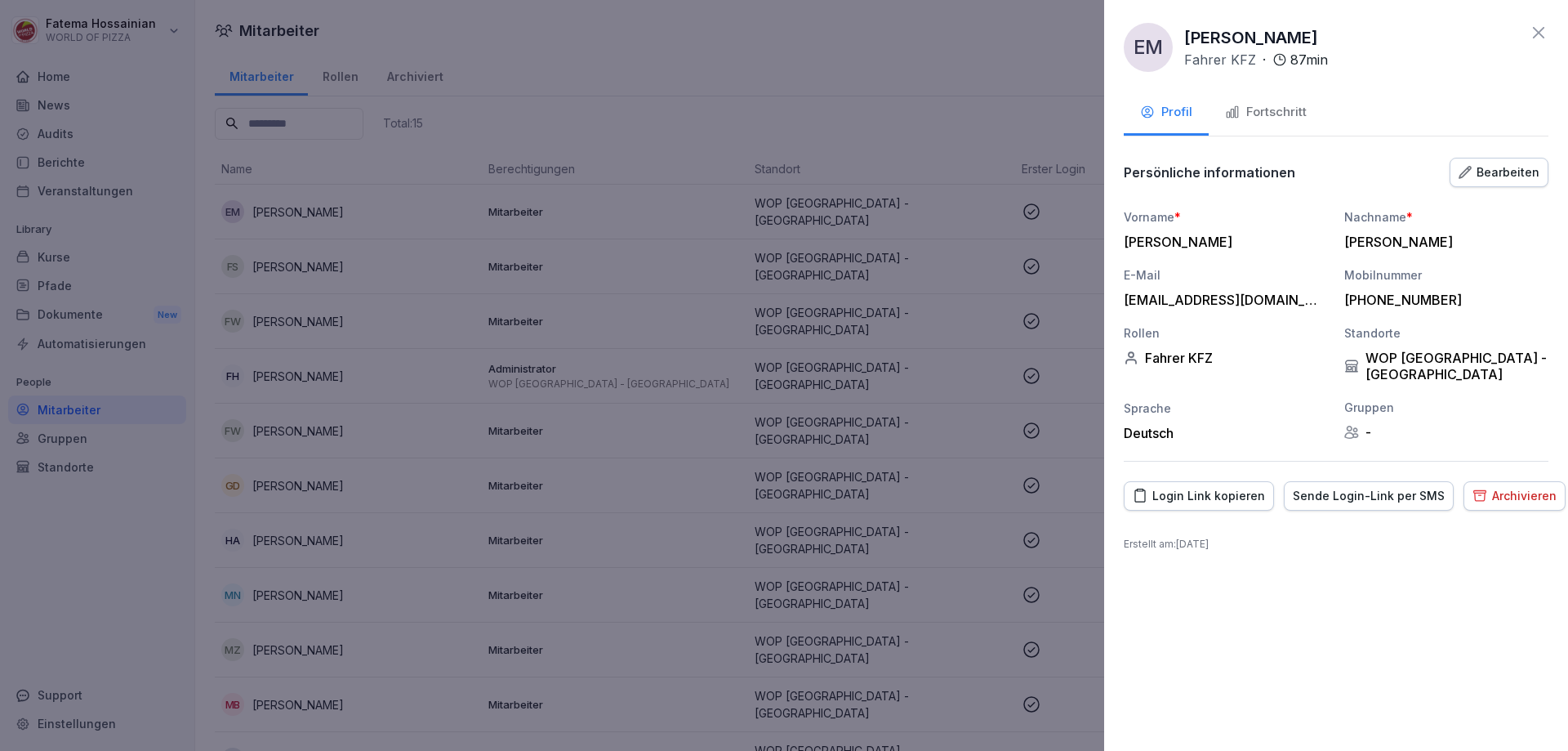
click at [1289, 110] on div "Fortschritt" at bounding box center [1266, 113] width 82 height 19
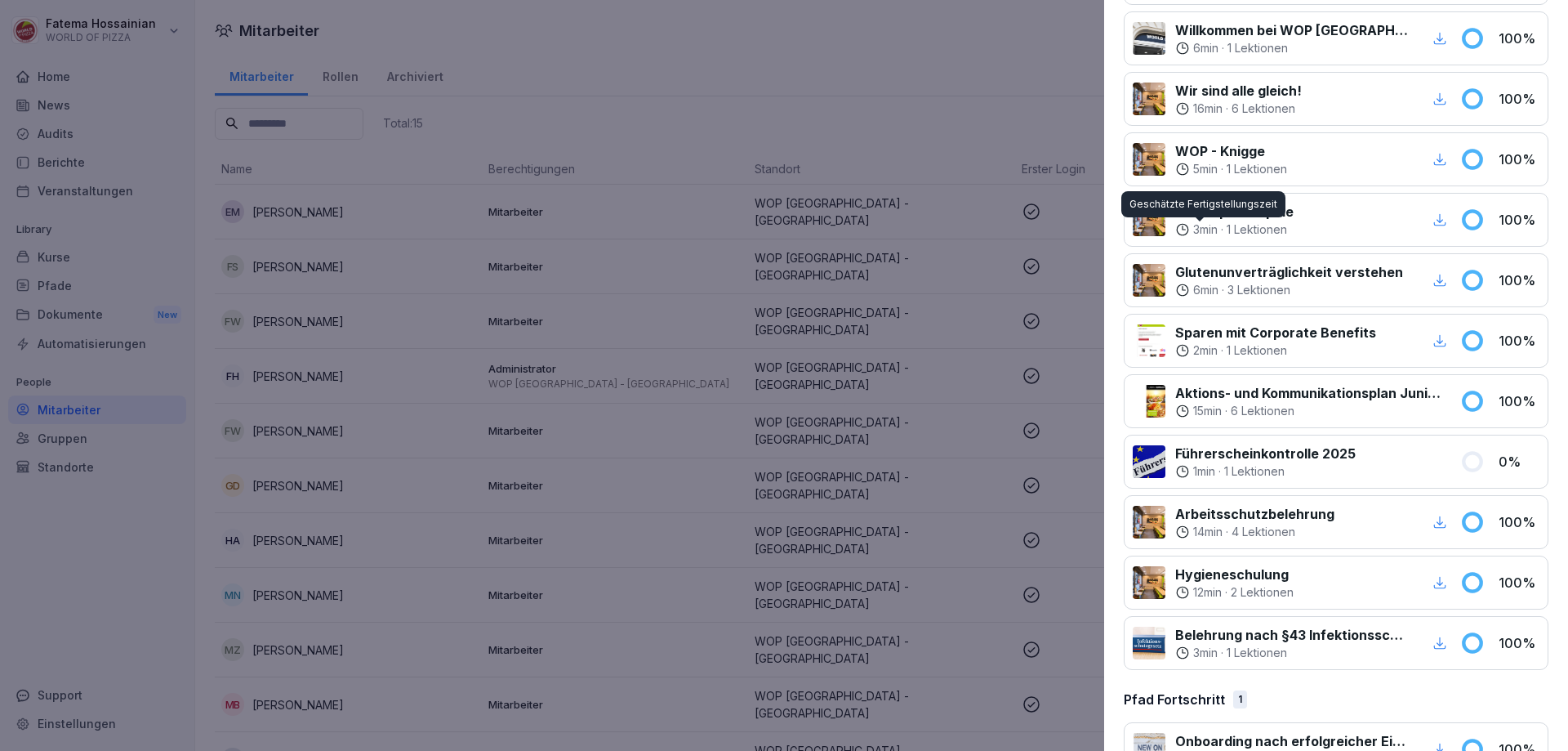
scroll to position [376, 0]
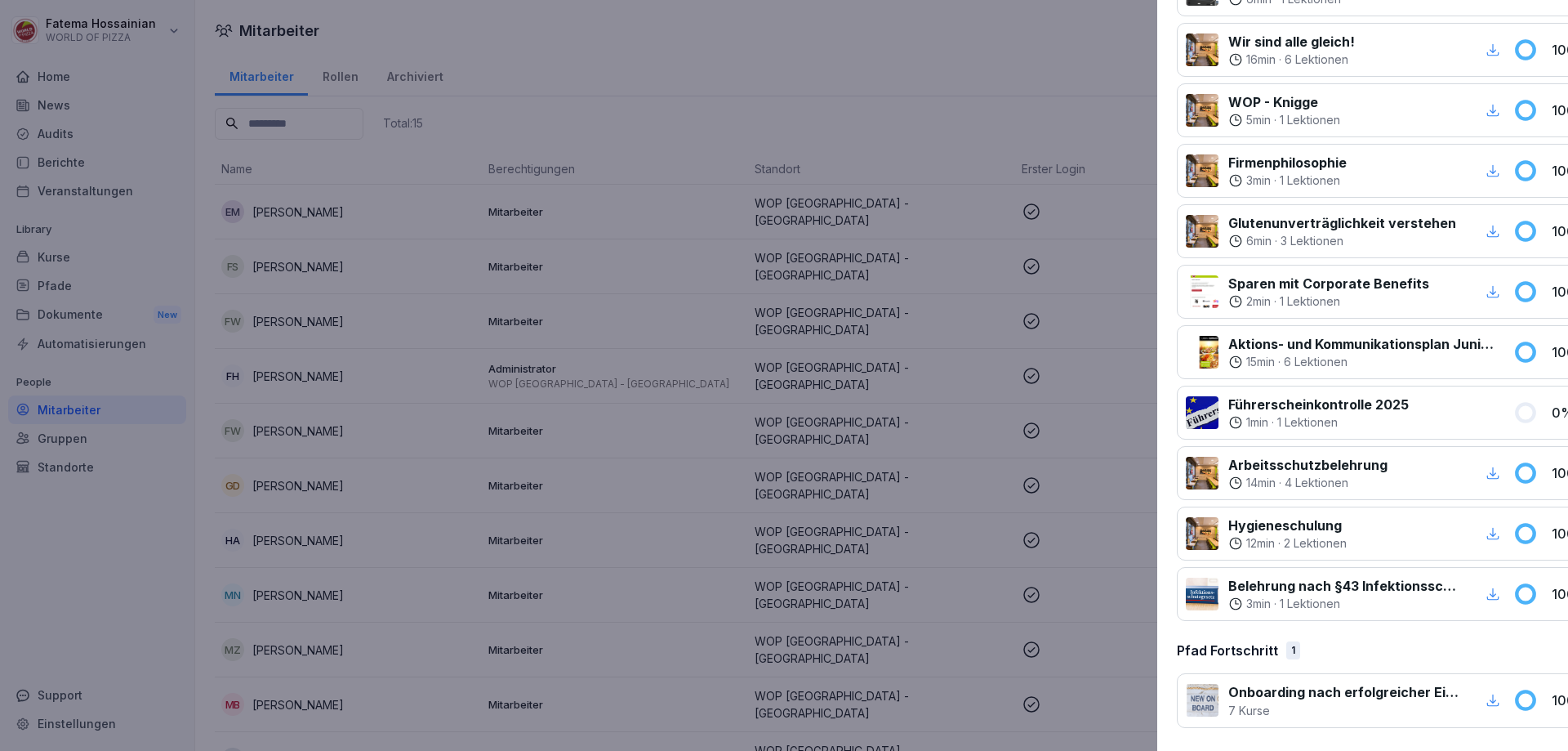
click at [587, 524] on div at bounding box center [784, 376] width 1568 height 751
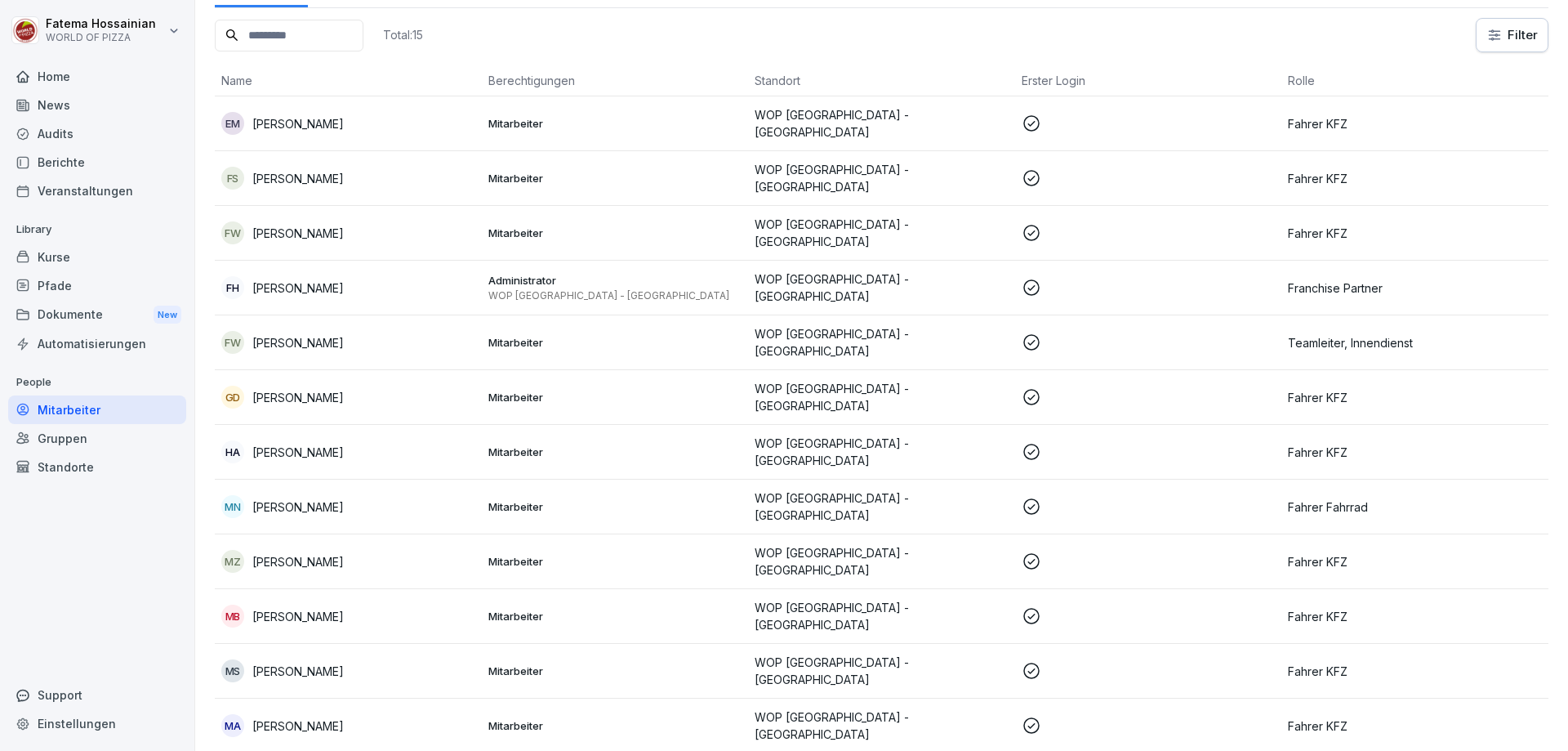
scroll to position [0, 0]
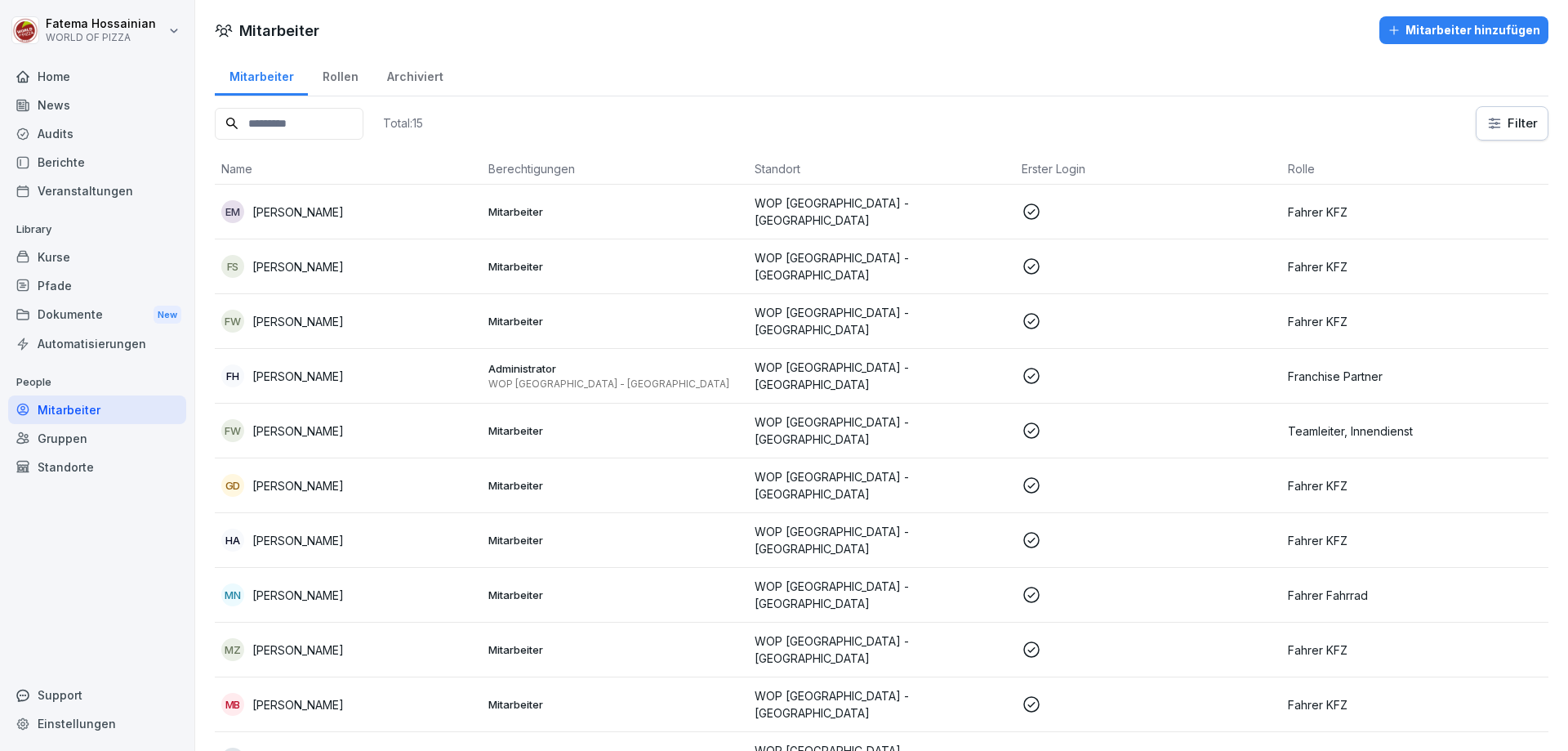
click at [330, 77] on div "Rollen" at bounding box center [340, 75] width 64 height 42
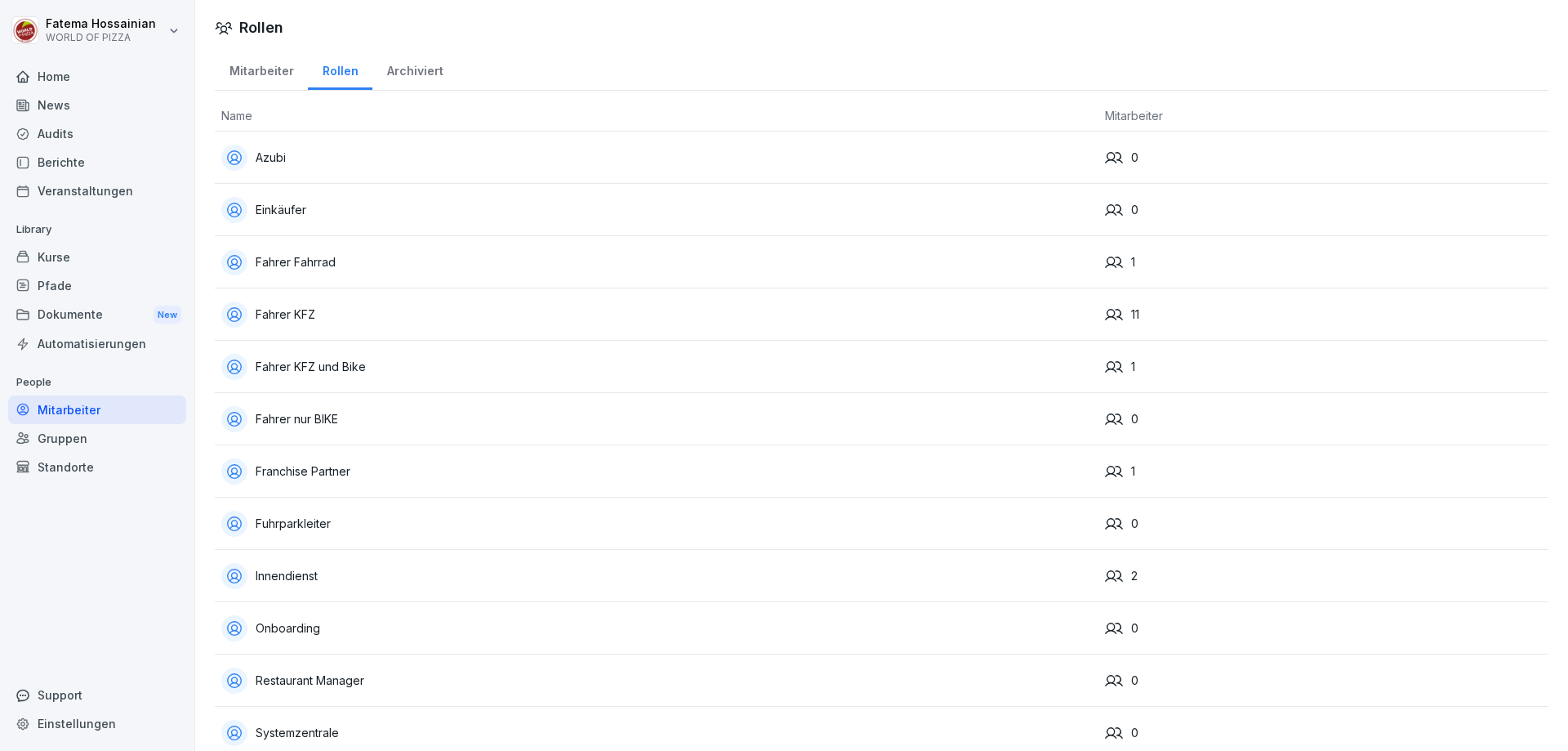
click at [415, 75] on div "Archiviert" at bounding box center [415, 69] width 85 height 42
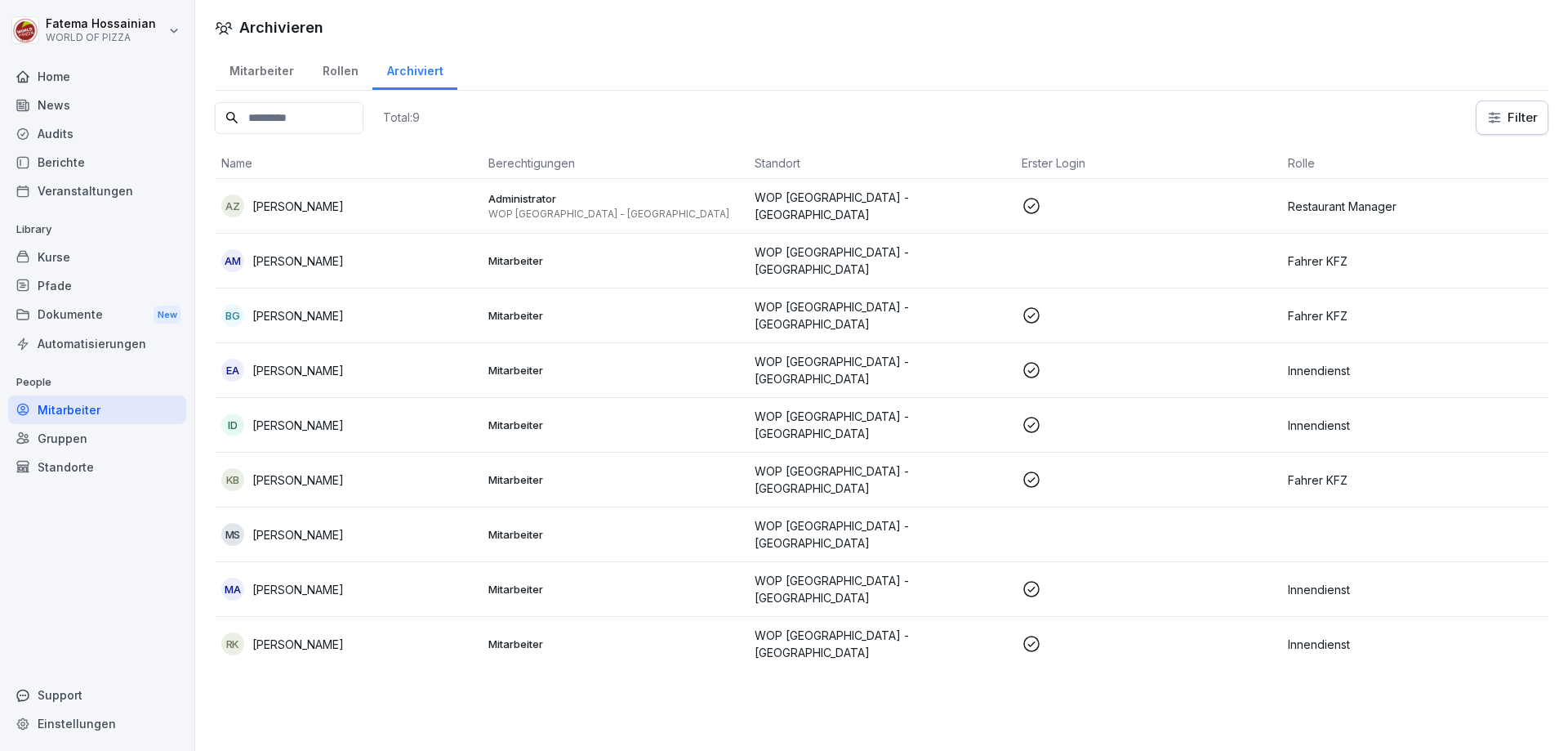
click at [258, 69] on div "Mitarbeiter" at bounding box center [261, 69] width 93 height 42
